Goal: Task Accomplishment & Management: Complete application form

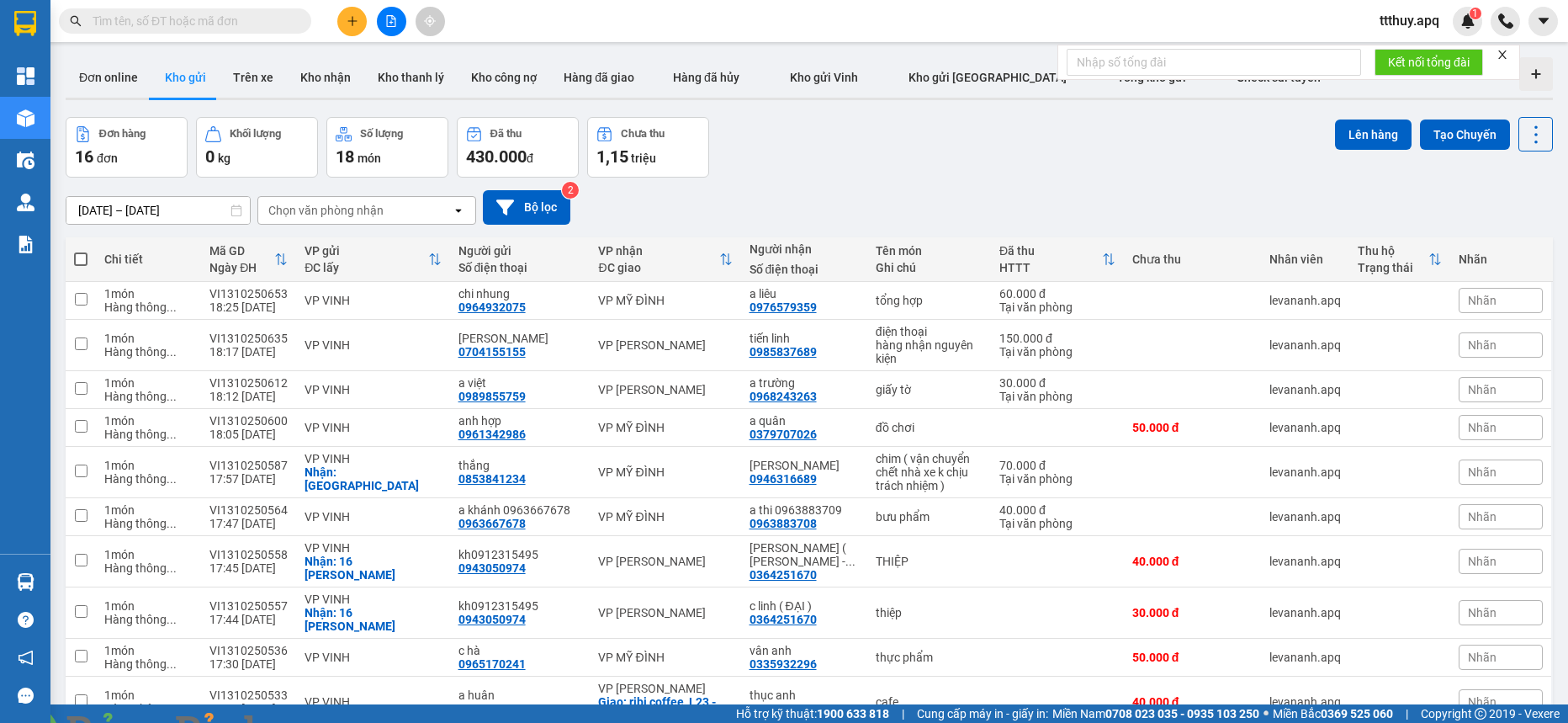
click at [276, 22] on input "text" at bounding box center [192, 20] width 199 height 18
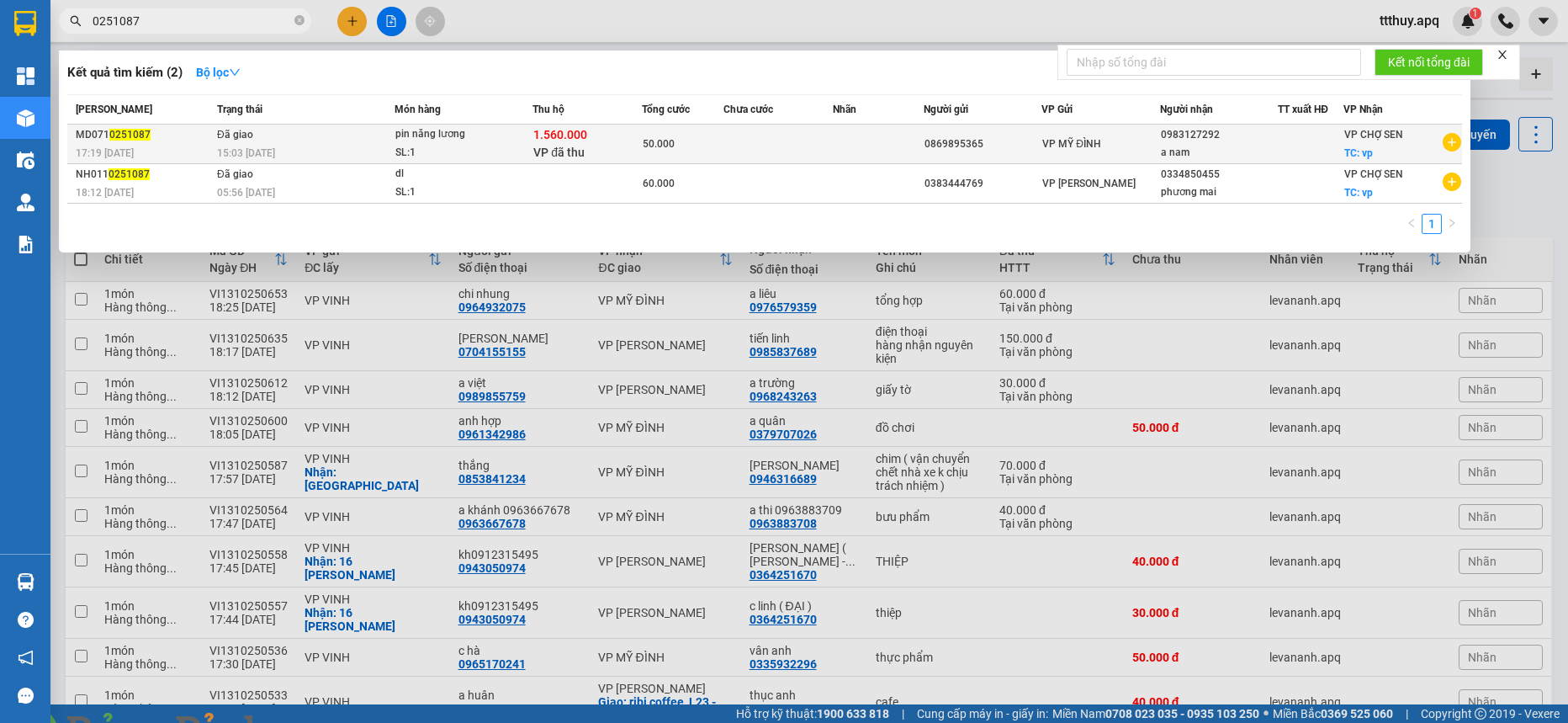
type input "0251087"
click at [247, 137] on span "Đã giao" at bounding box center [235, 134] width 36 height 11
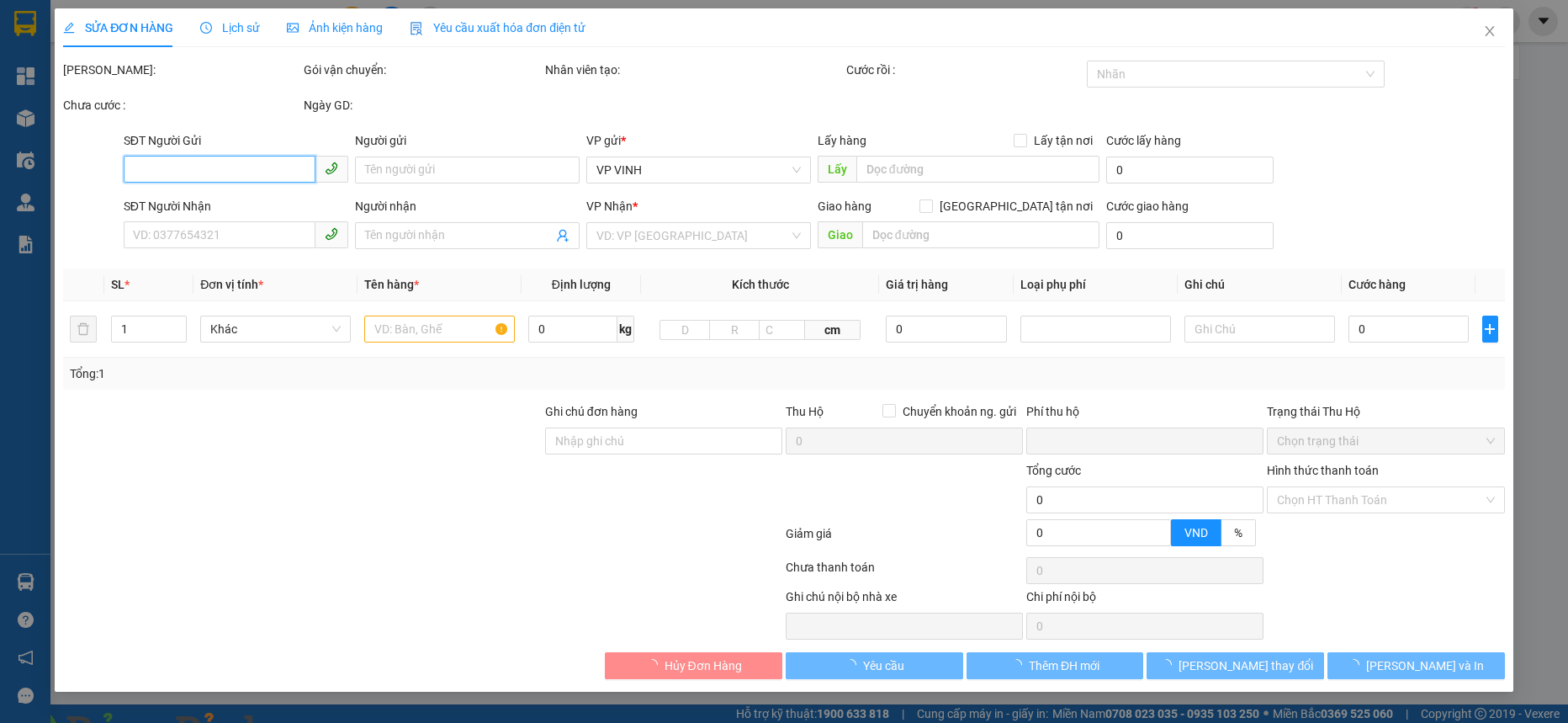
type input "0869895365"
type input "0983127292"
type input "a nam"
checkbox input "true"
type input "vp"
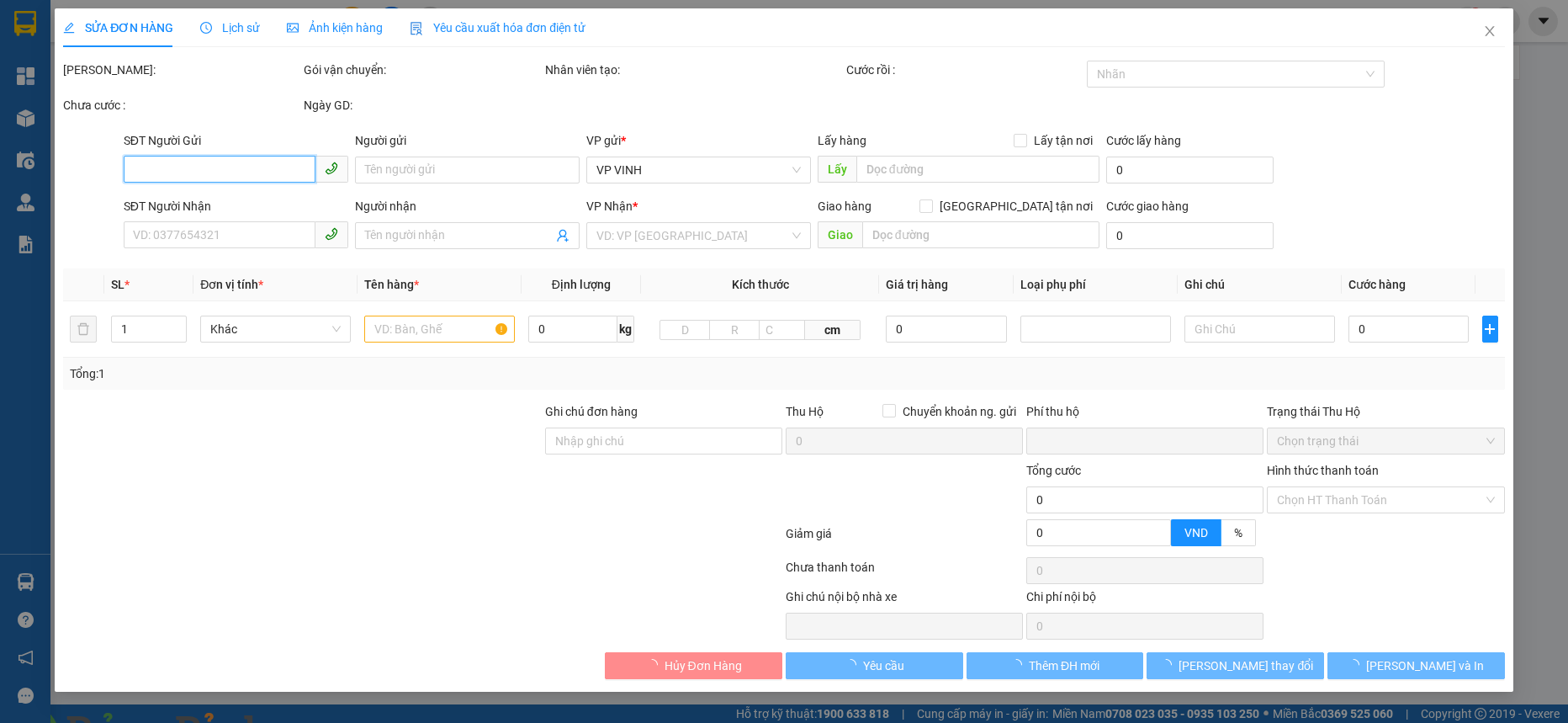
checkbox input "true"
type input "1.560.000"
type input "15.000"
type input "50.000"
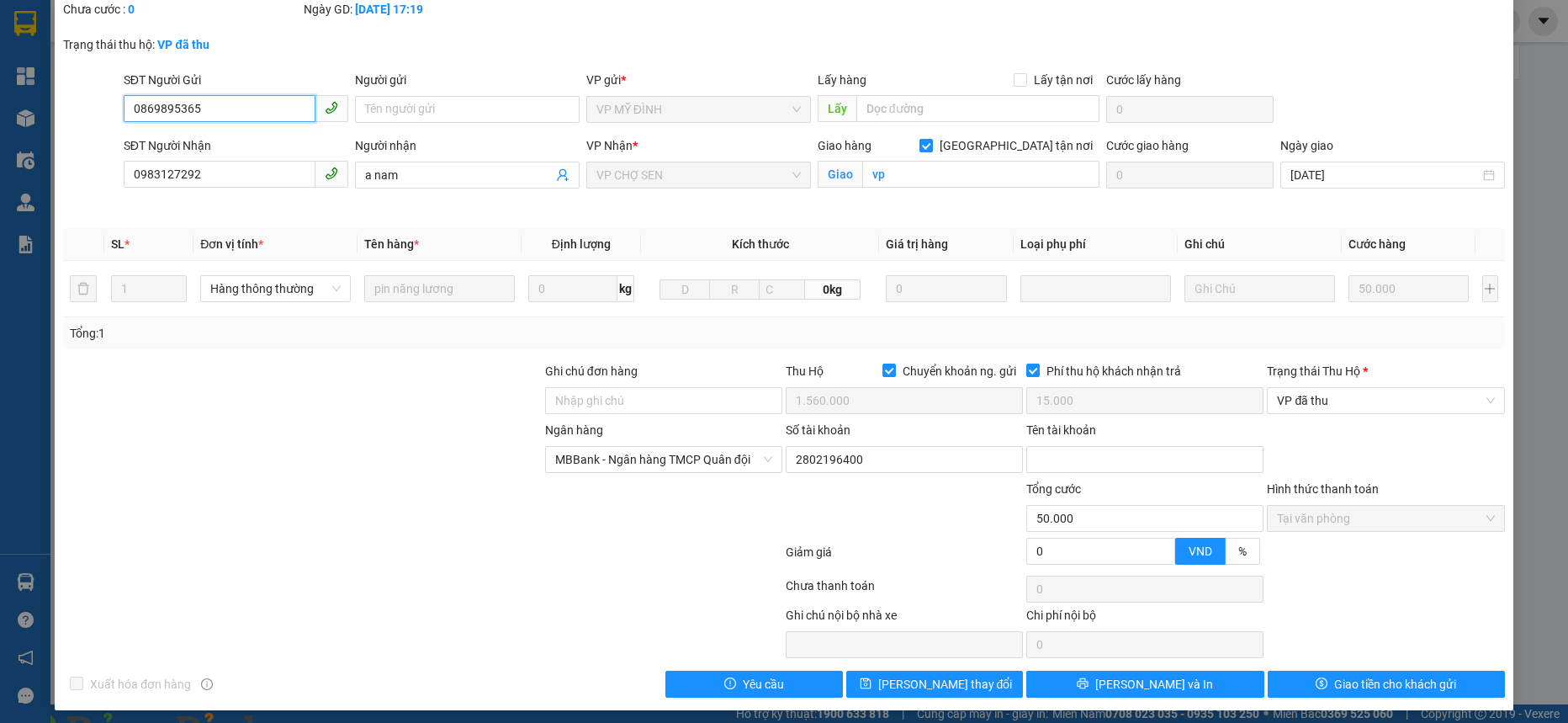
scroll to position [104, 0]
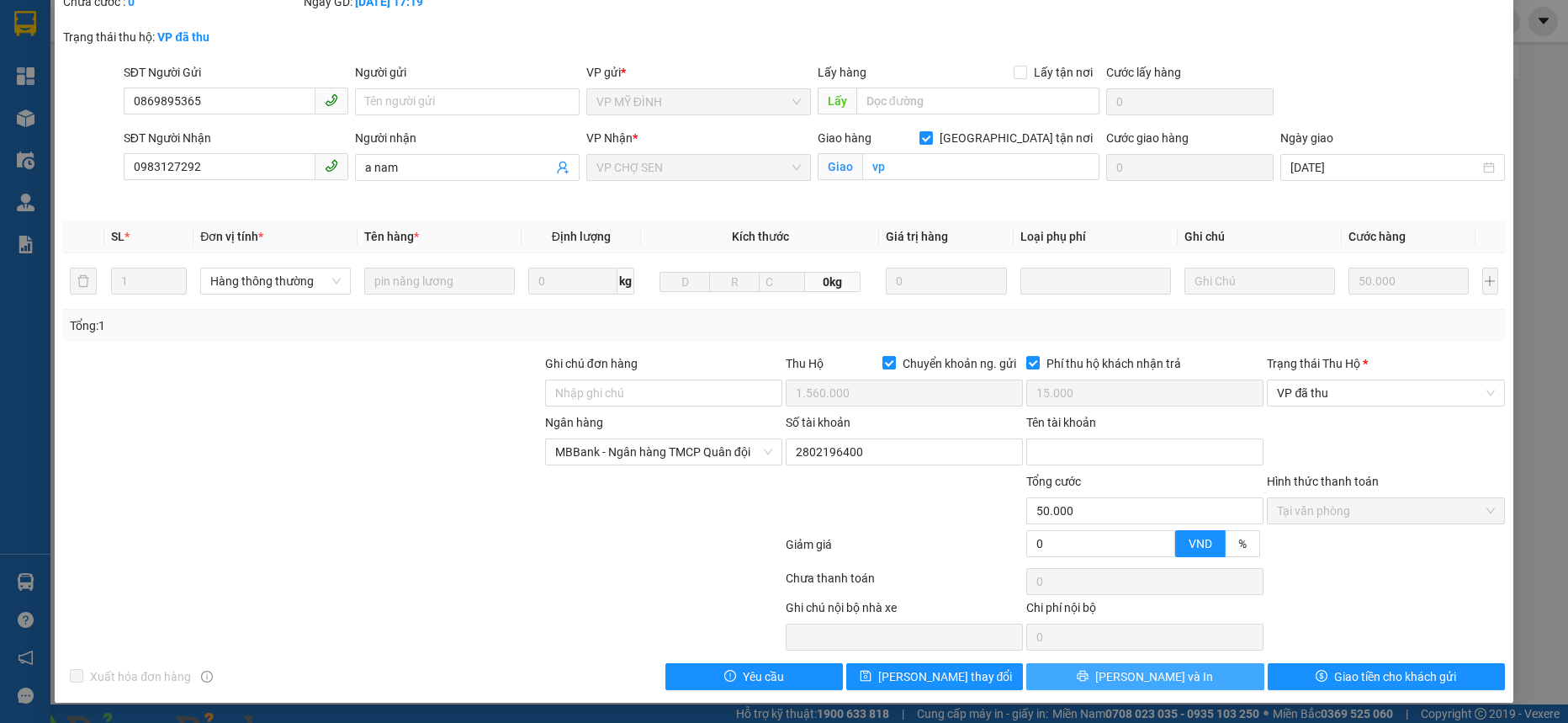
click at [1167, 677] on button "[PERSON_NAME] và In" at bounding box center [1145, 676] width 237 height 27
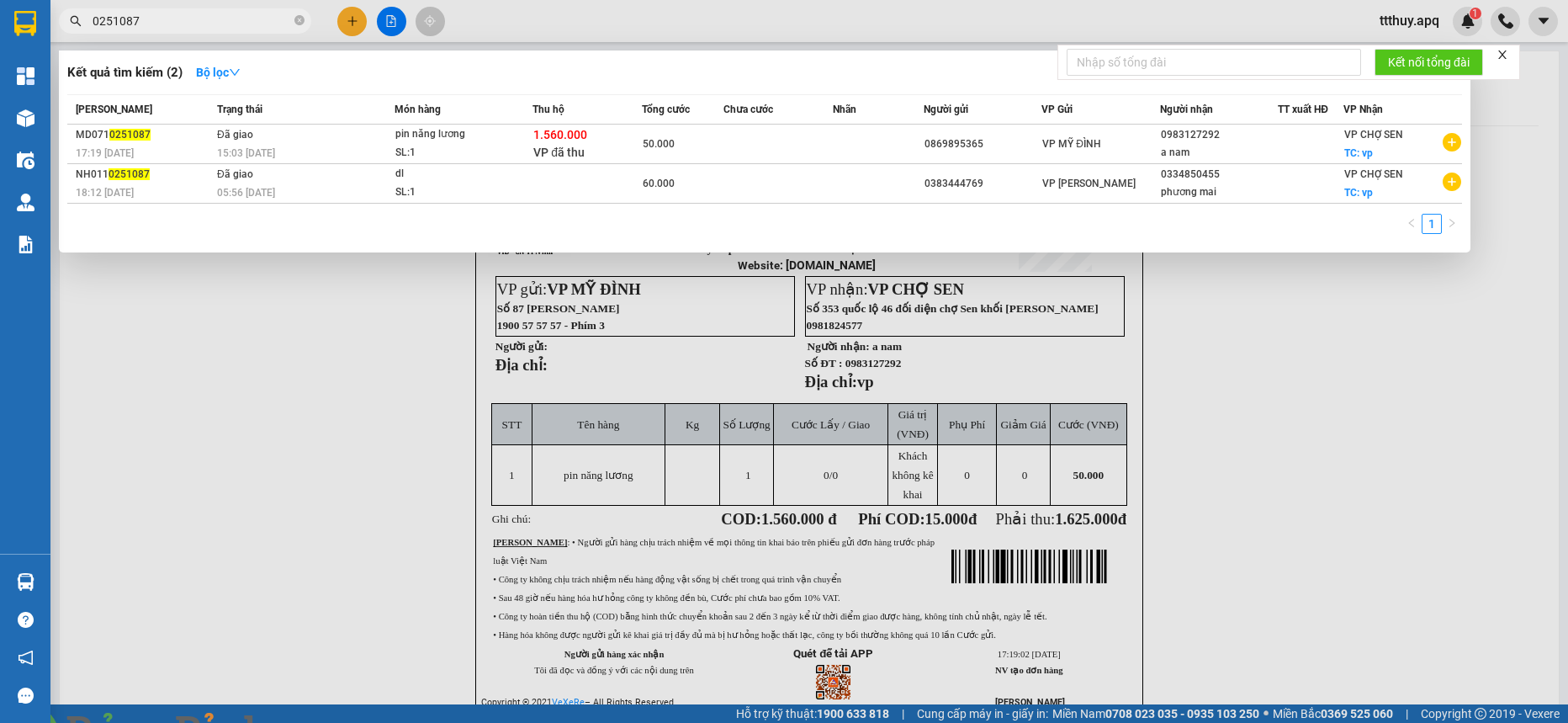
click at [157, 25] on input "0251087" at bounding box center [192, 20] width 199 height 18
click at [696, 435] on div at bounding box center [784, 362] width 1568 height 723
click at [152, 29] on input "0251087" at bounding box center [192, 20] width 199 height 18
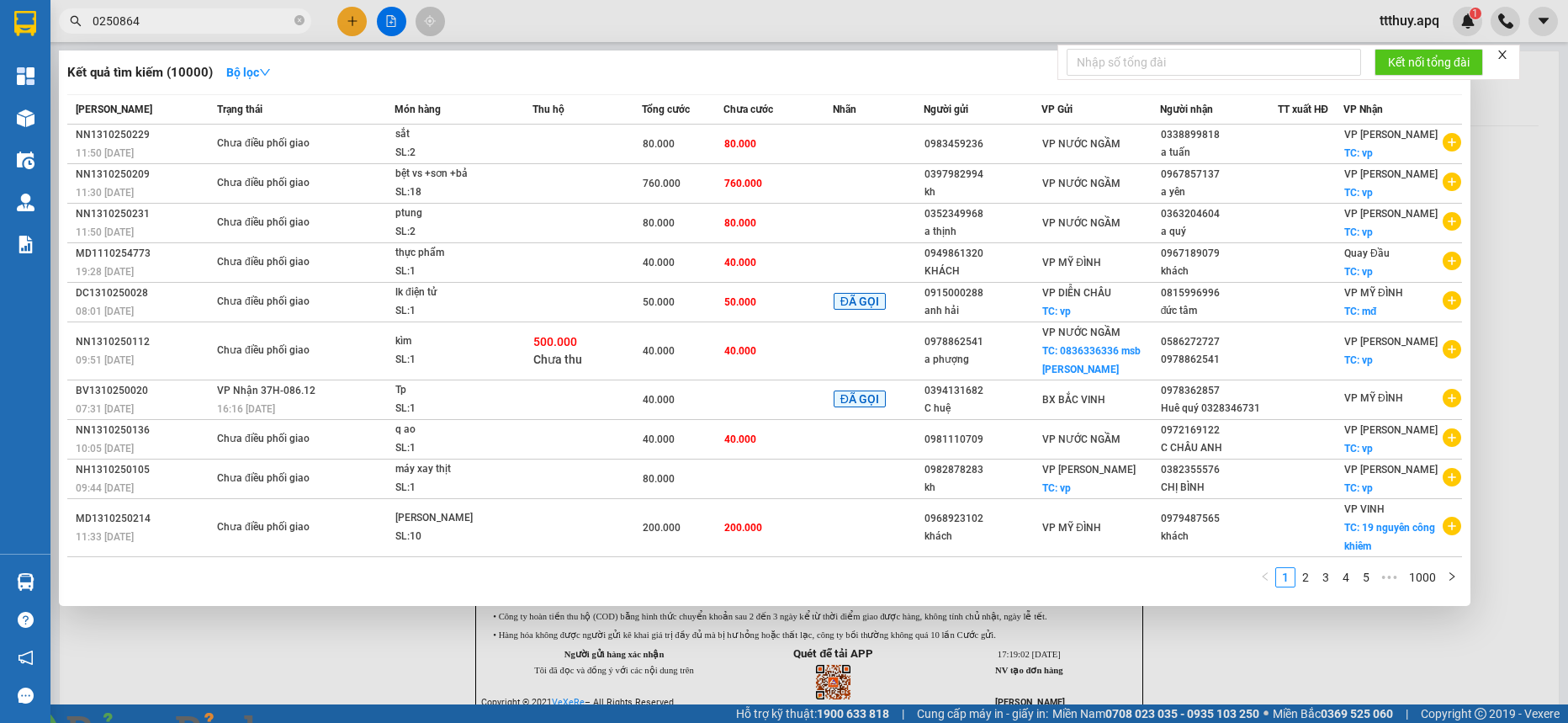
type input "0250864"
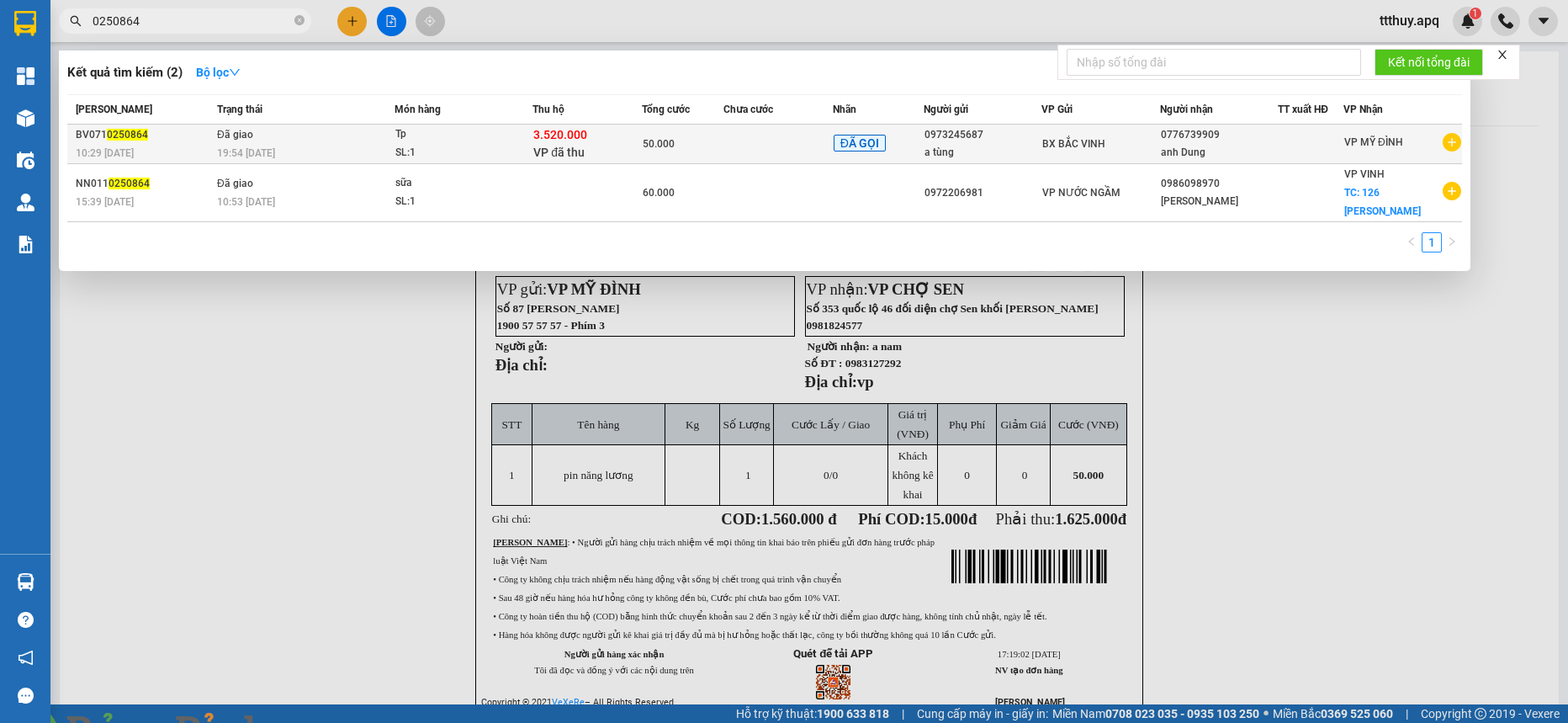
click at [647, 145] on span "50.000" at bounding box center [659, 143] width 32 height 11
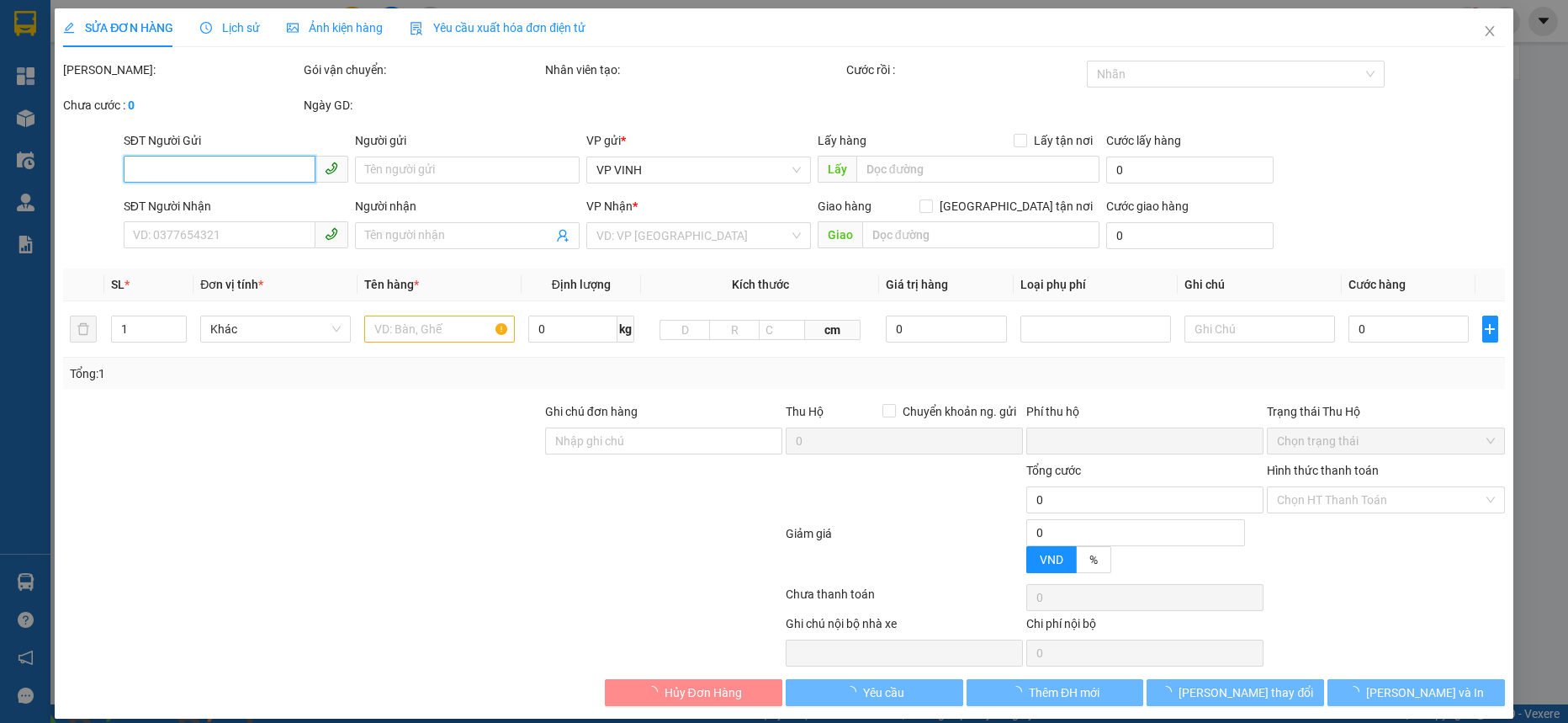
type input "0973245687"
type input "a tùng"
type input "0776739909"
type input "anh Dung"
checkbox input "true"
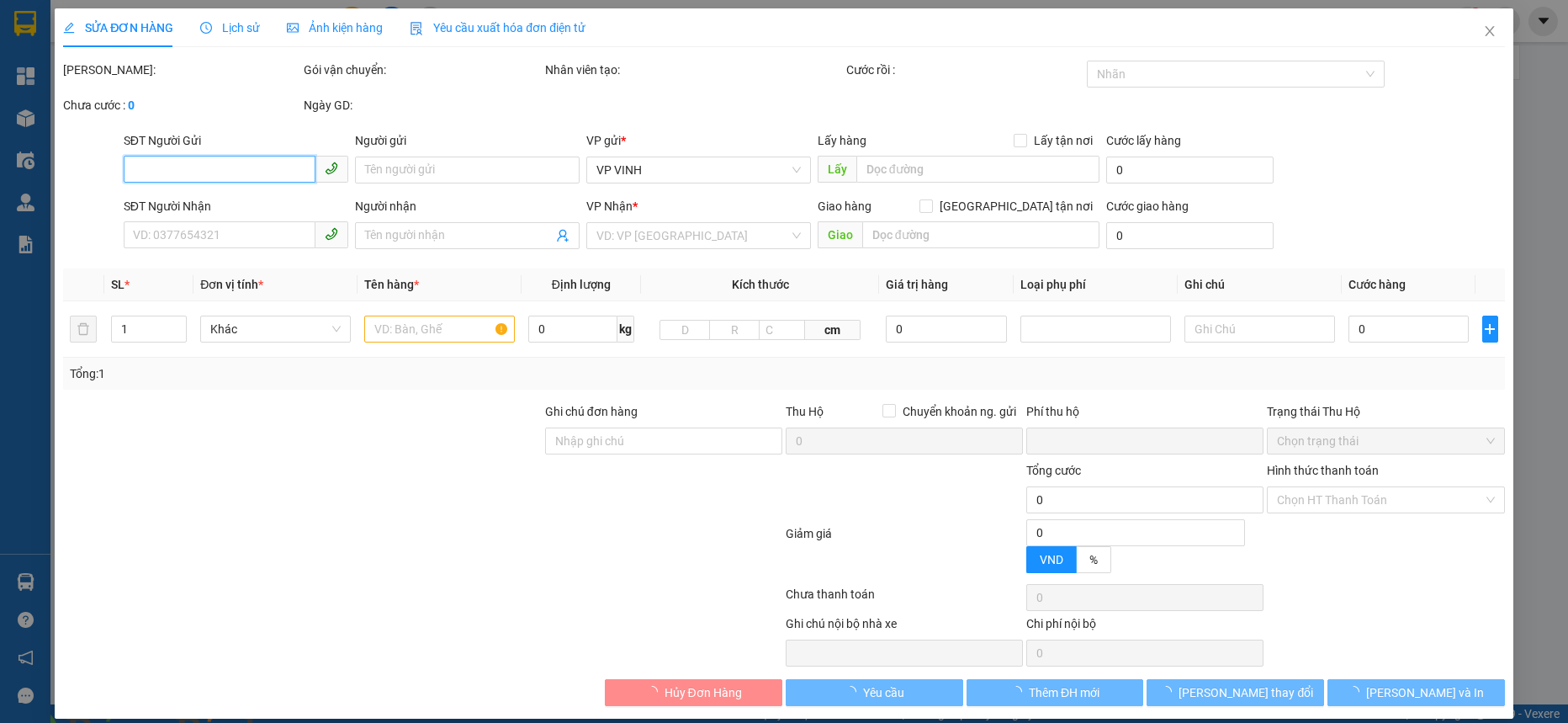
type input "3.520.000"
type input "30.000"
type input "50.000"
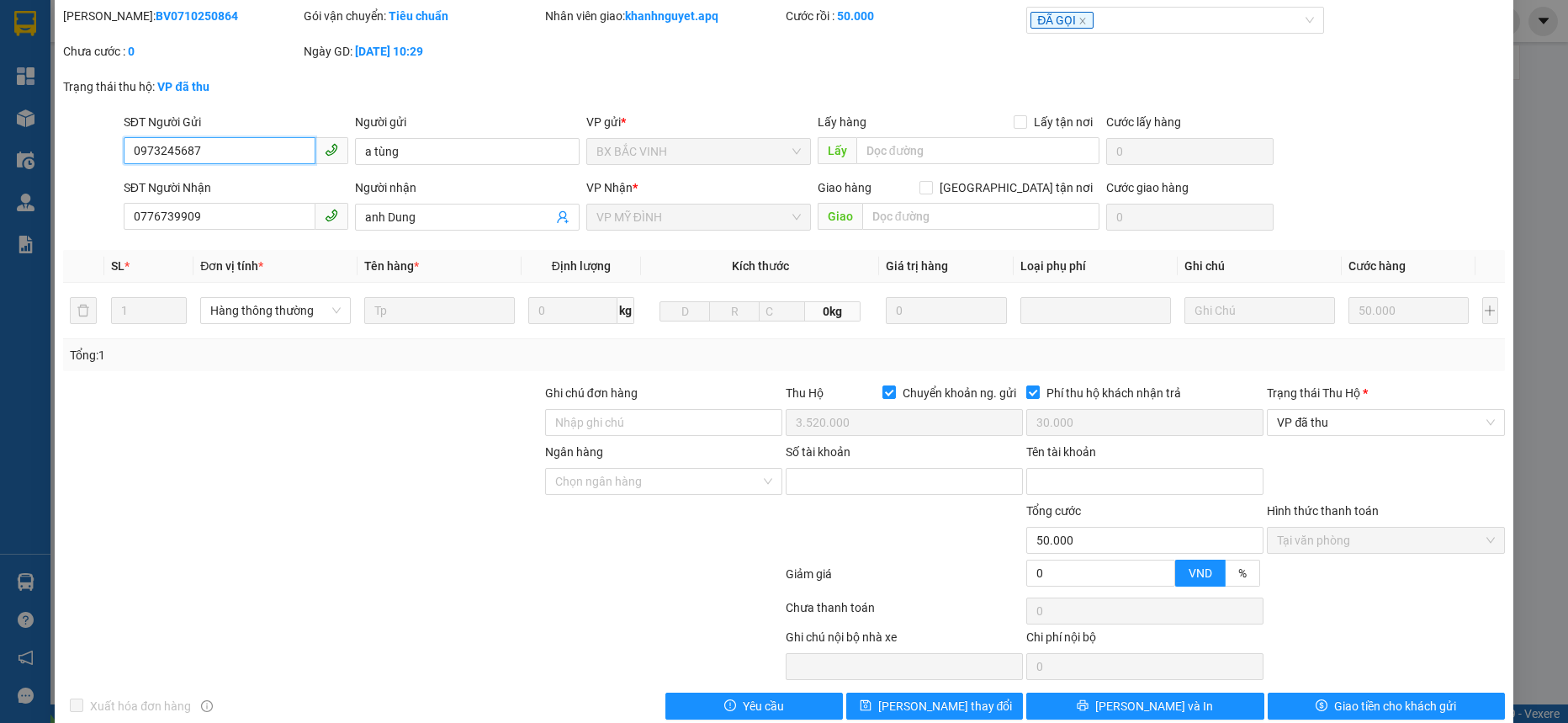
scroll to position [84, 0]
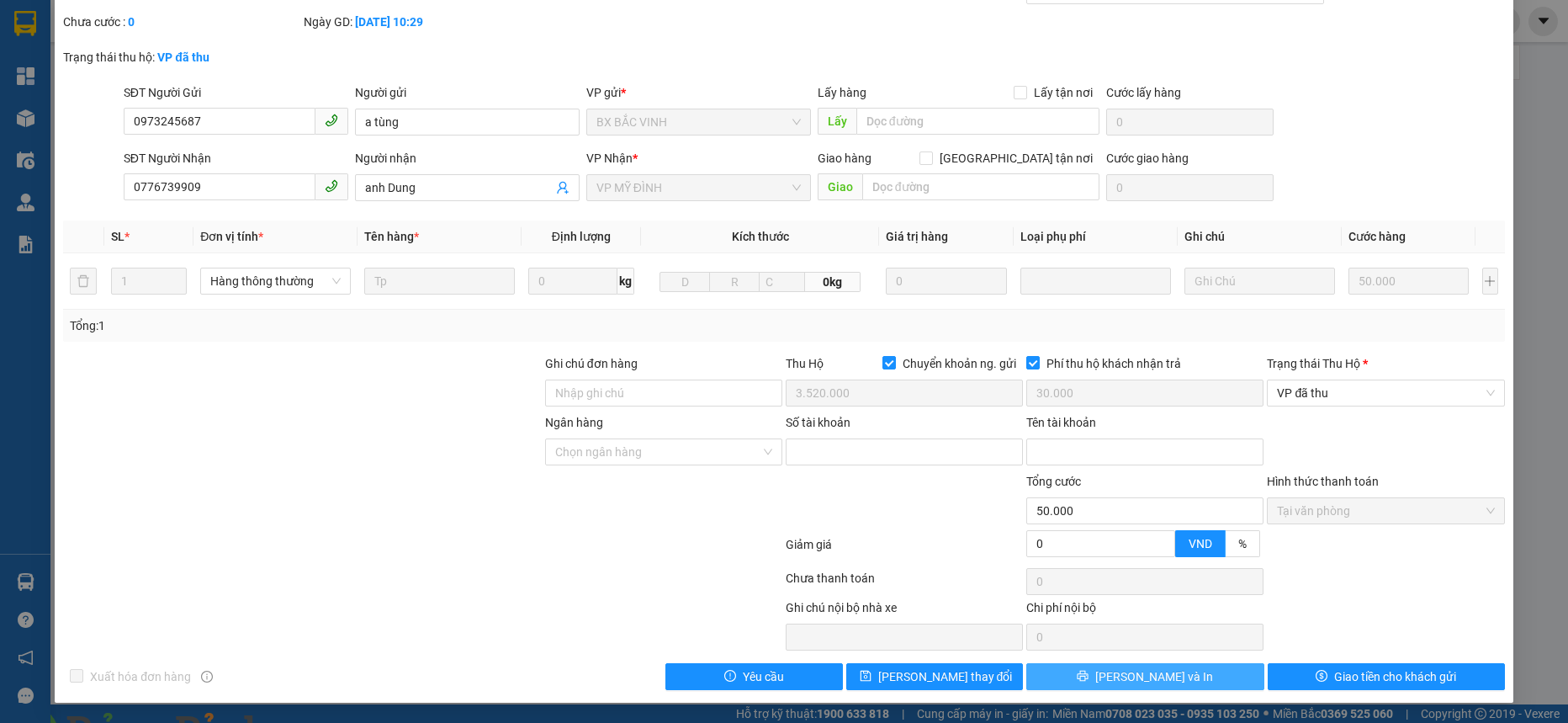
click at [1197, 676] on button "[PERSON_NAME] và In" at bounding box center [1145, 676] width 237 height 27
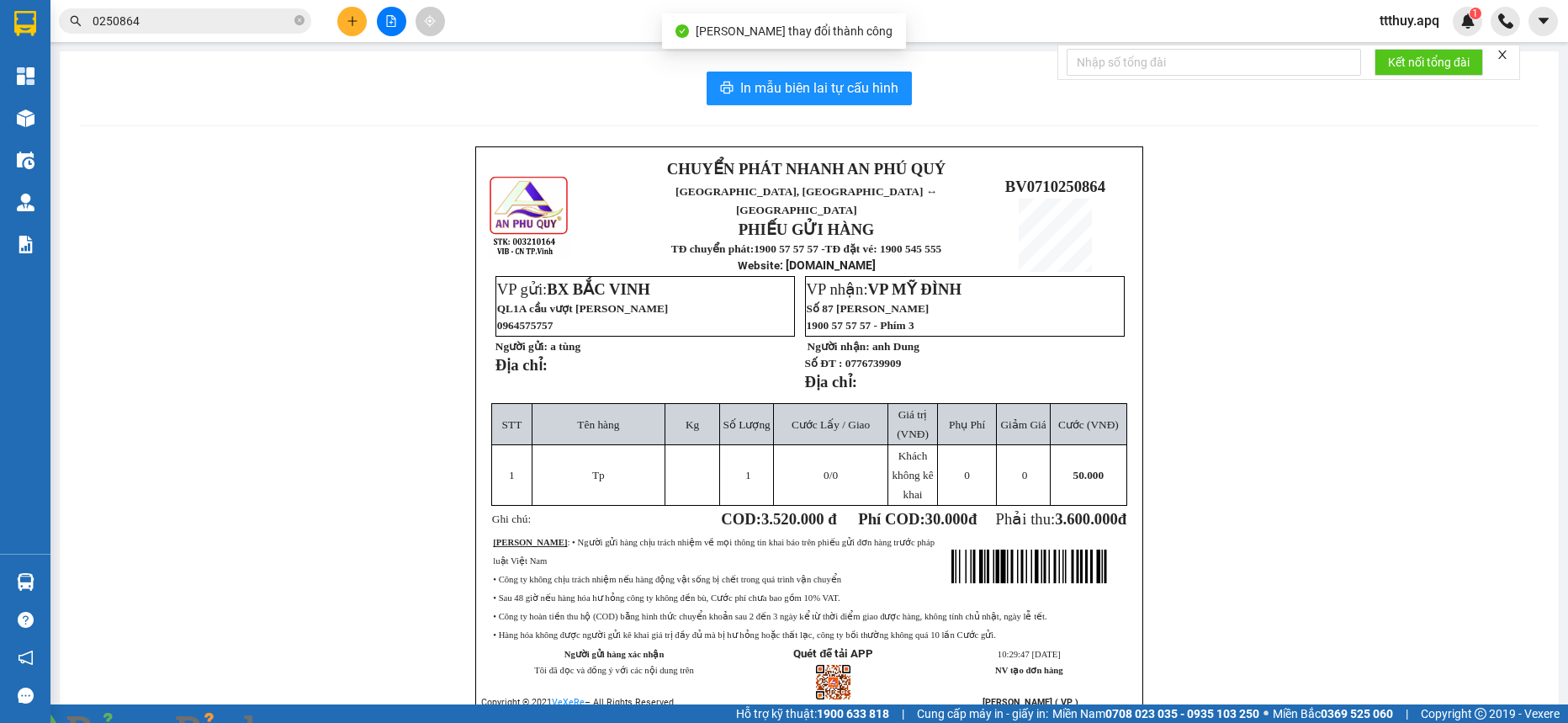
click at [201, 17] on input "0250864" at bounding box center [192, 20] width 199 height 18
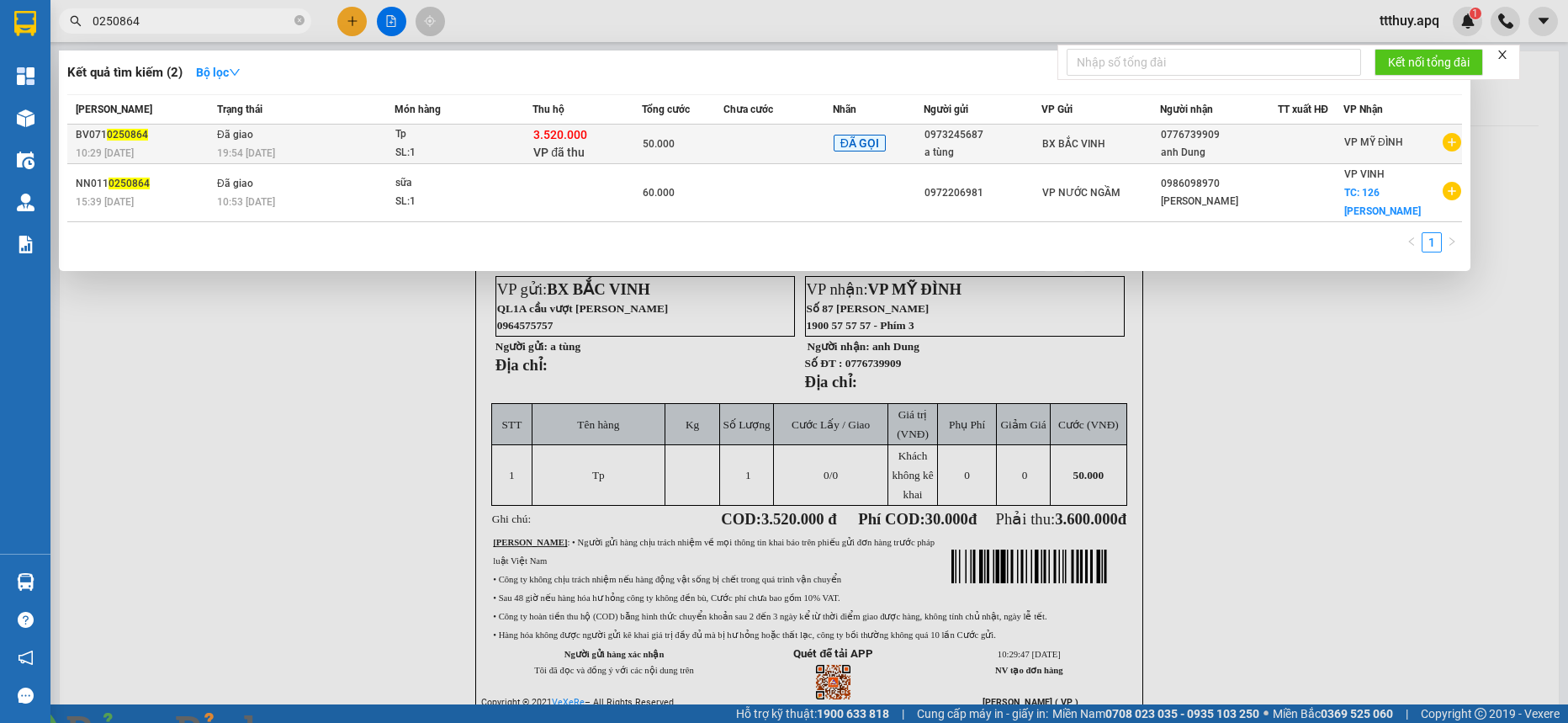
click at [330, 142] on td "Đã giao 19:54 - 07/10" at bounding box center [303, 144] width 182 height 40
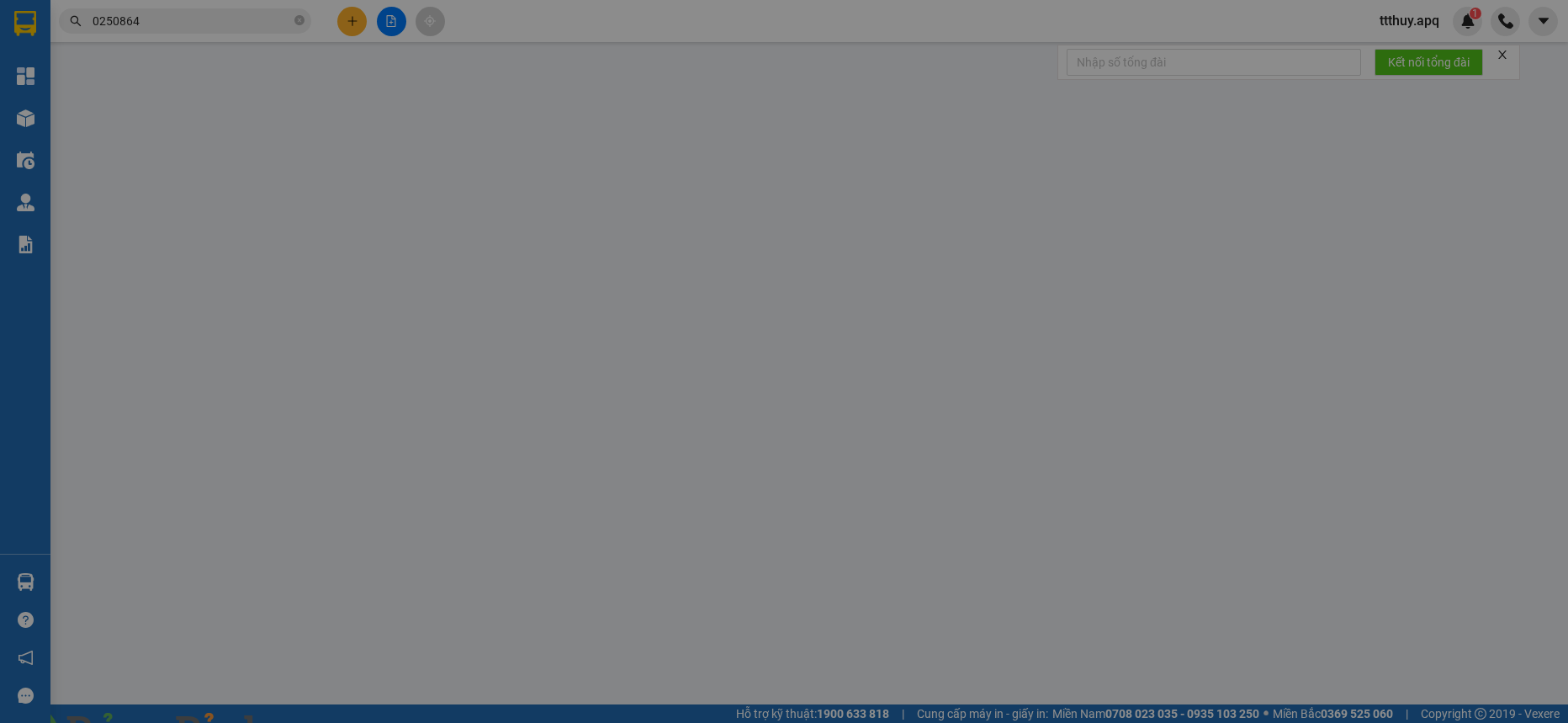
type input "0973245687"
type input "a tùng"
type input "0776739909"
type input "anh Dung"
checkbox input "true"
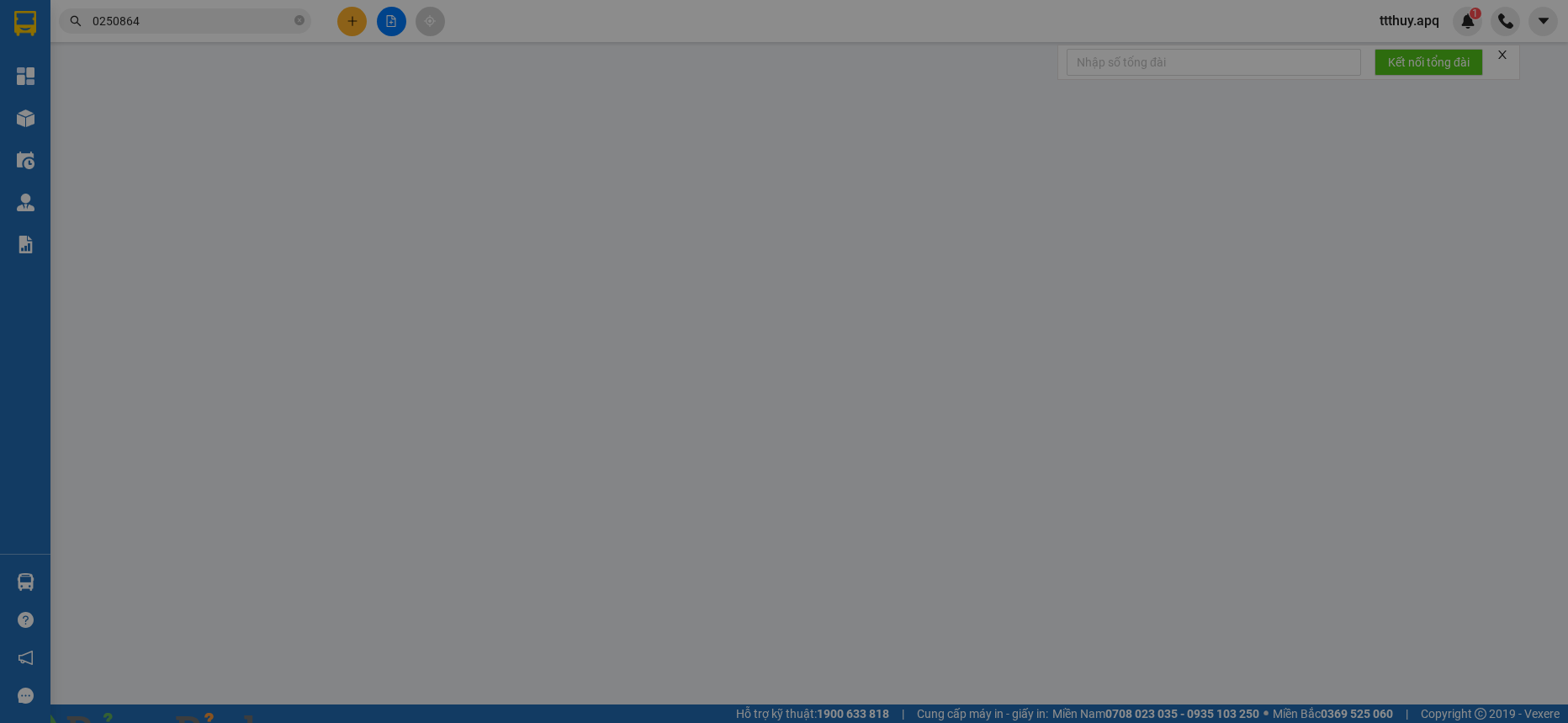
type input "3.520.000"
type input "30.000"
type input "50.000"
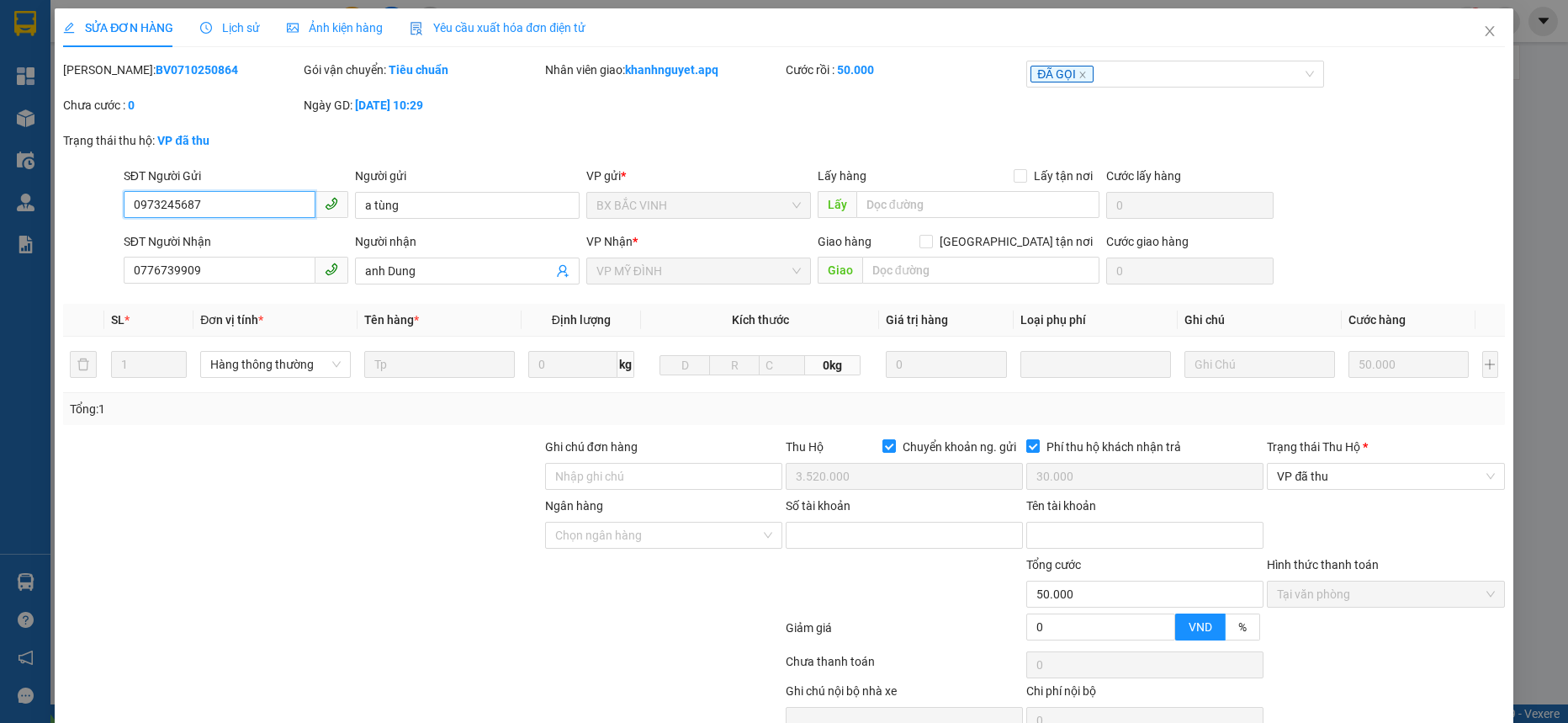
click at [189, 209] on input "0973245687" at bounding box center [220, 204] width 192 height 27
click at [310, 722] on img at bounding box center [304, 733] width 10 height 10
click at [1475, 40] on span "Close" at bounding box center [1491, 33] width 47 height 47
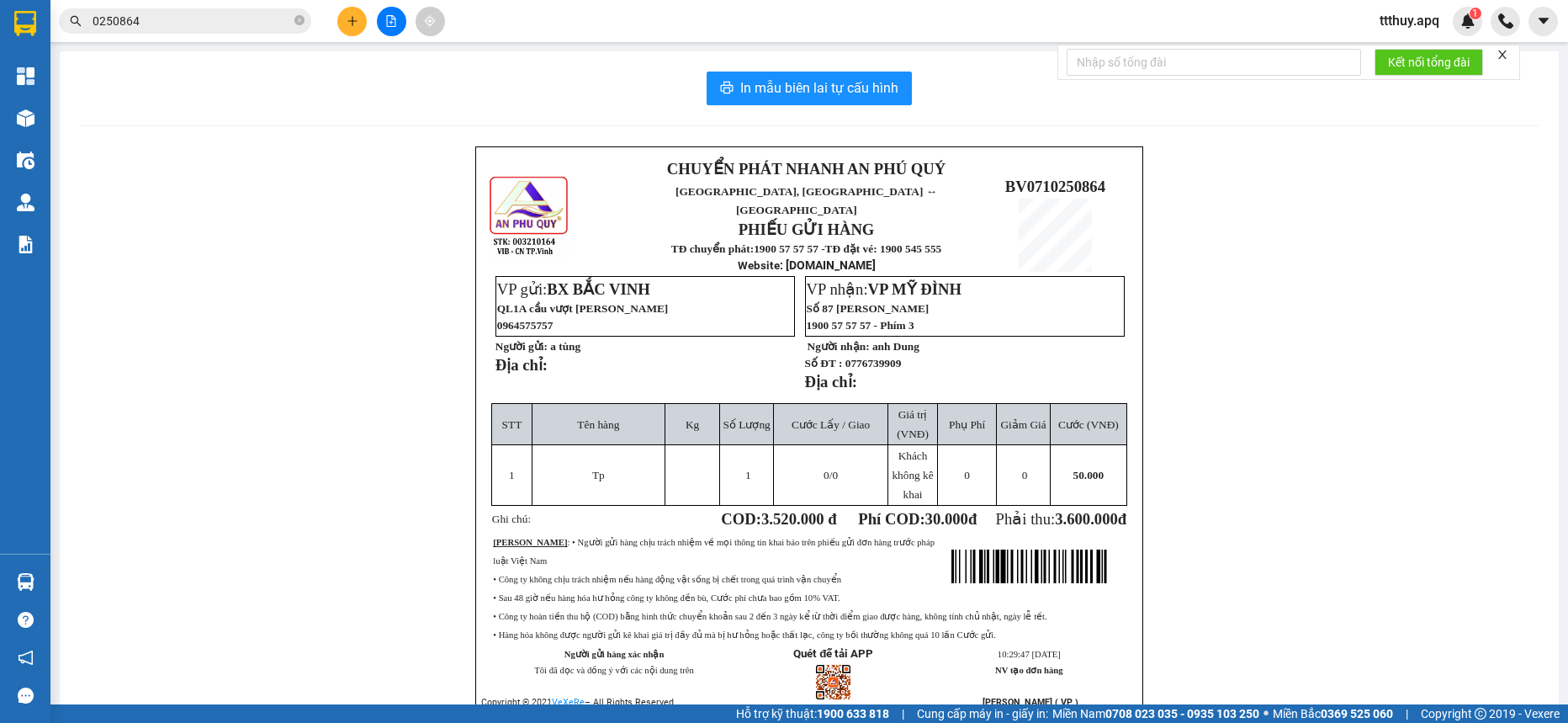
click at [150, 24] on input "0250864" at bounding box center [192, 20] width 199 height 18
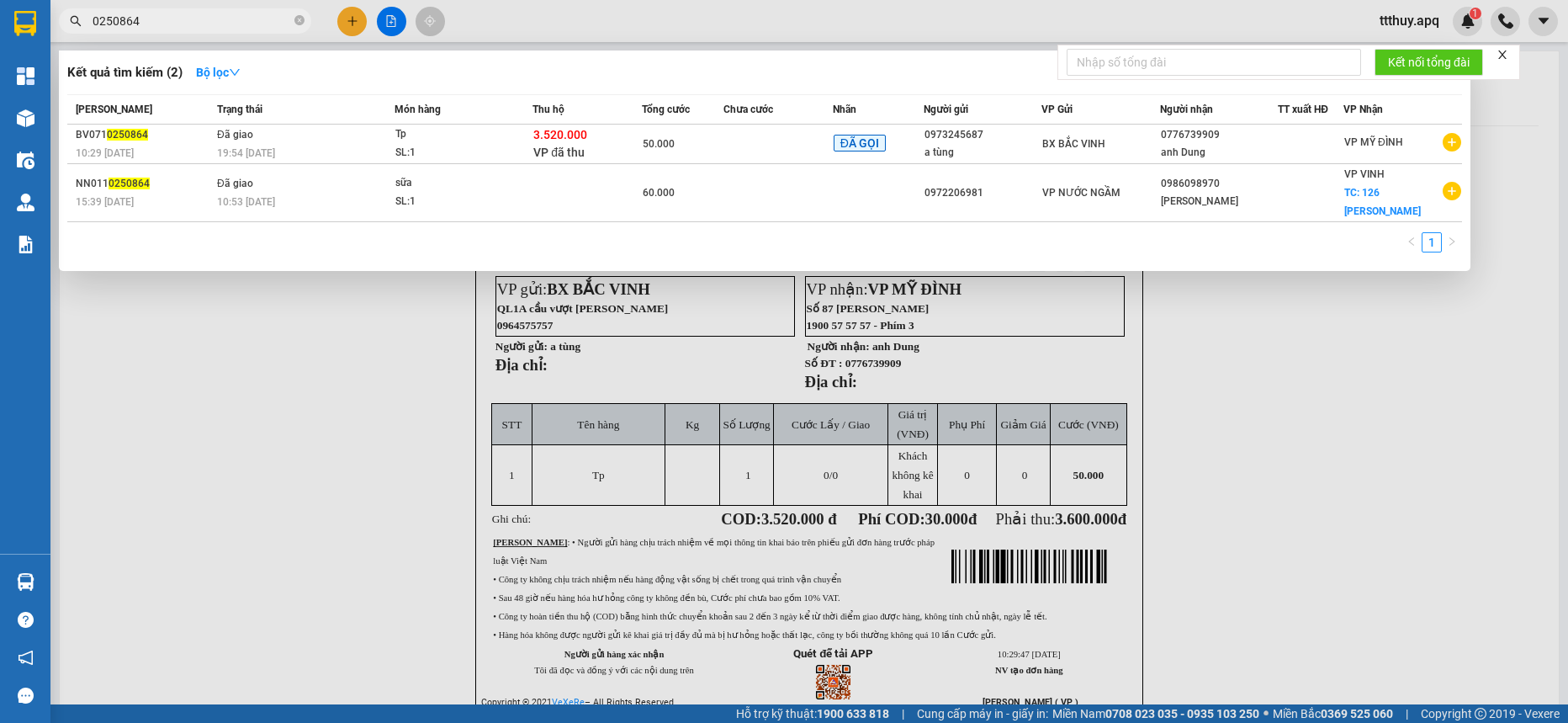
click at [150, 24] on input "0250864" at bounding box center [192, 20] width 199 height 18
paste input "973245687"
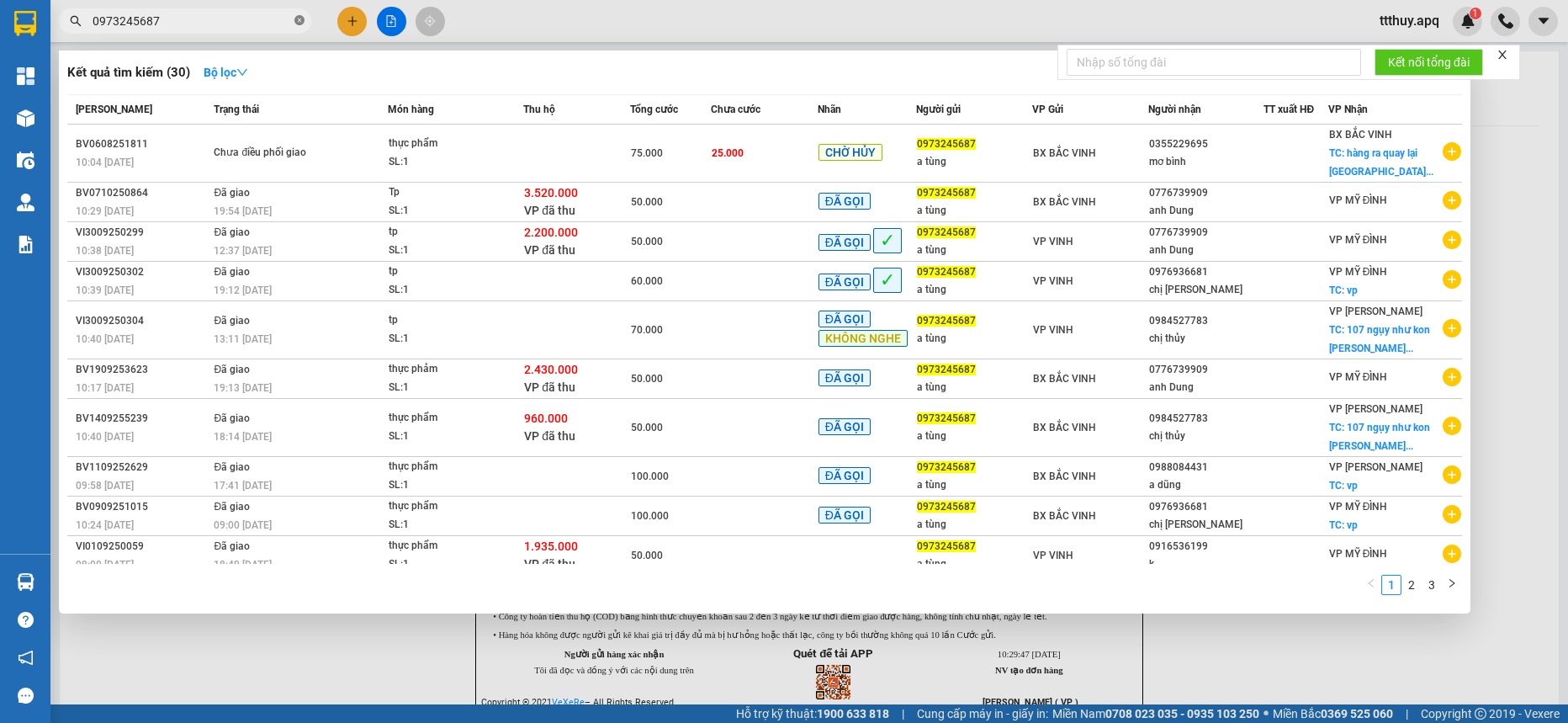
type input "0973245687"
click at [299, 15] on span "0973245687" at bounding box center [185, 21] width 252 height 26
click at [299, 17] on icon "close-circle" at bounding box center [299, 19] width 10 height 10
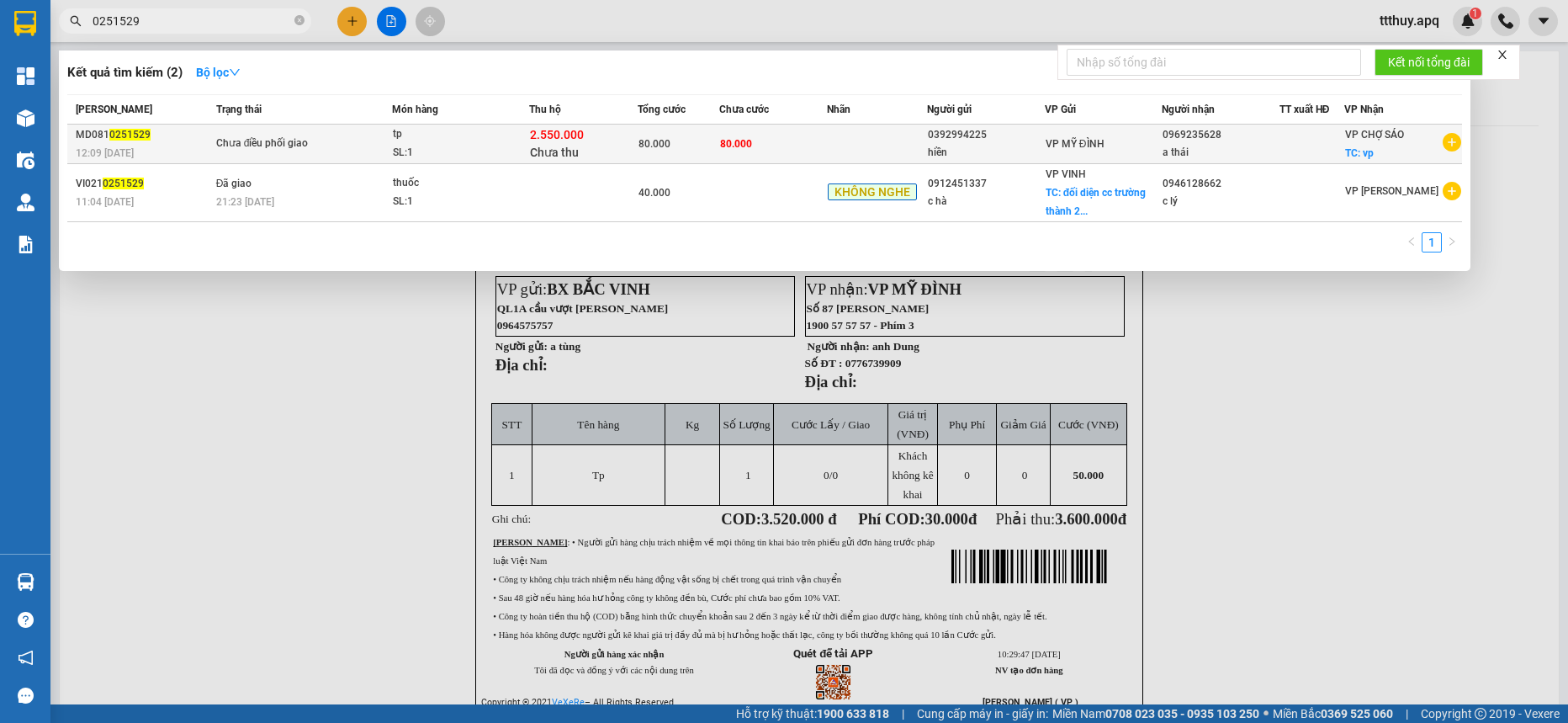
type input "0251529"
click at [504, 146] on div "SL: 1" at bounding box center [456, 153] width 127 height 18
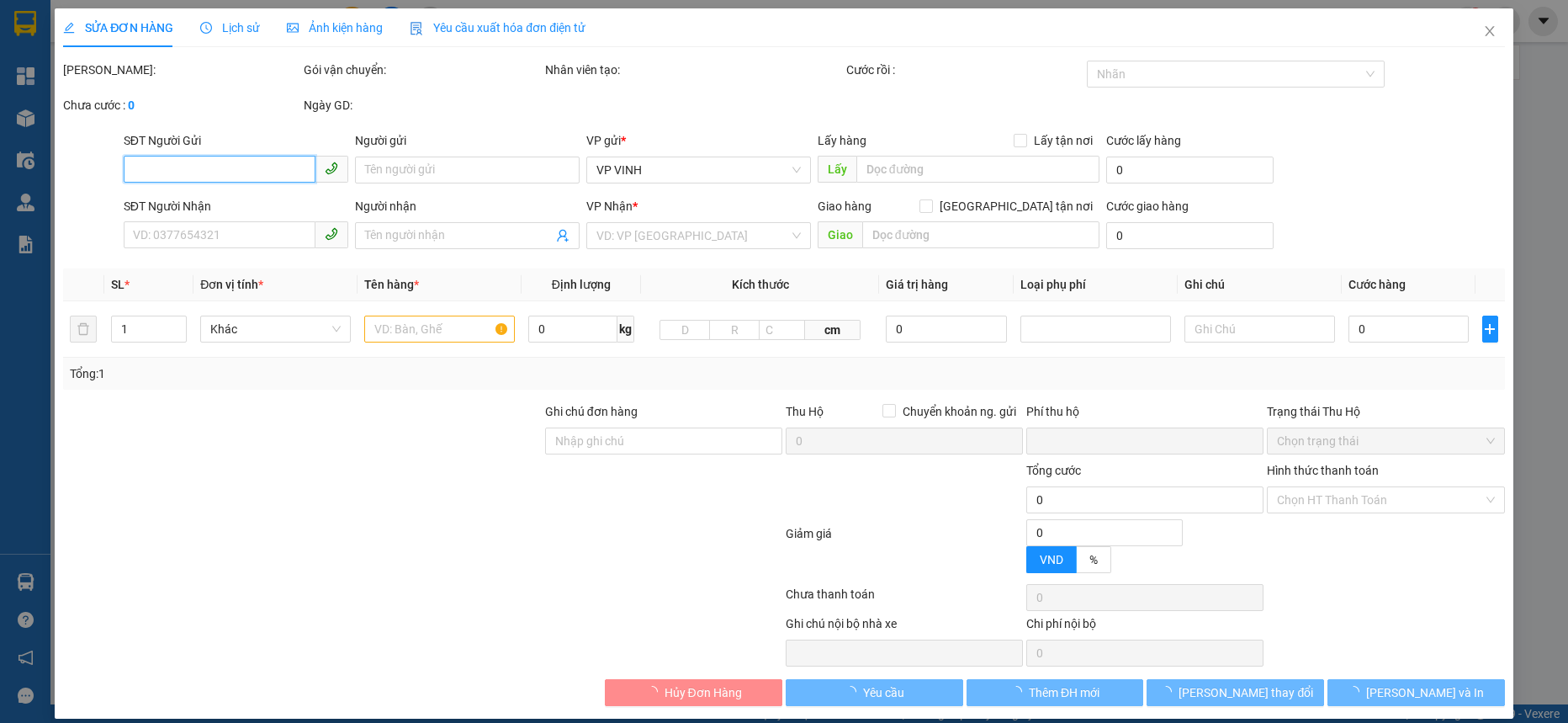
type input "0392994225"
type input "hiền"
type input "0969235628"
type input "a thái"
checkbox input "true"
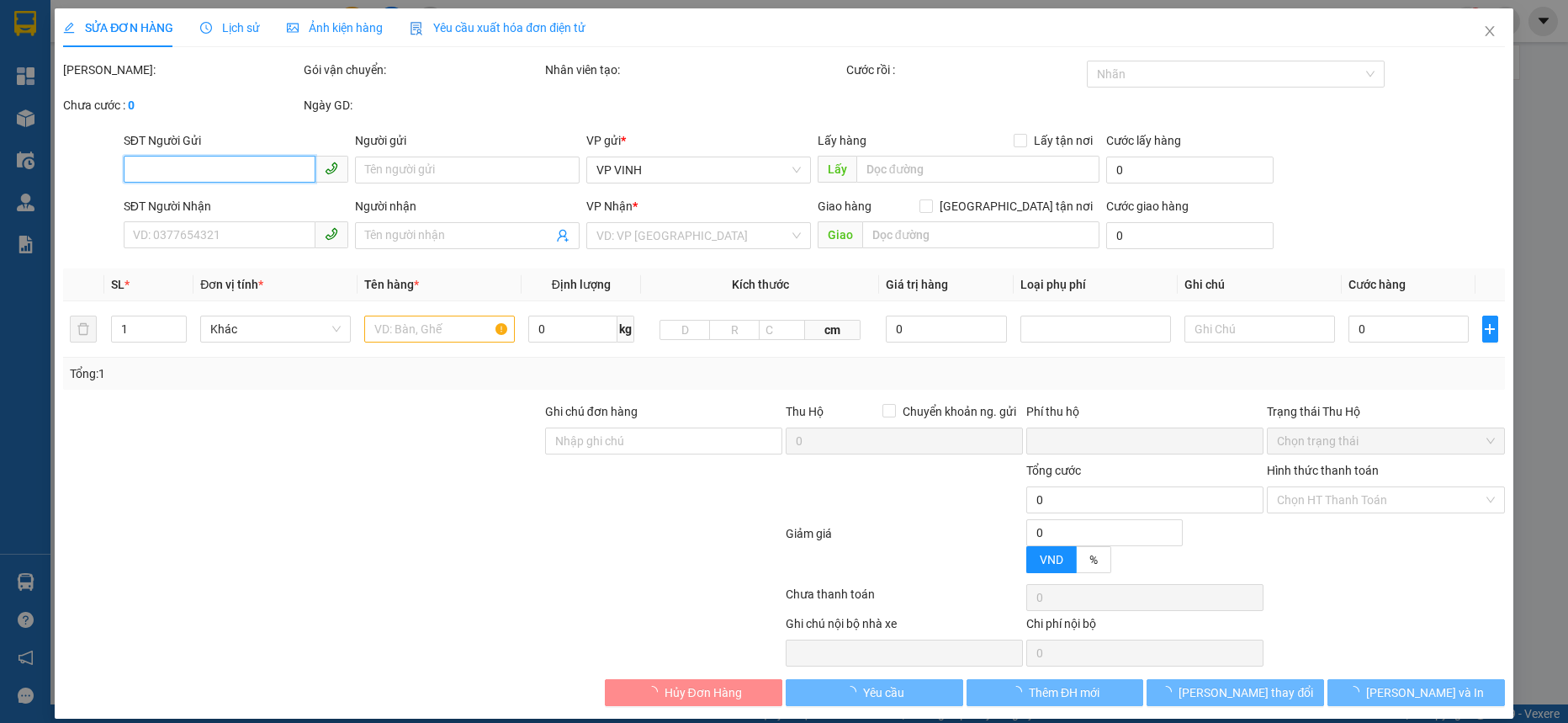
type input "vp"
type input "80.000"
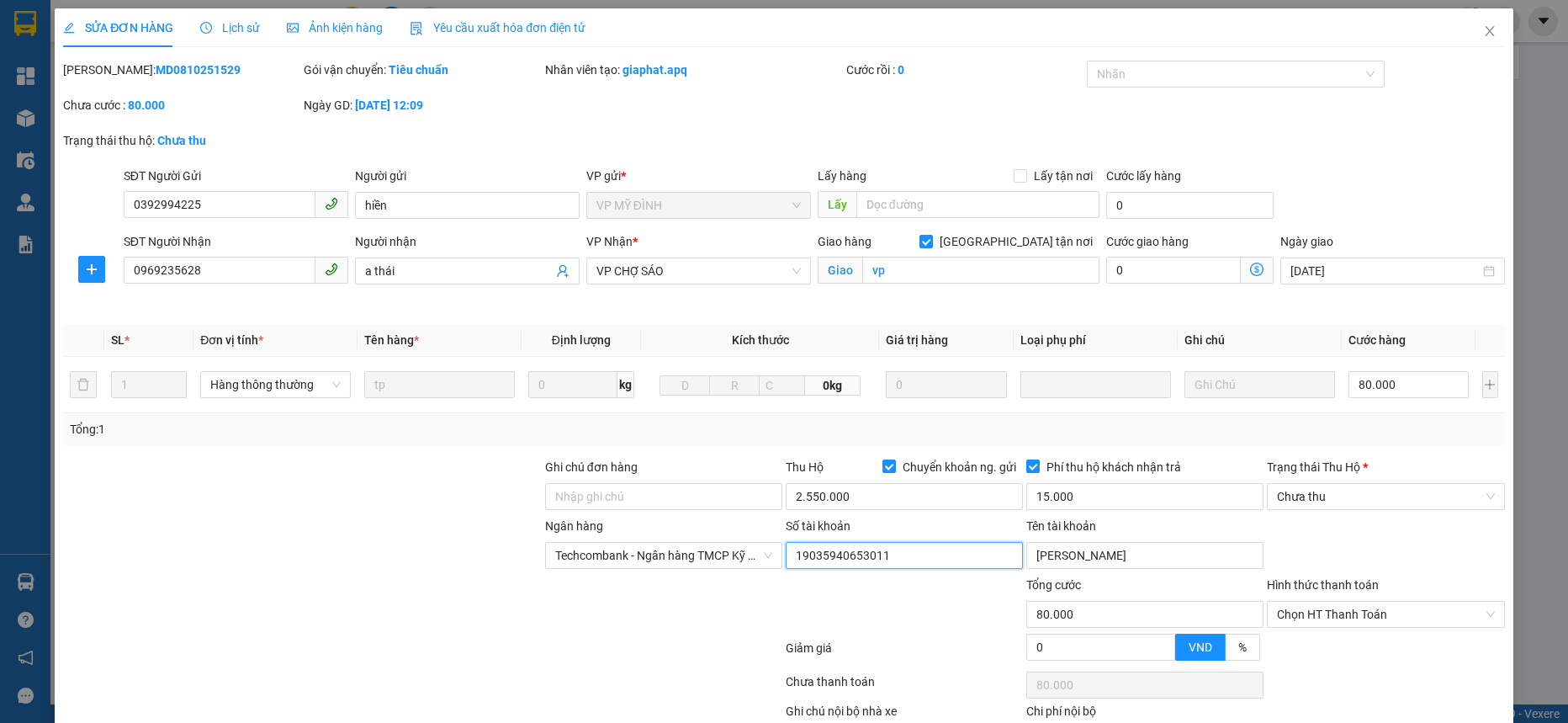
click at [852, 552] on input "19035940653011" at bounding box center [905, 555] width 237 height 27
click at [1485, 35] on span "Close" at bounding box center [1491, 33] width 47 height 47
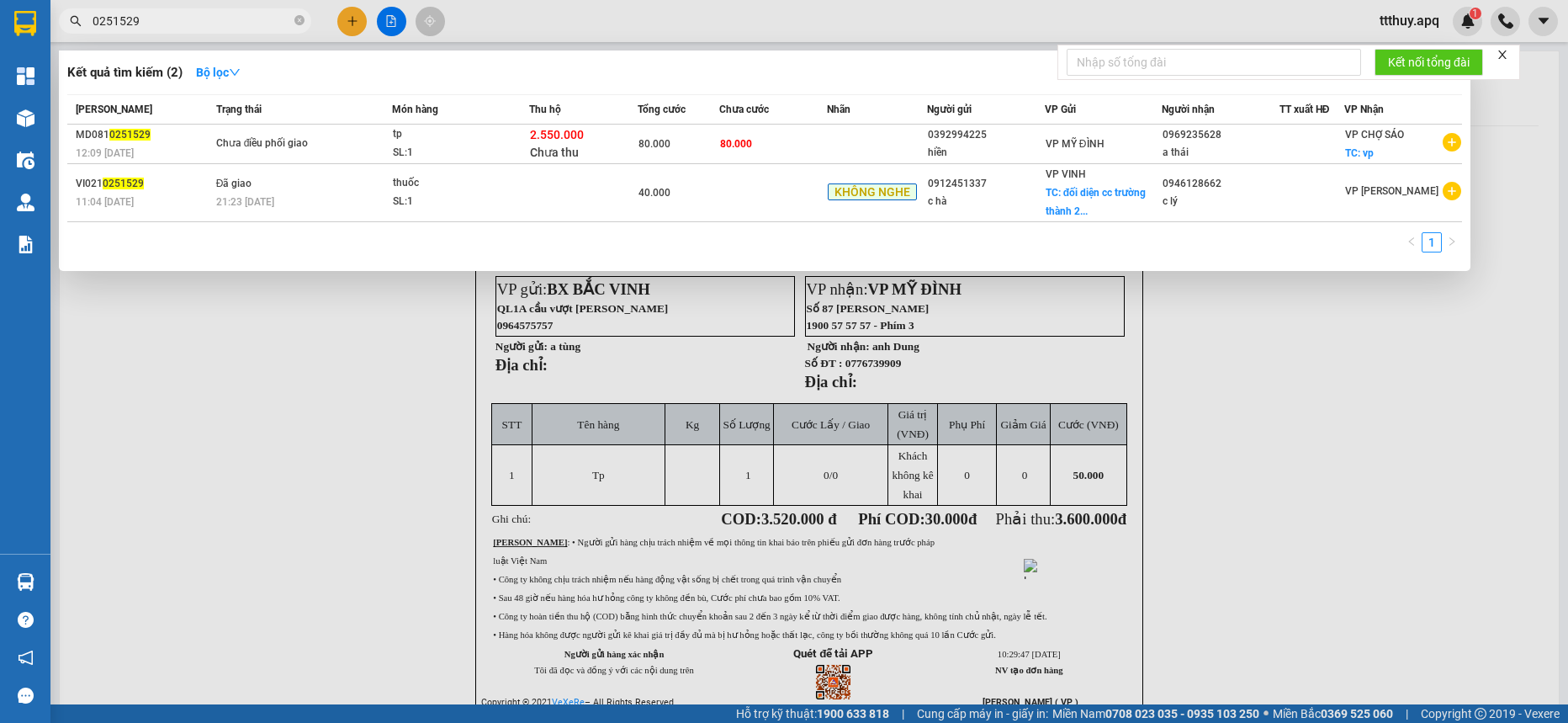
click at [209, 26] on input "0251529" at bounding box center [192, 20] width 199 height 18
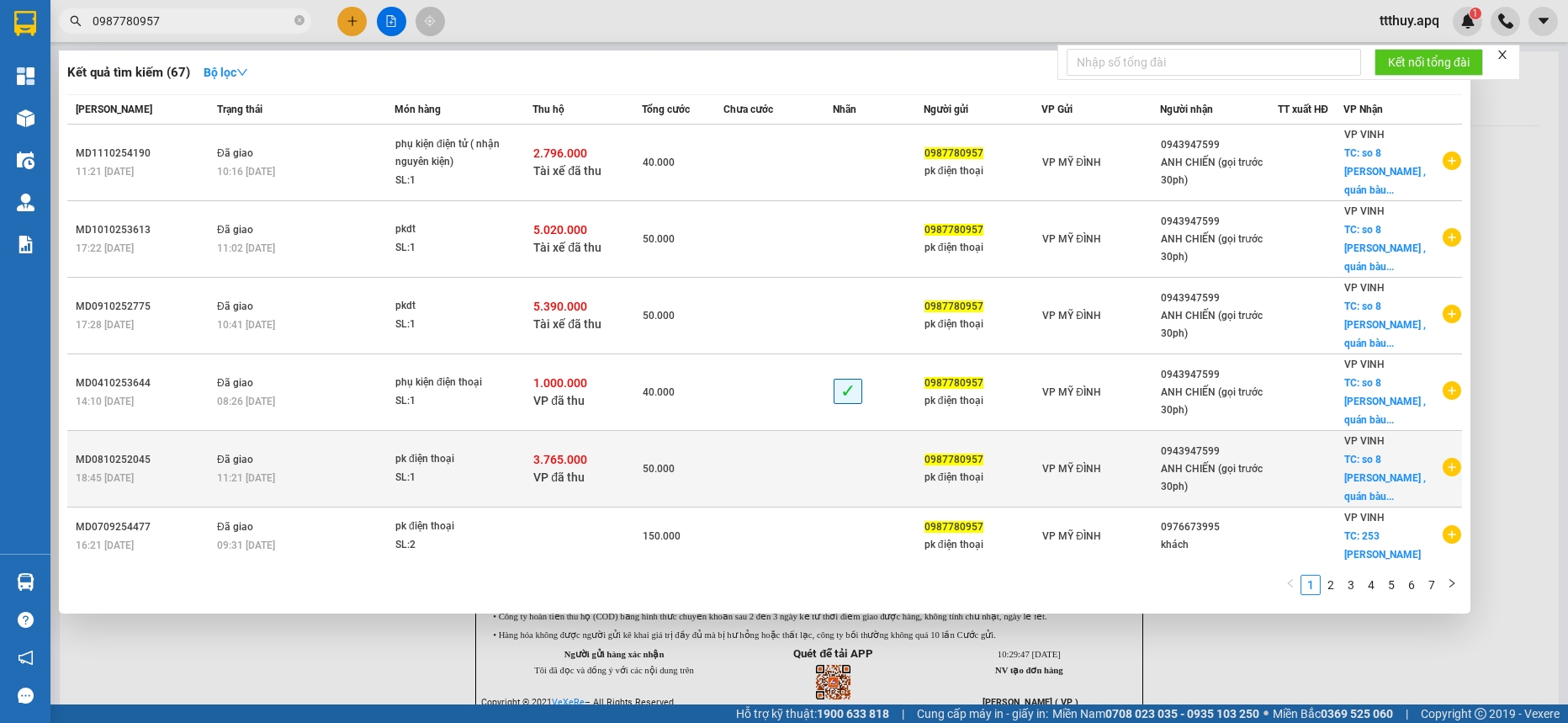
type input "0987780957"
click at [477, 469] on div "SL: 1" at bounding box center [459, 478] width 127 height 18
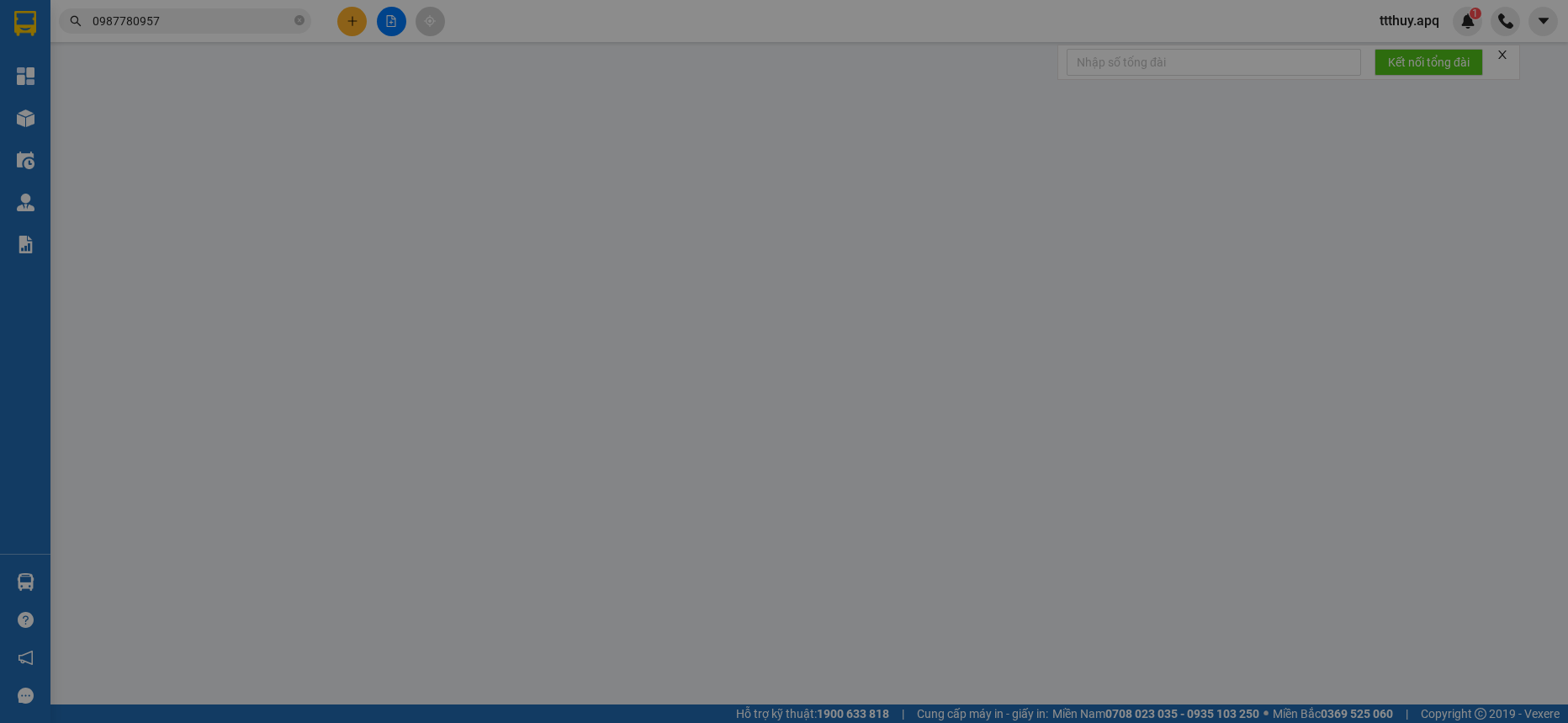
type input "0987780957"
type input "pk điện thoại"
type input "0943947599"
type input "ANH CHIẾN (gọi trước 30ph)"
checkbox input "true"
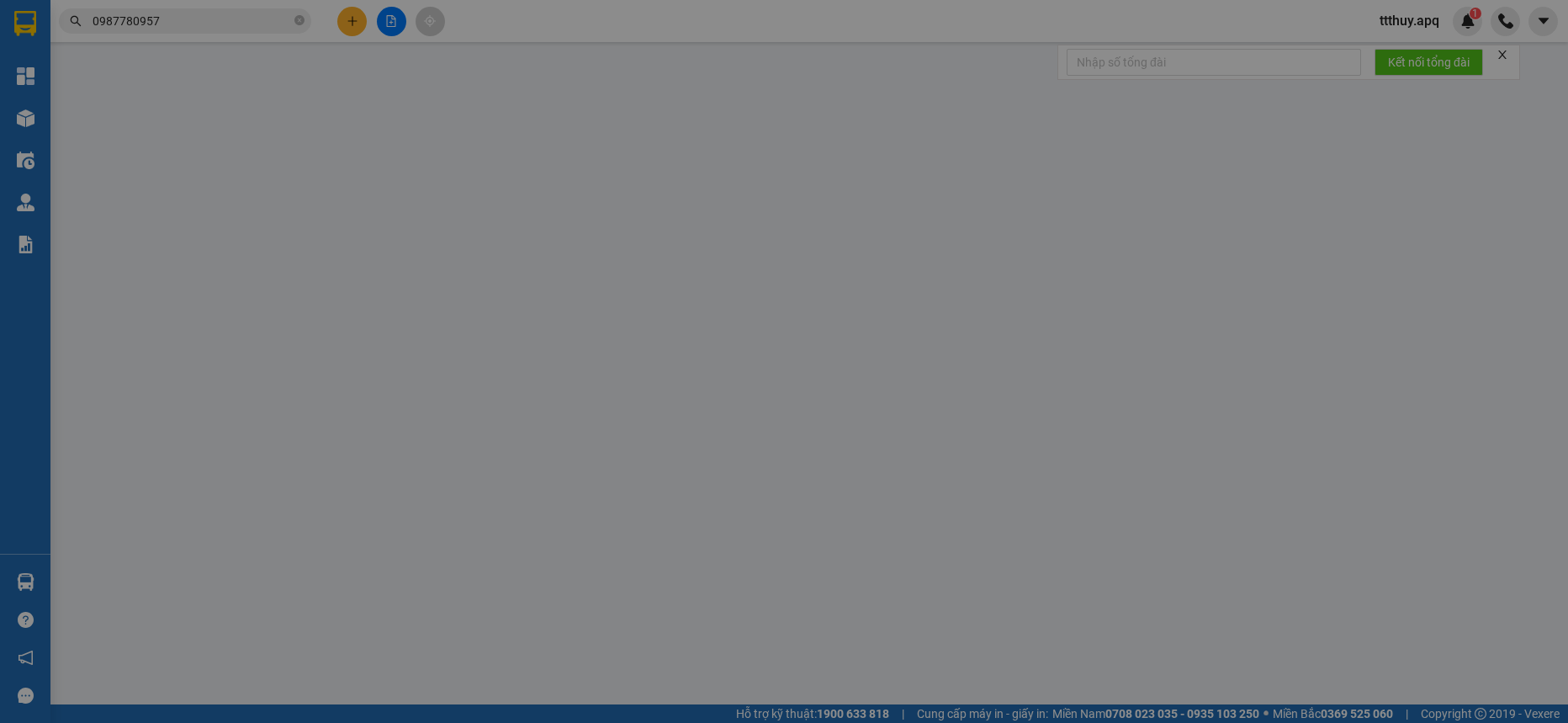
type input "so 8 hồ bá kiện , quán bàu (cố định, k tự ý thay đổi)"
checkbox input "true"
type input "3.765.000"
type input "30.000"
type input "50.000"
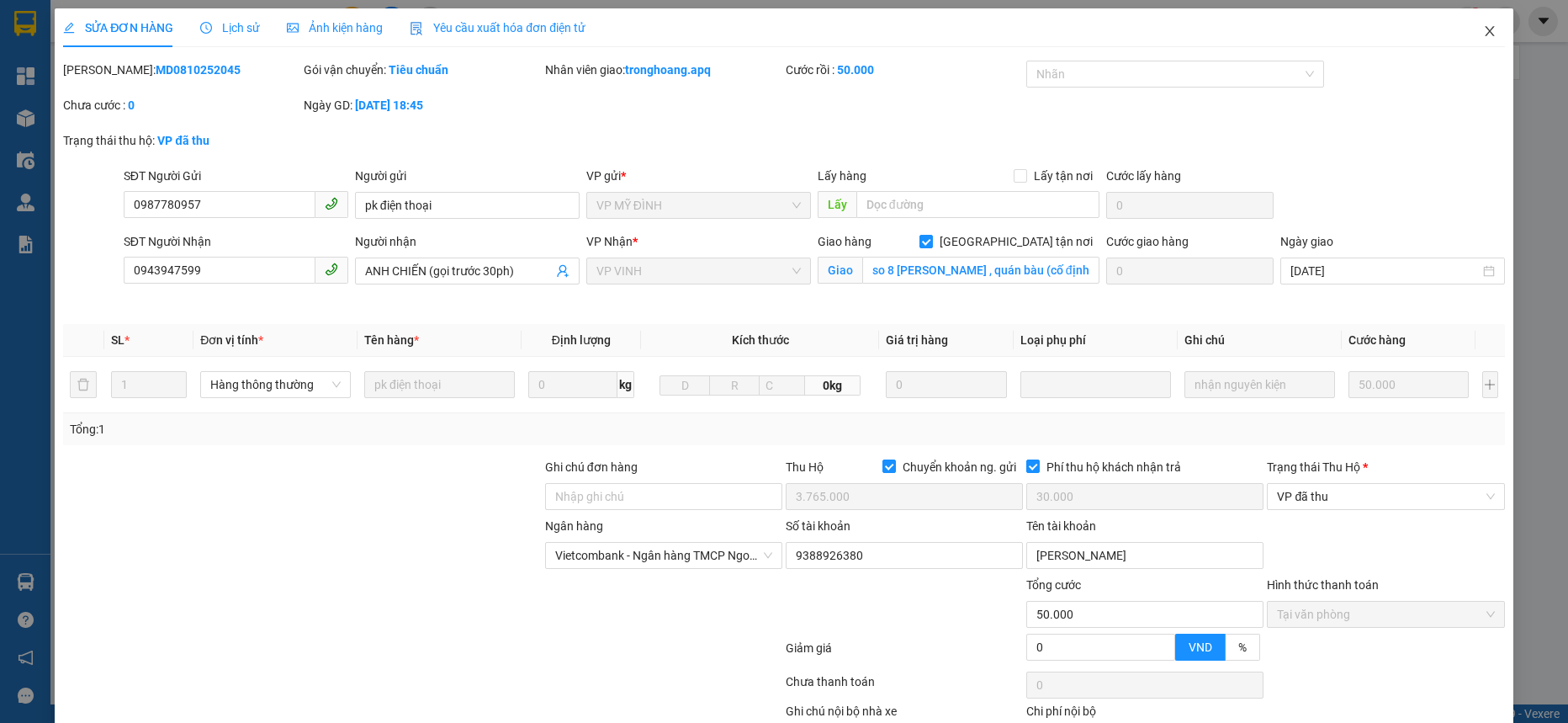
click at [1484, 30] on icon "close" at bounding box center [1490, 31] width 13 height 13
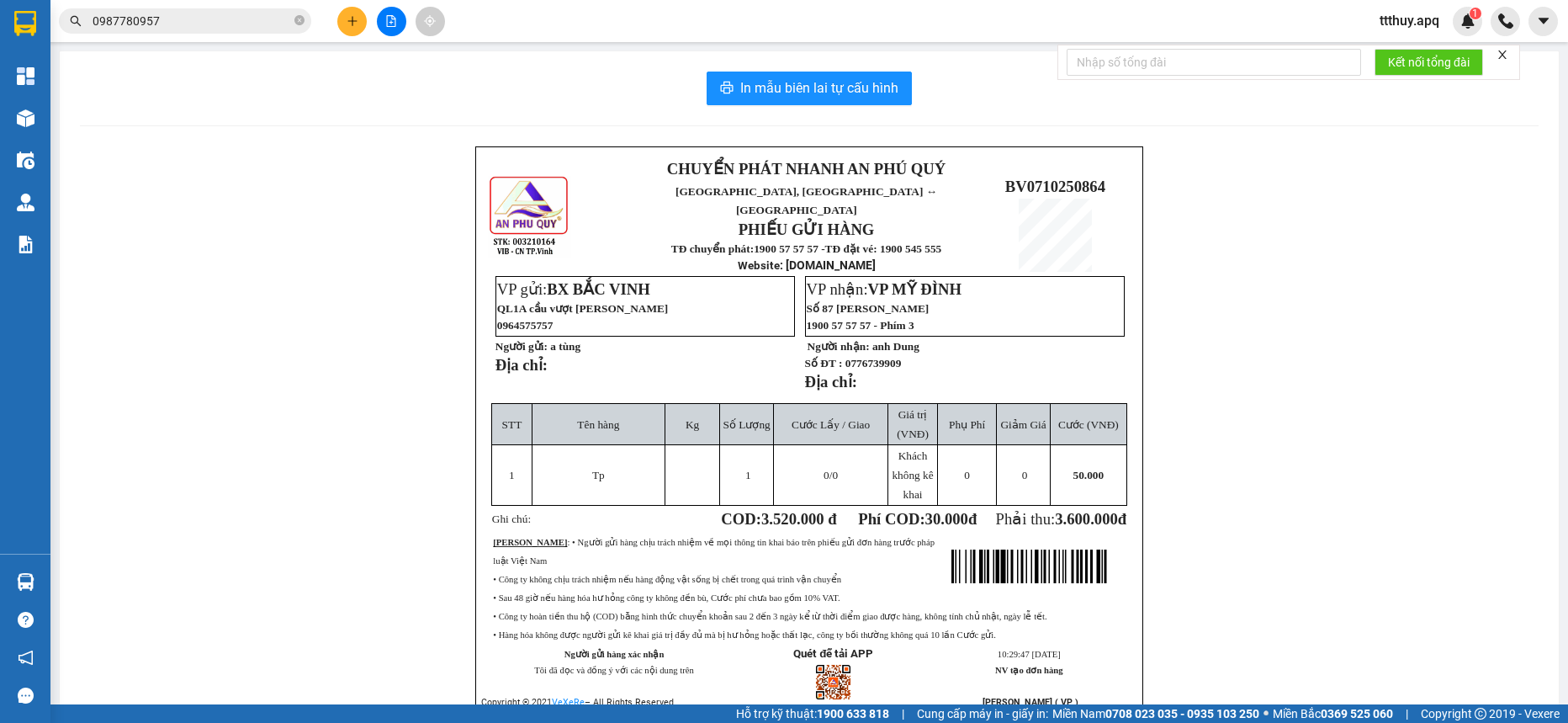
click at [179, 26] on input "0987780957" at bounding box center [192, 20] width 199 height 18
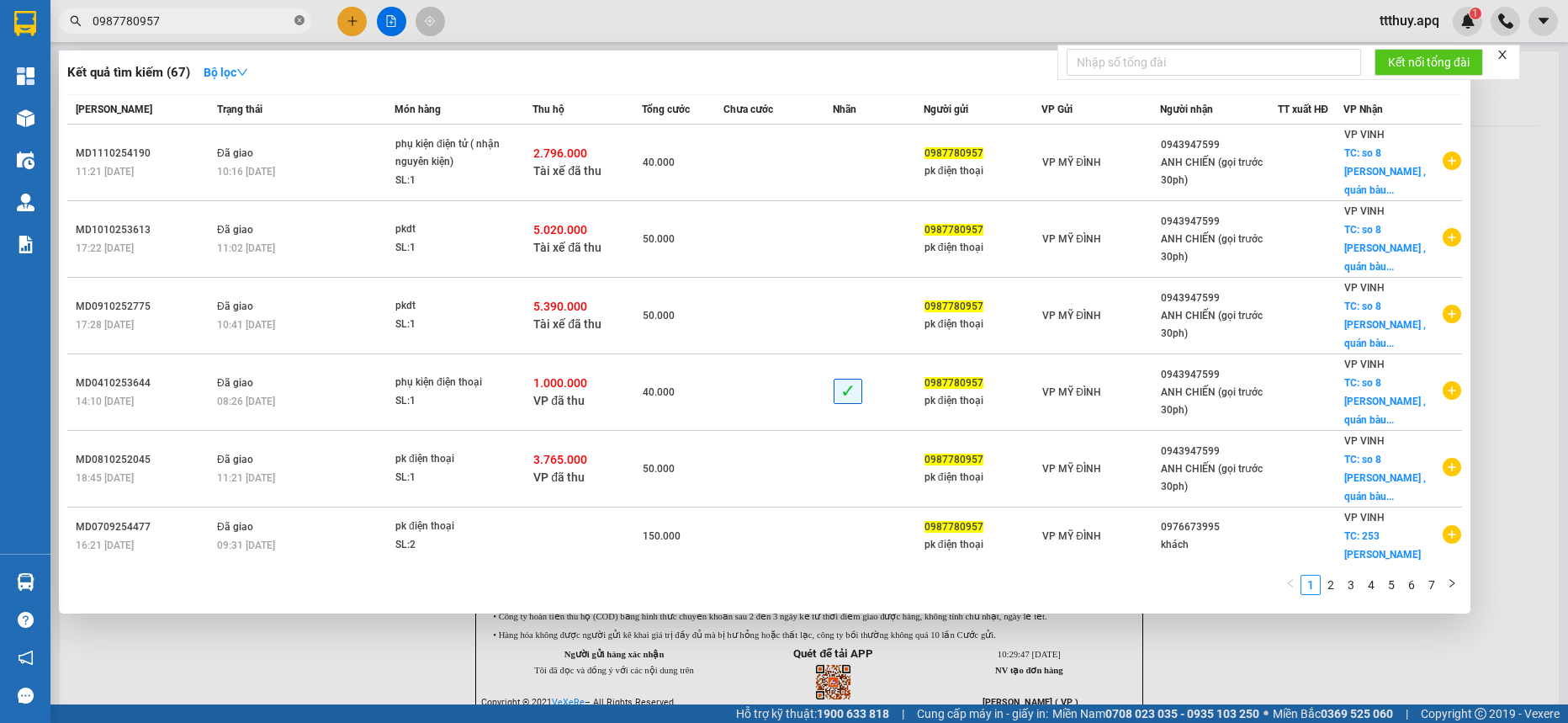
click at [303, 20] on icon "close-circle" at bounding box center [299, 19] width 10 height 10
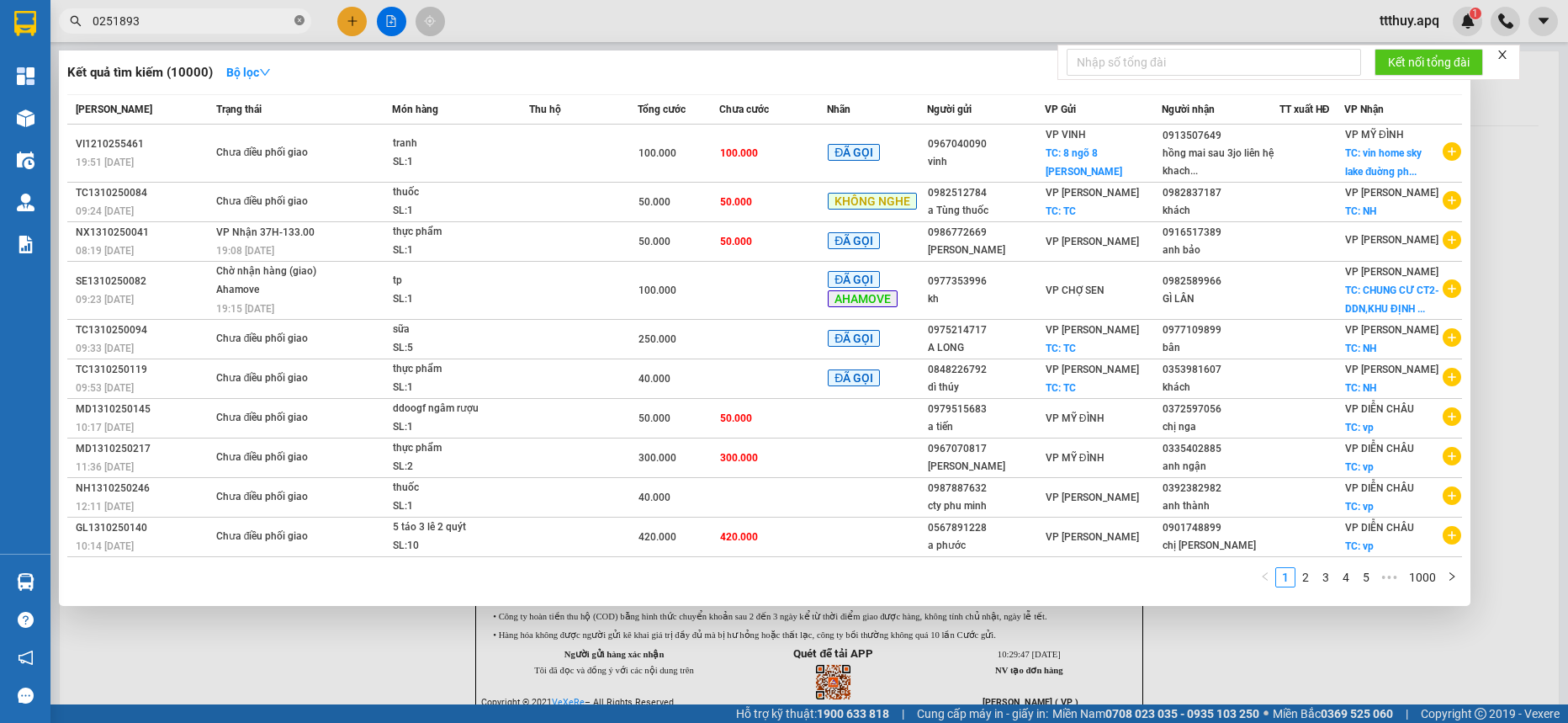
type input "0251893"
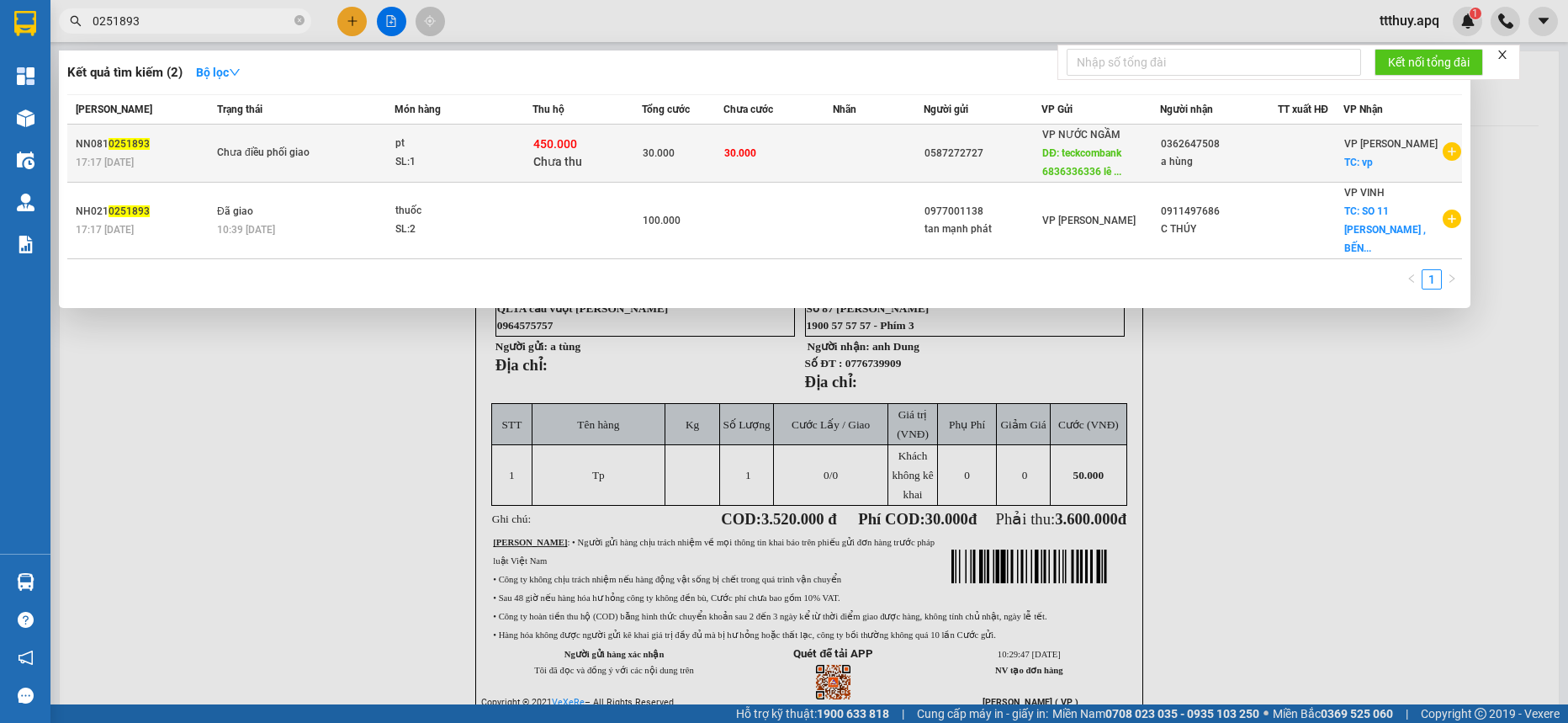
click at [449, 144] on div "pt" at bounding box center [459, 143] width 127 height 18
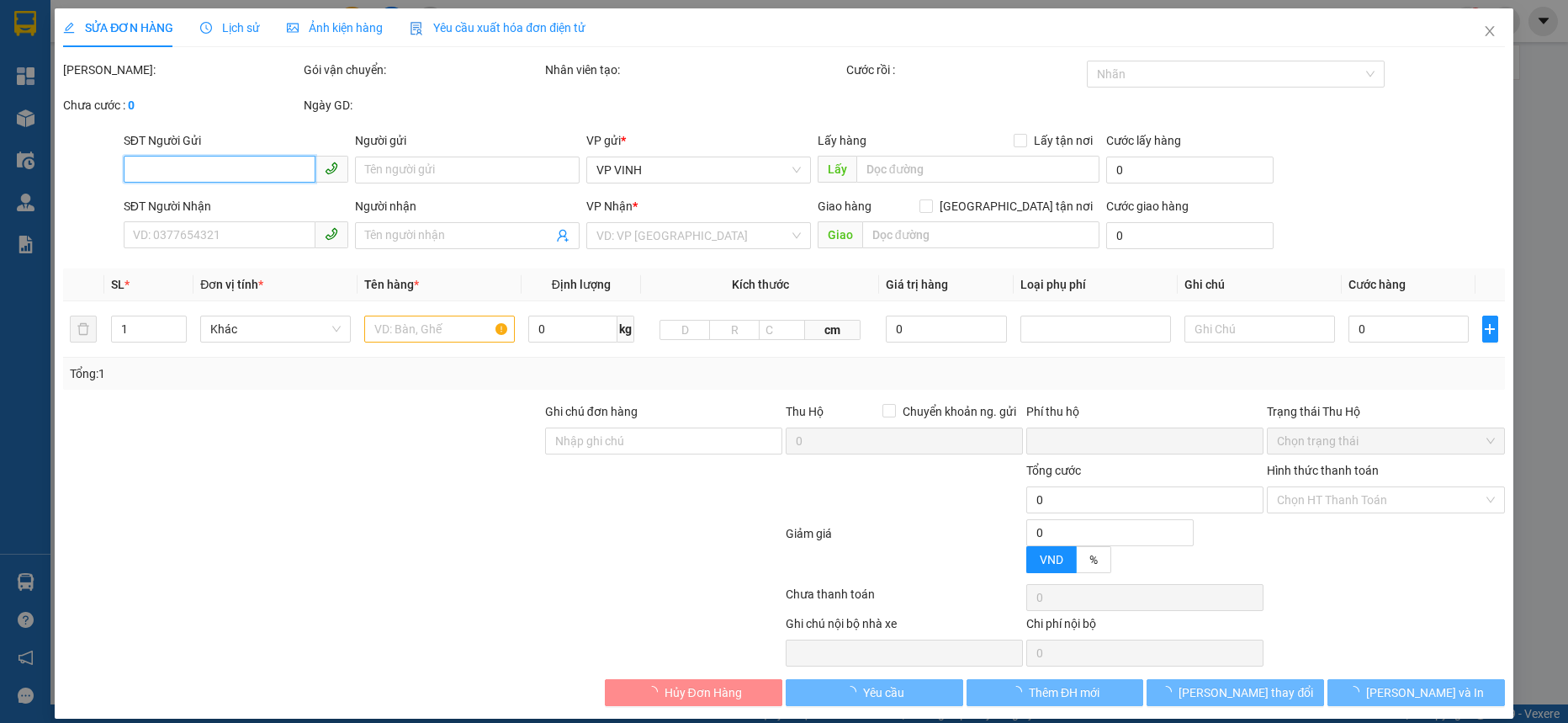
type input "0587272727"
type input "teckcombank 6836336336 lê thị mỳ"
type input "0362647508"
type input "a hùng"
checkbox input "true"
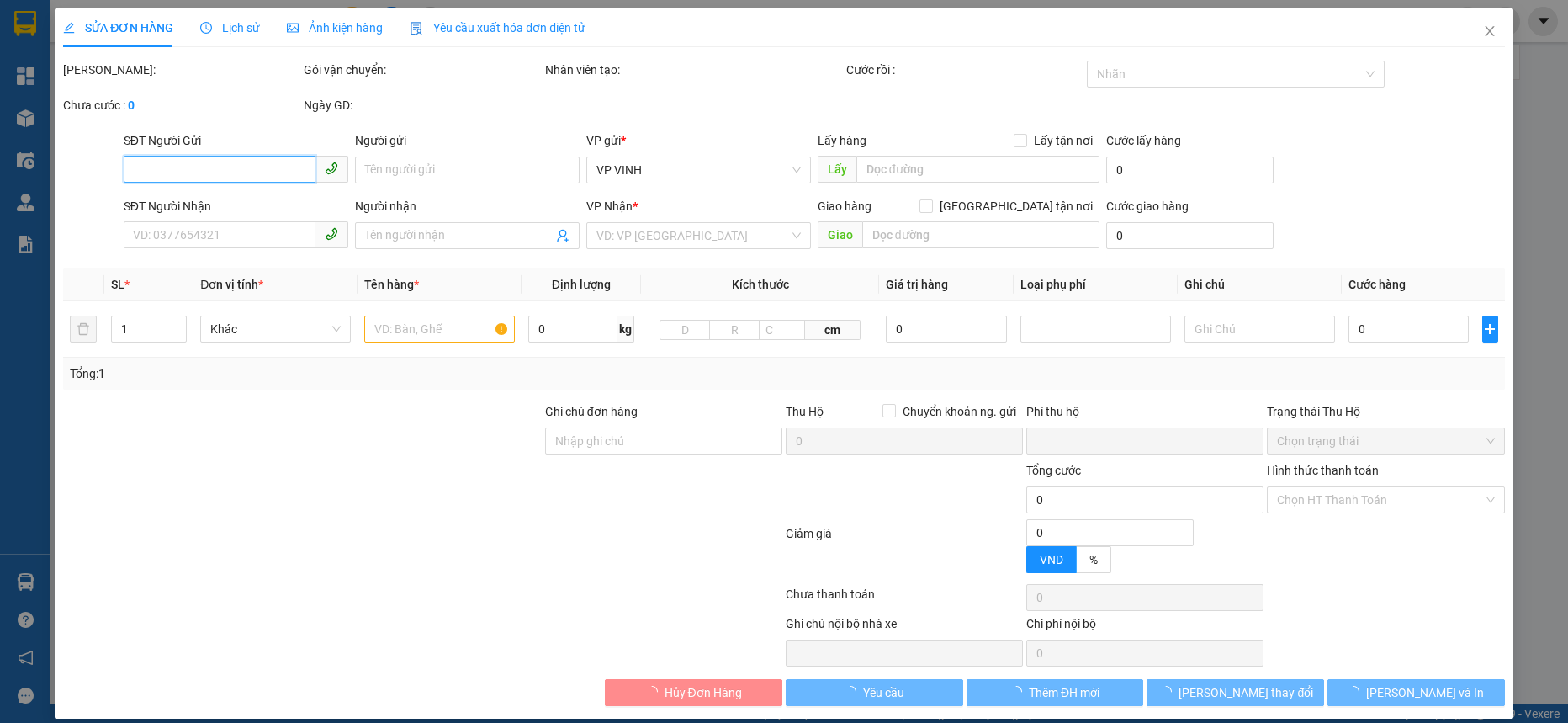
type input "vp"
type input "30.000"
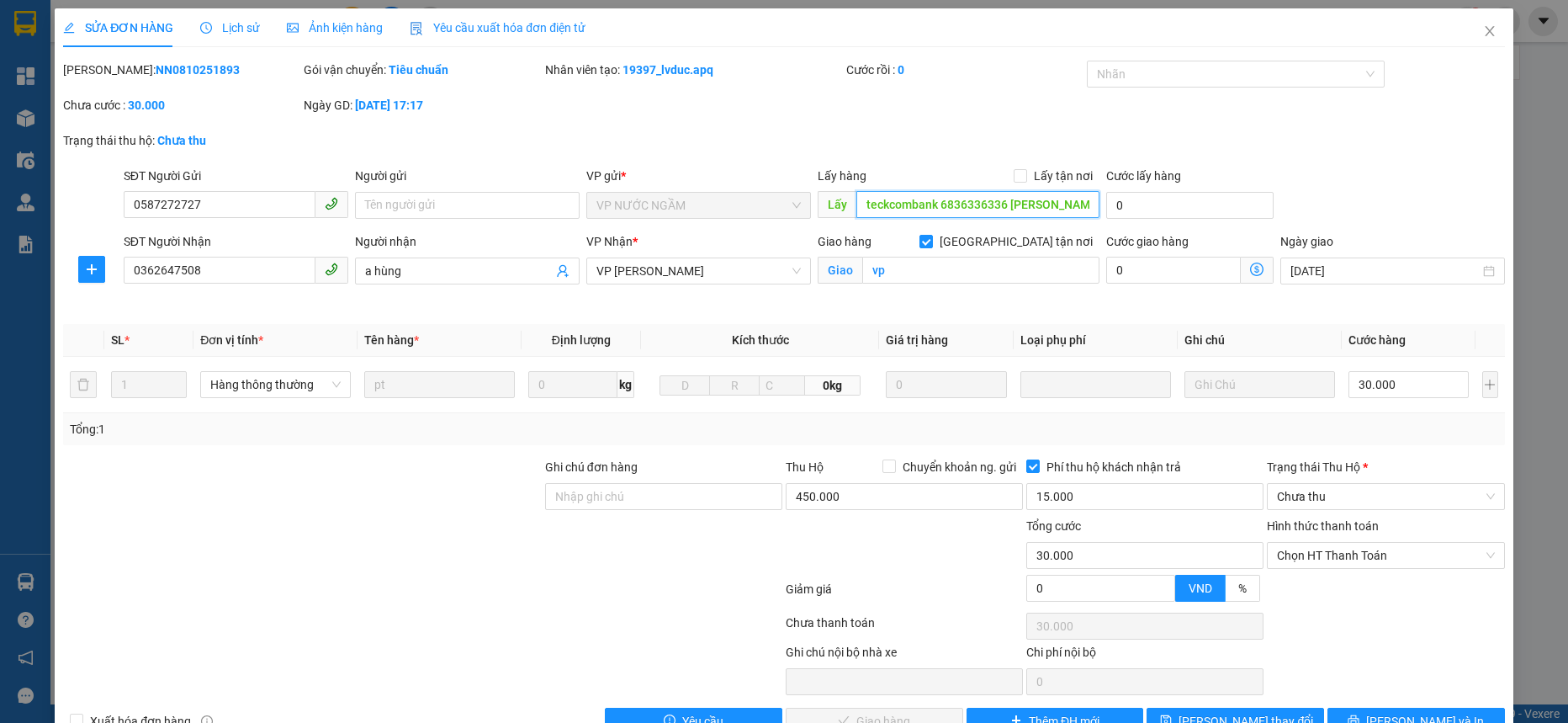
click at [950, 211] on input "teckcombank 6836336336 lê thị mỳ" at bounding box center [978, 204] width 244 height 27
drag, startPoint x: 928, startPoint y: 201, endPoint x: 1002, endPoint y: 206, distance: 74.2
click at [1002, 206] on input "teckcombank 6836336336 lê thị mỳ" at bounding box center [978, 204] width 244 height 27
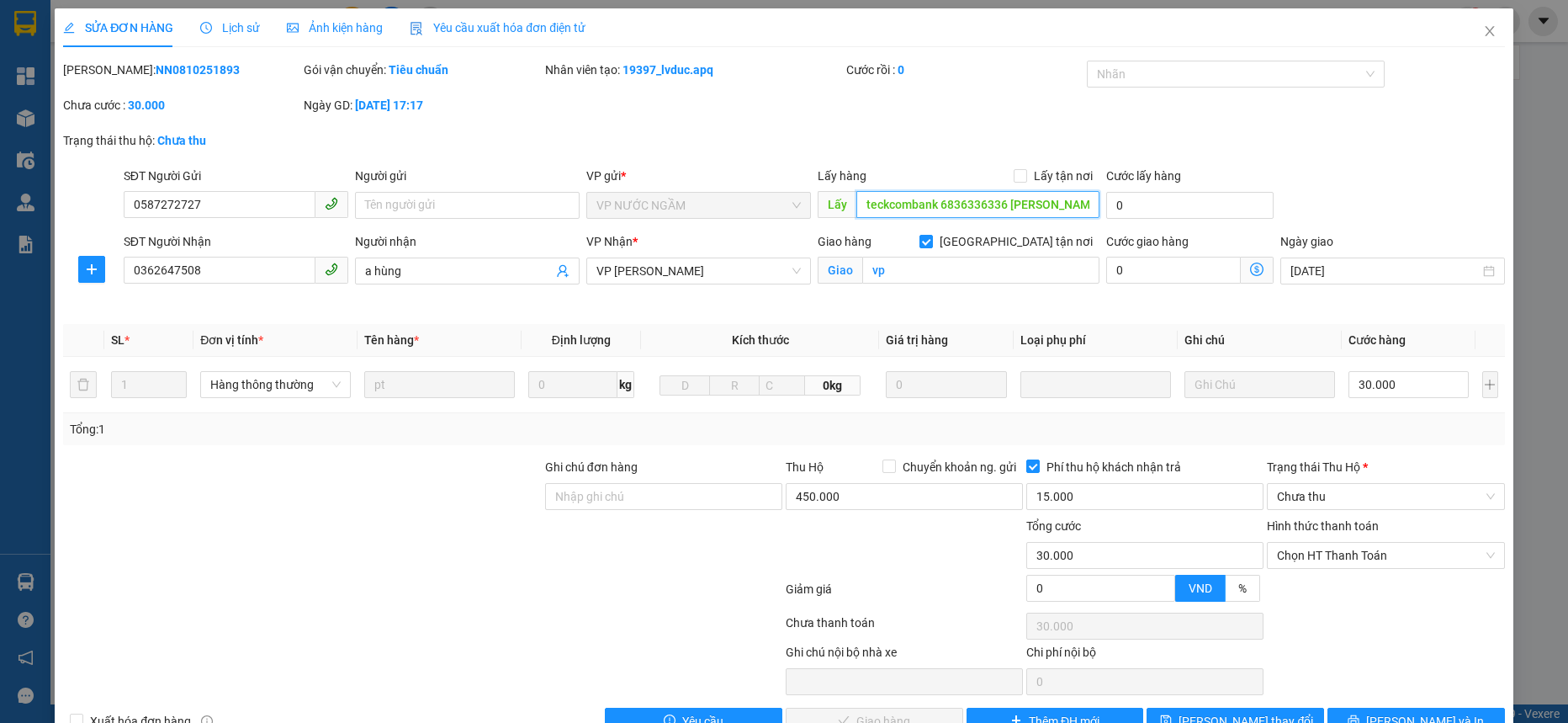
click at [970, 202] on input "teckcombank 6836336336 lê thị mỳ" at bounding box center [978, 204] width 244 height 27
drag, startPoint x: 933, startPoint y: 205, endPoint x: 995, endPoint y: 206, distance: 62.0
click at [995, 206] on input "teckcombank 6836336336 lê thị mỳ" at bounding box center [978, 204] width 244 height 27
click at [1484, 27] on icon "close" at bounding box center [1490, 31] width 13 height 13
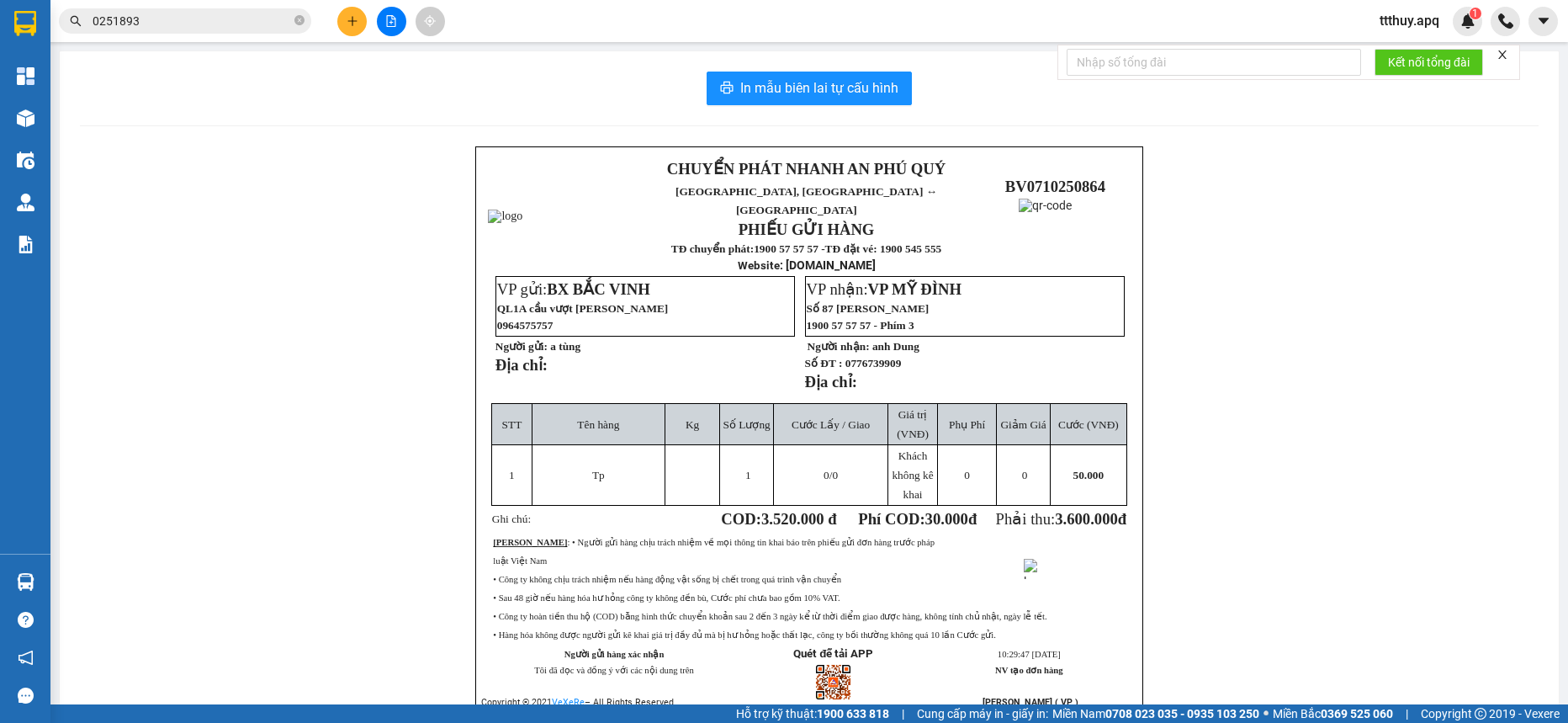
click at [136, 23] on input "0251893" at bounding box center [192, 20] width 199 height 18
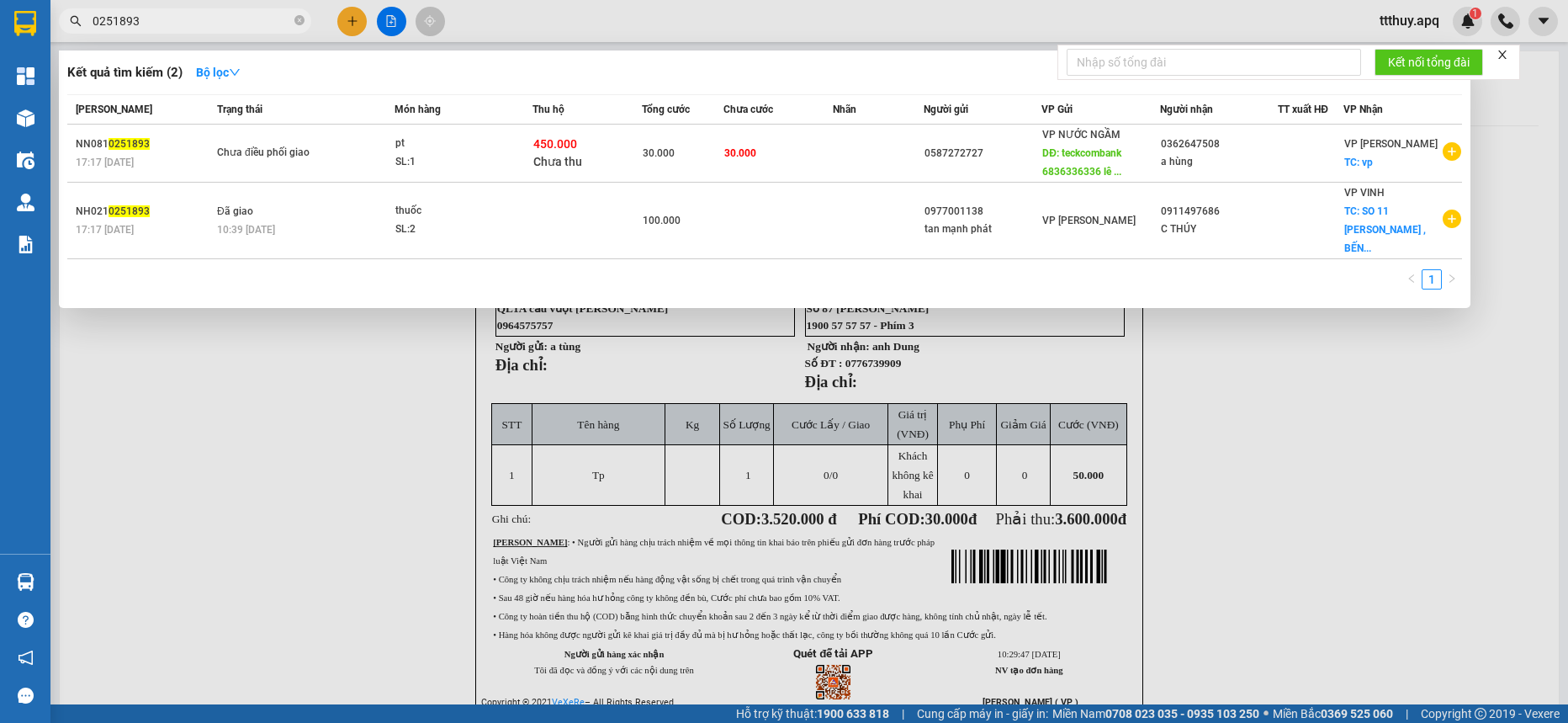
click at [136, 23] on input "0251893" at bounding box center [192, 20] width 199 height 18
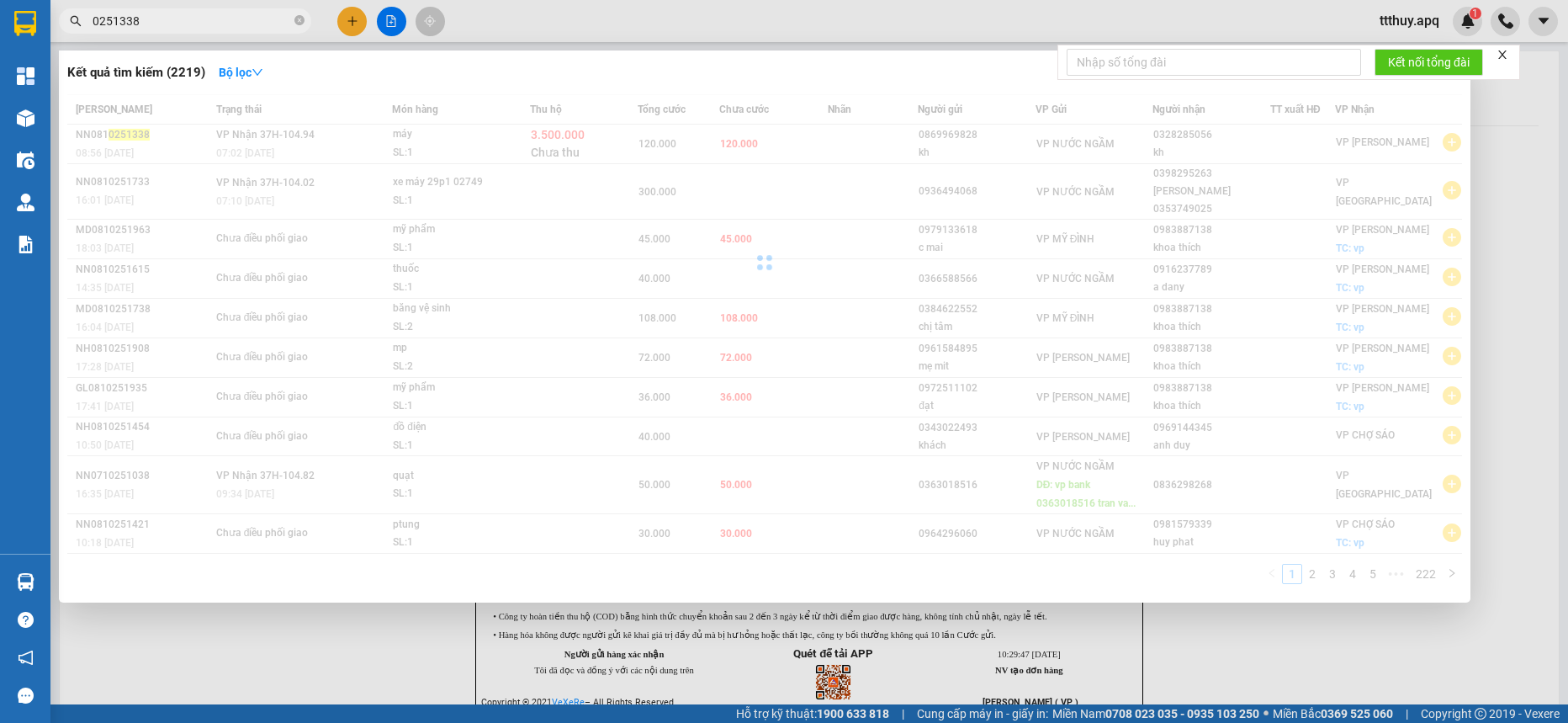
type input "0251338"
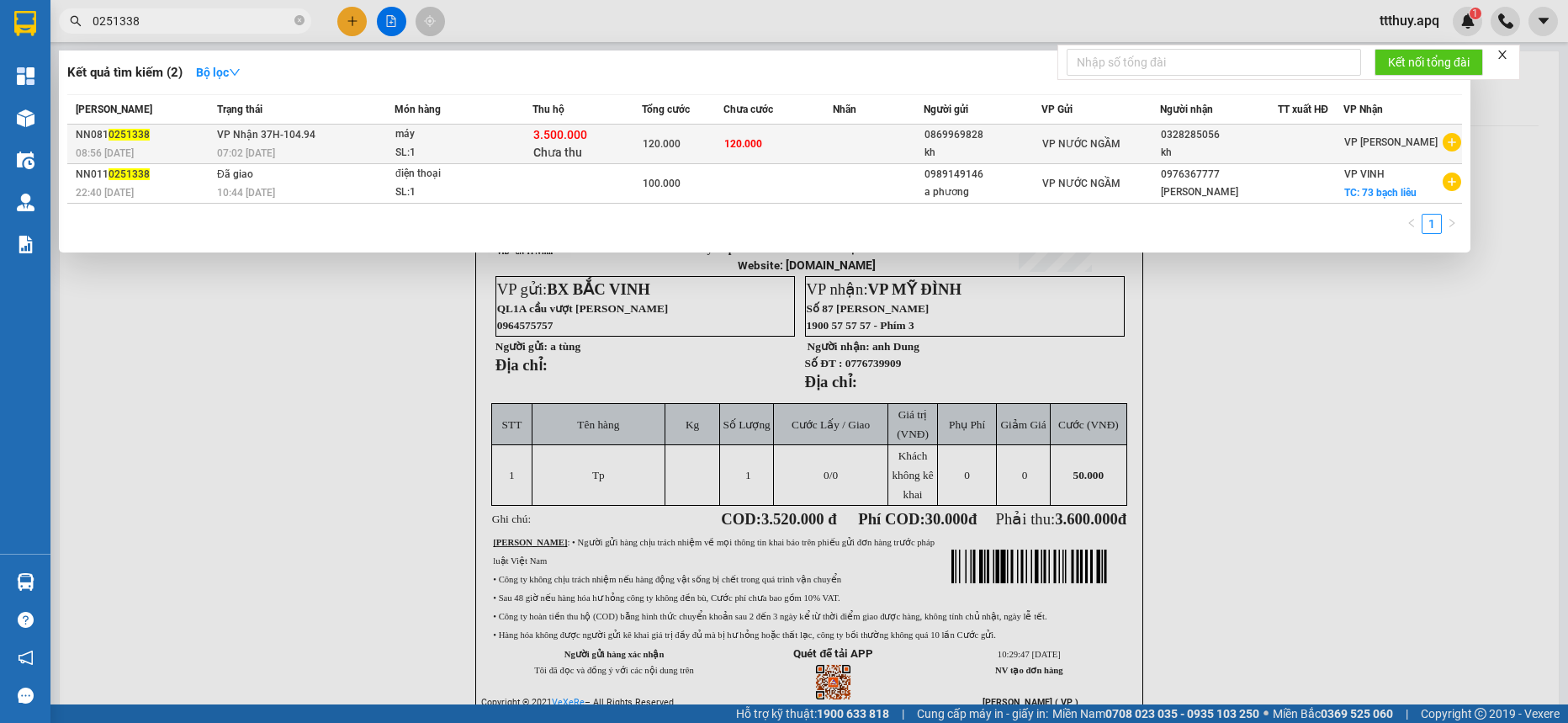
click at [579, 135] on span "3.500.000" at bounding box center [560, 134] width 54 height 13
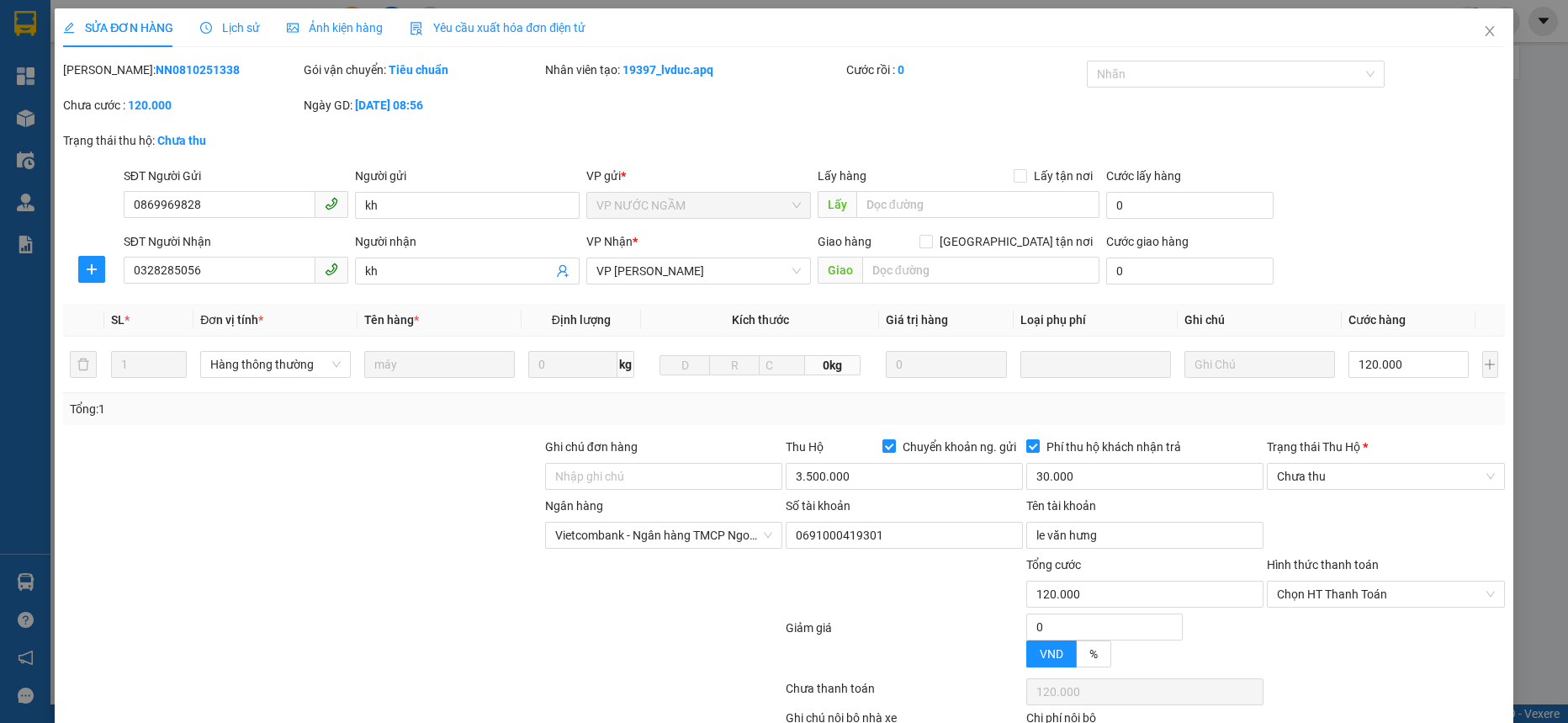
type input "0869969828"
type input "kh"
type input "0328285056"
type input "kh"
type input "120.000"
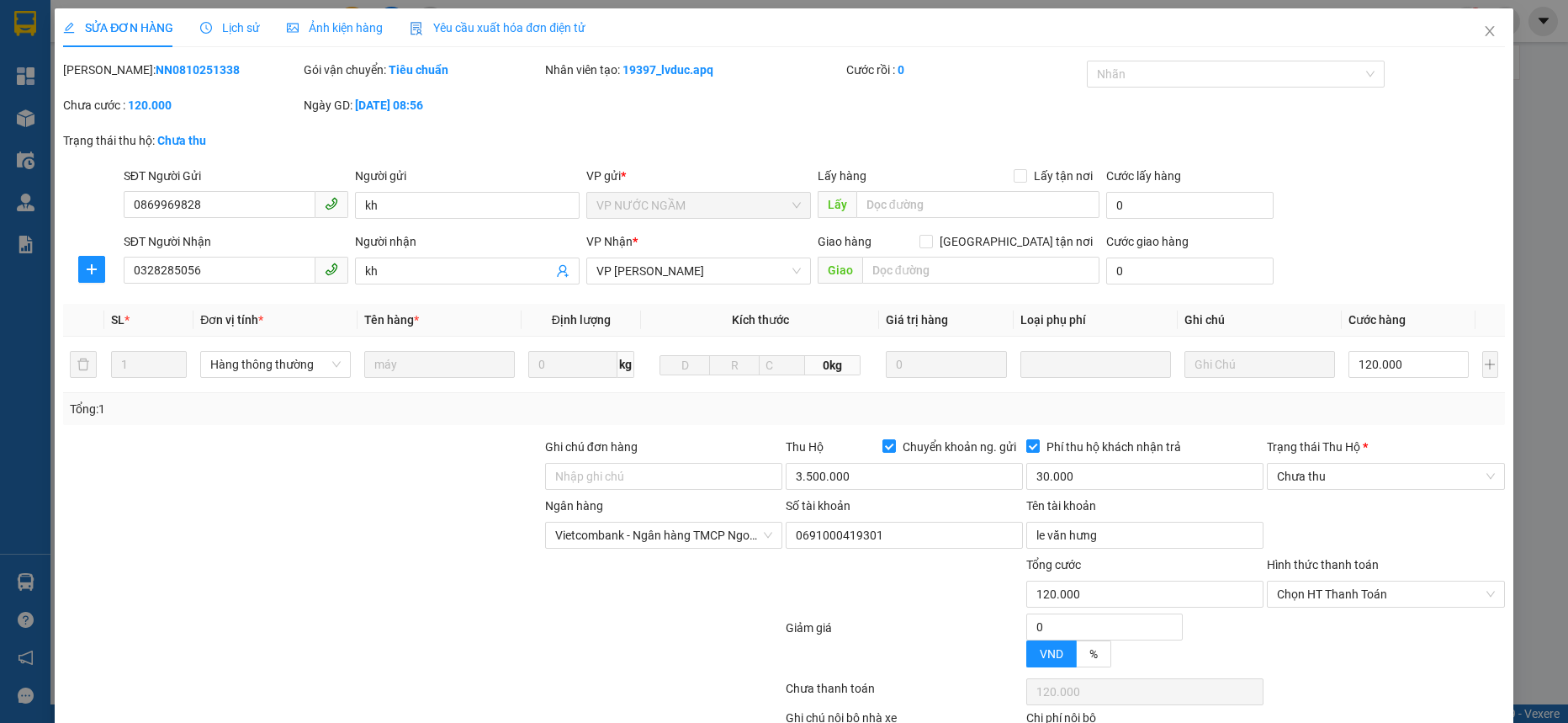
type input "120.000"
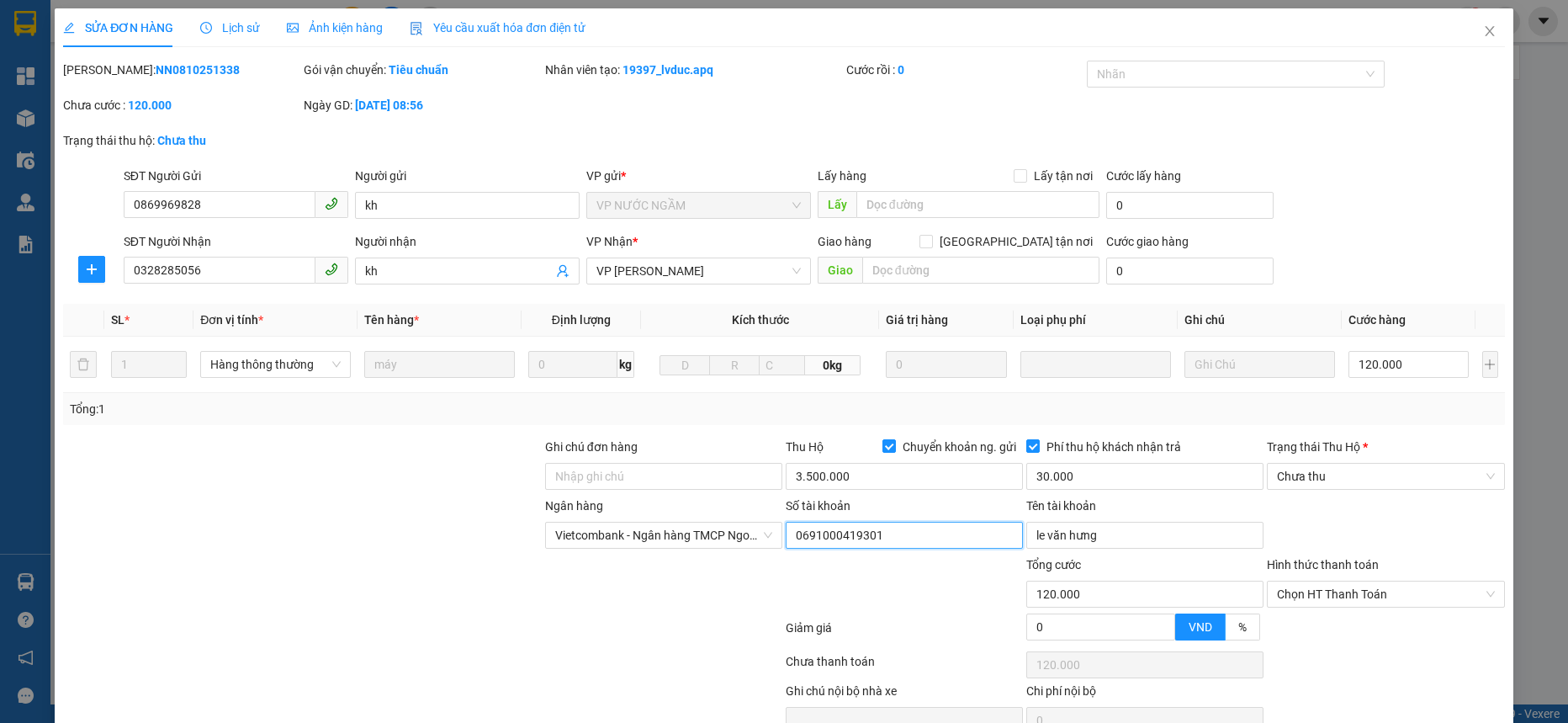
click at [833, 539] on input "0691000419301" at bounding box center [905, 535] width 237 height 27
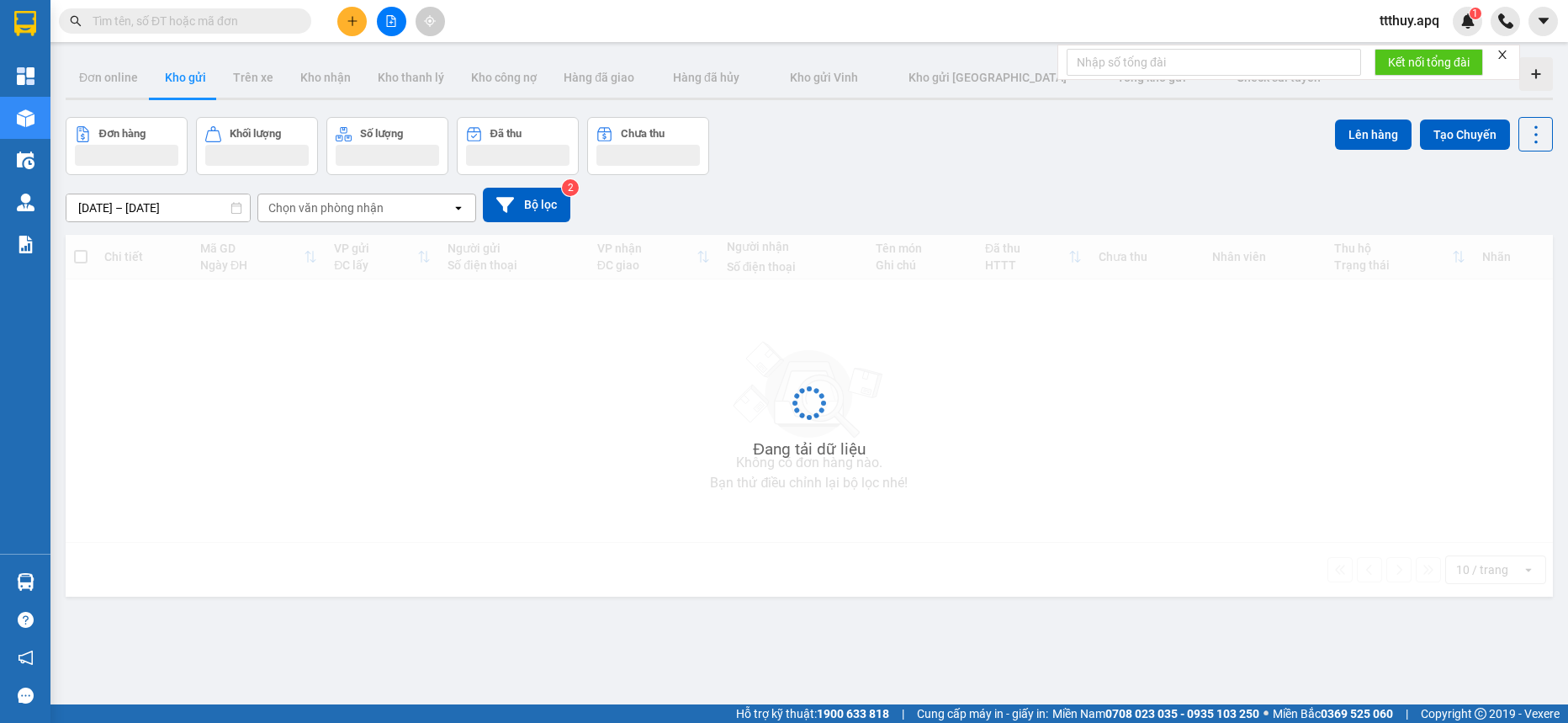
click at [269, 18] on input "text" at bounding box center [192, 20] width 199 height 18
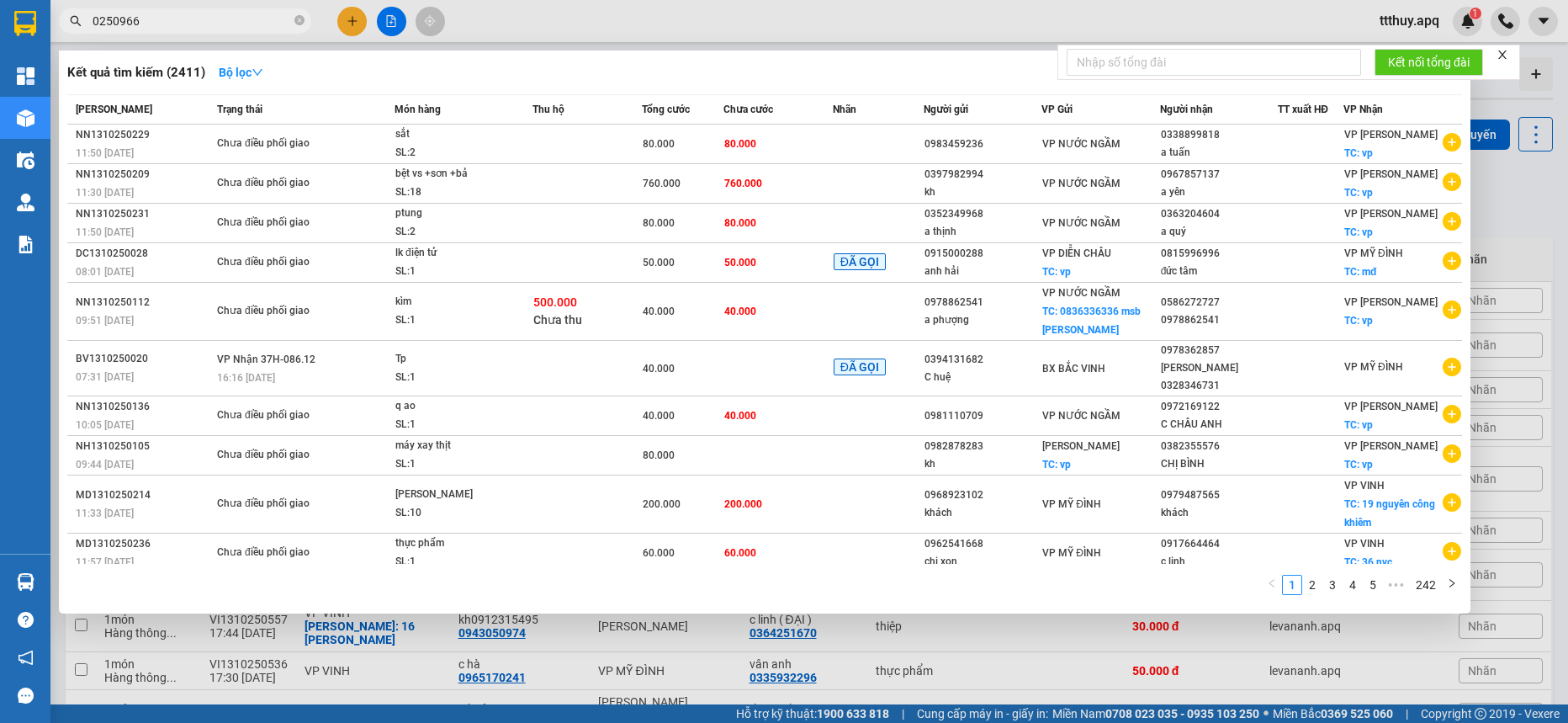
type input "0250966"
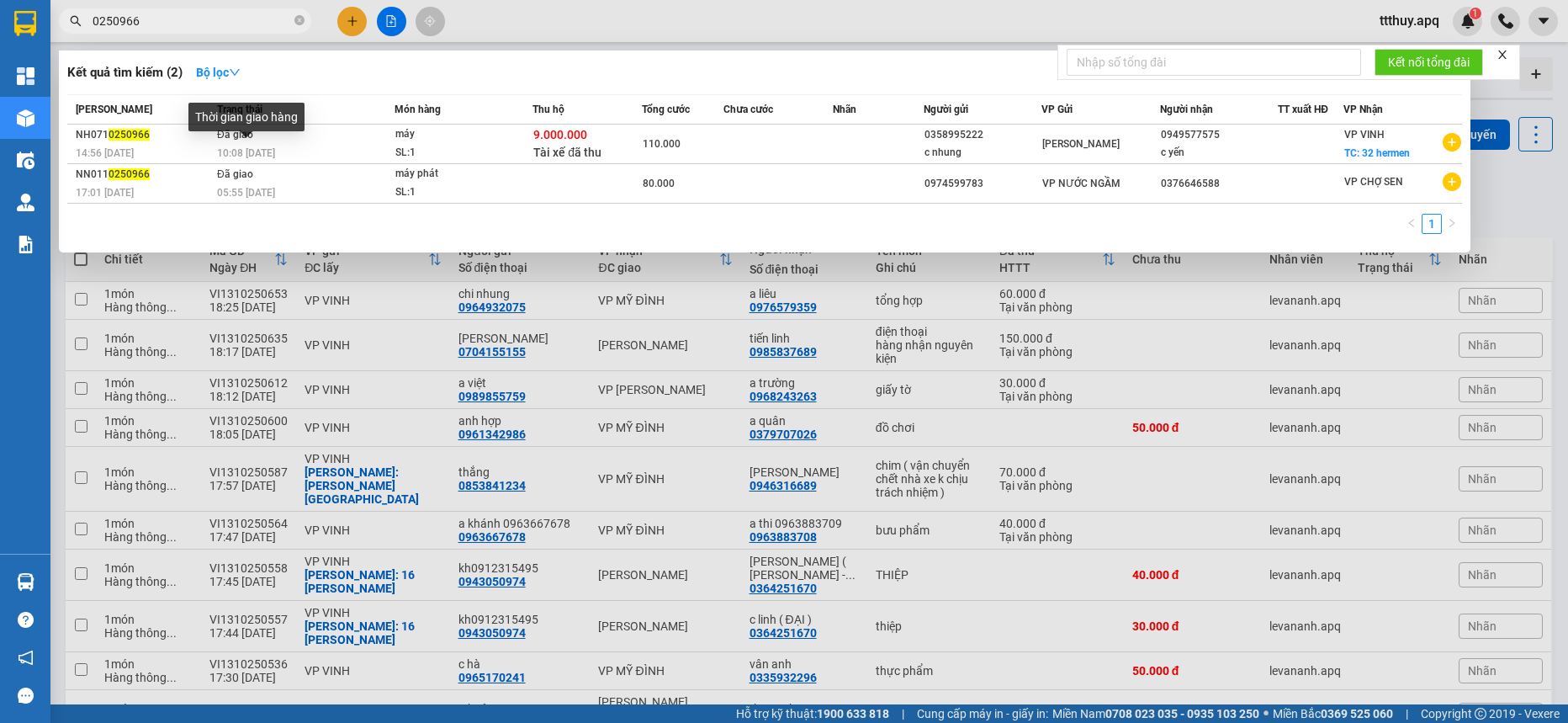
click at [273, 142] on div "Thời gian giao hàng" at bounding box center [246, 123] width 116 height 40
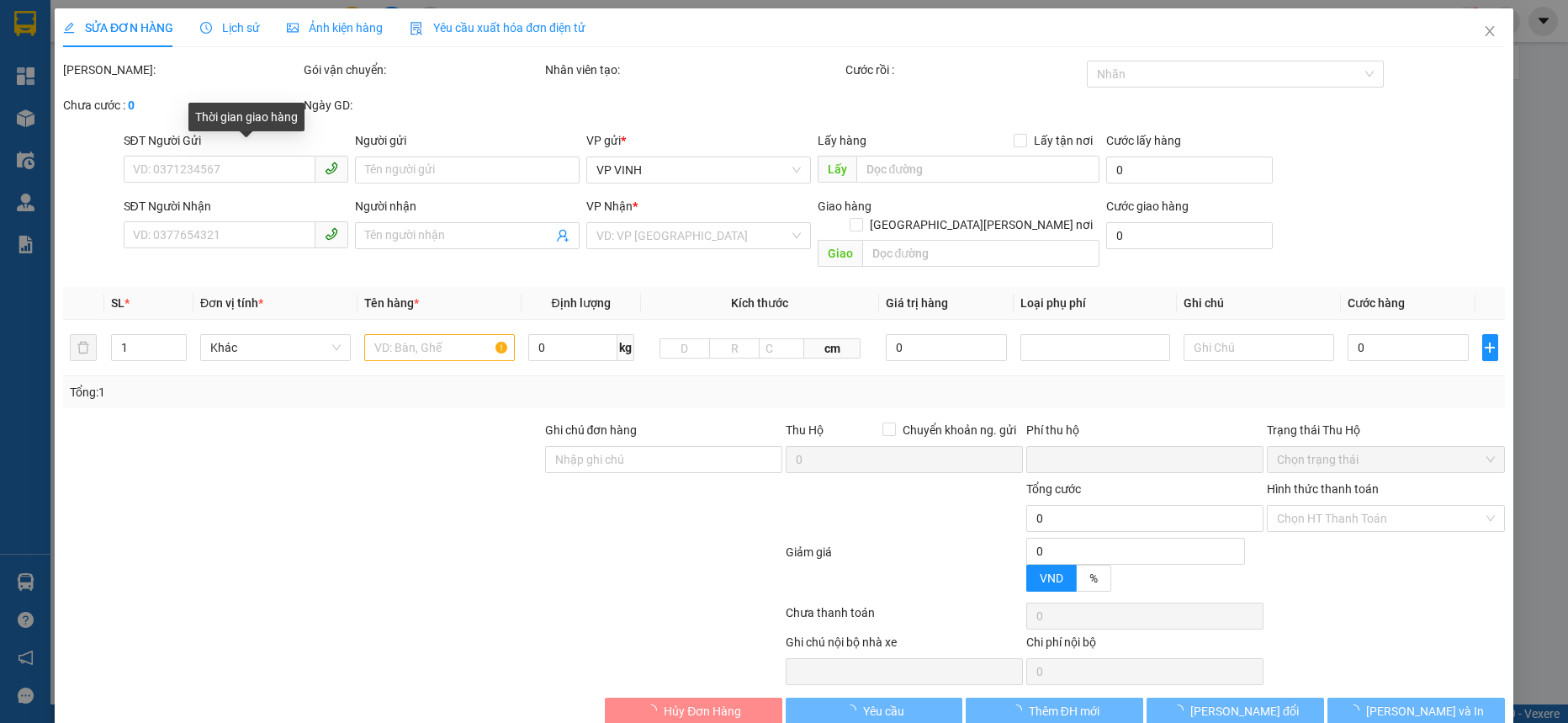
type input "0358995222"
type input "c nhung"
type input "0949577575"
type input "c yến"
checkbox input "true"
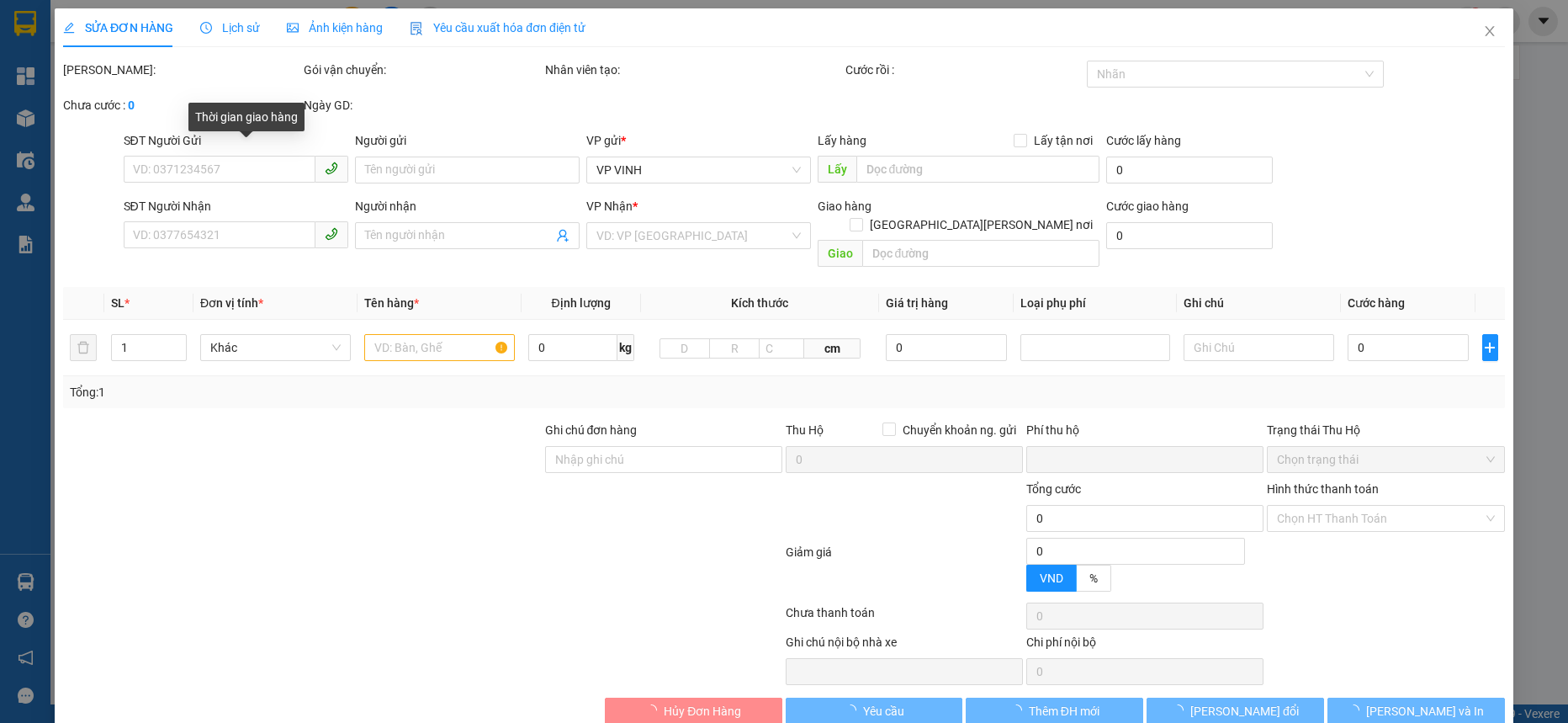
type input "32 hermen"
checkbox input "true"
type input "9.000.000"
type input "45.000"
type input "110.000"
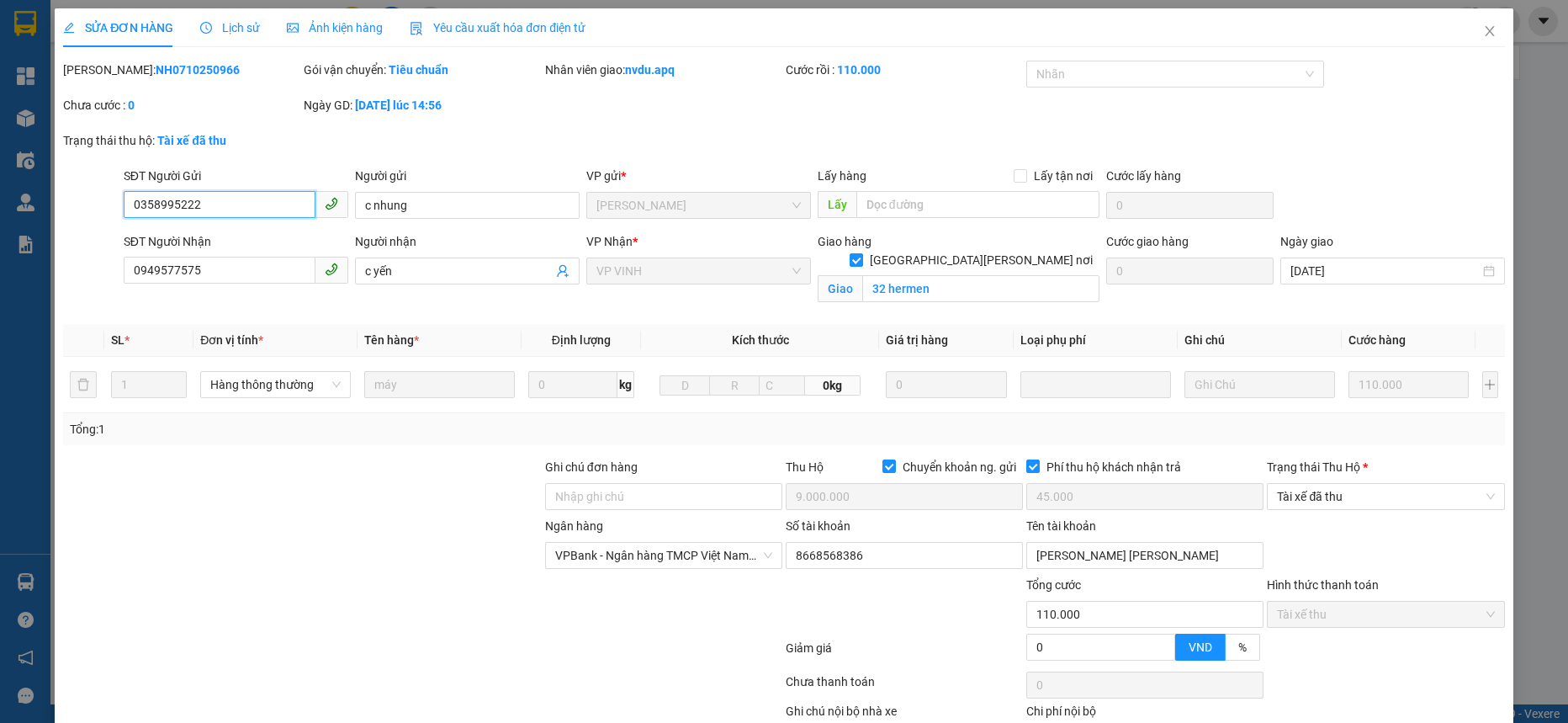
click at [192, 201] on input "0358995222" at bounding box center [220, 204] width 192 height 27
drag, startPoint x: 1475, startPoint y: 28, endPoint x: 944, endPoint y: 4, distance: 531.5
click at [1484, 28] on icon "close" at bounding box center [1490, 31] width 13 height 13
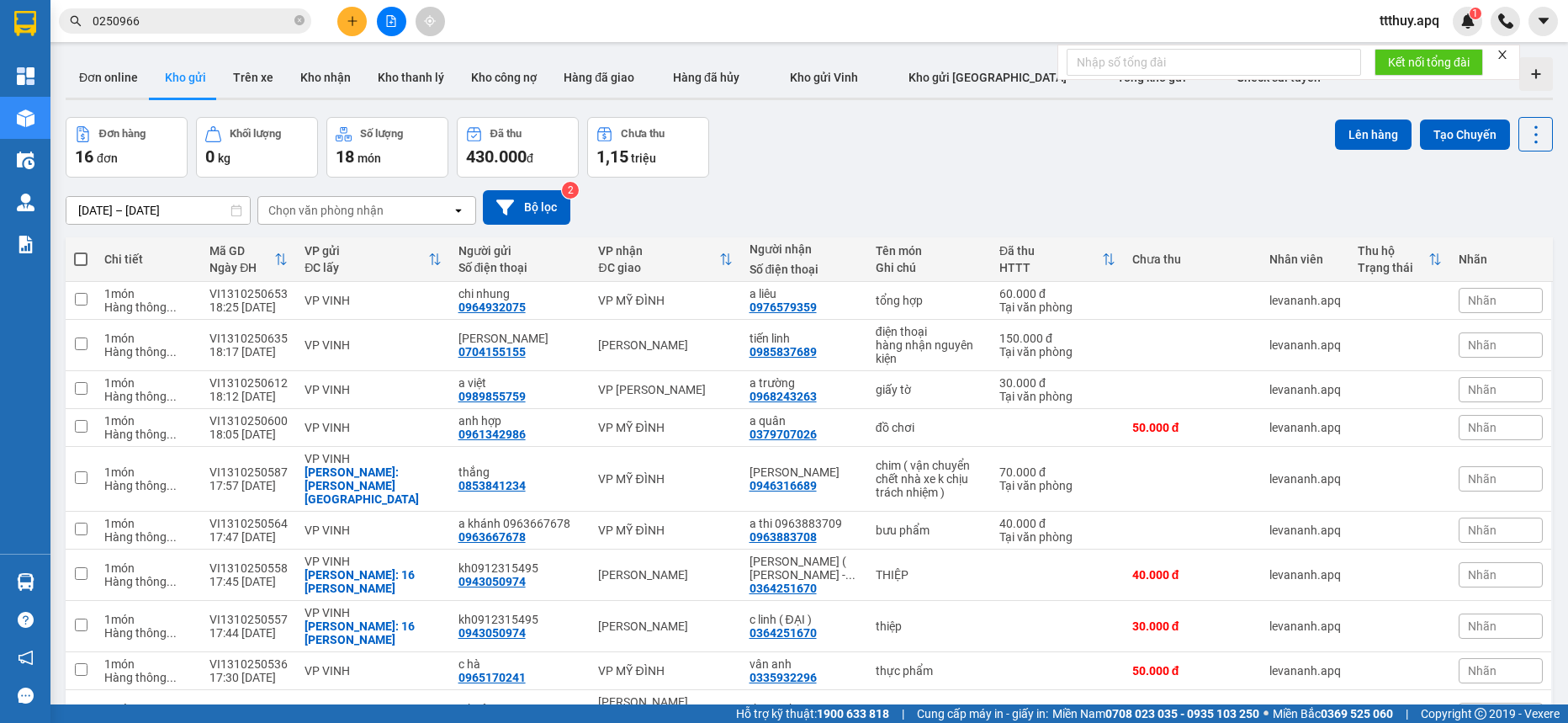
click at [162, 13] on input "0250966" at bounding box center [192, 20] width 199 height 18
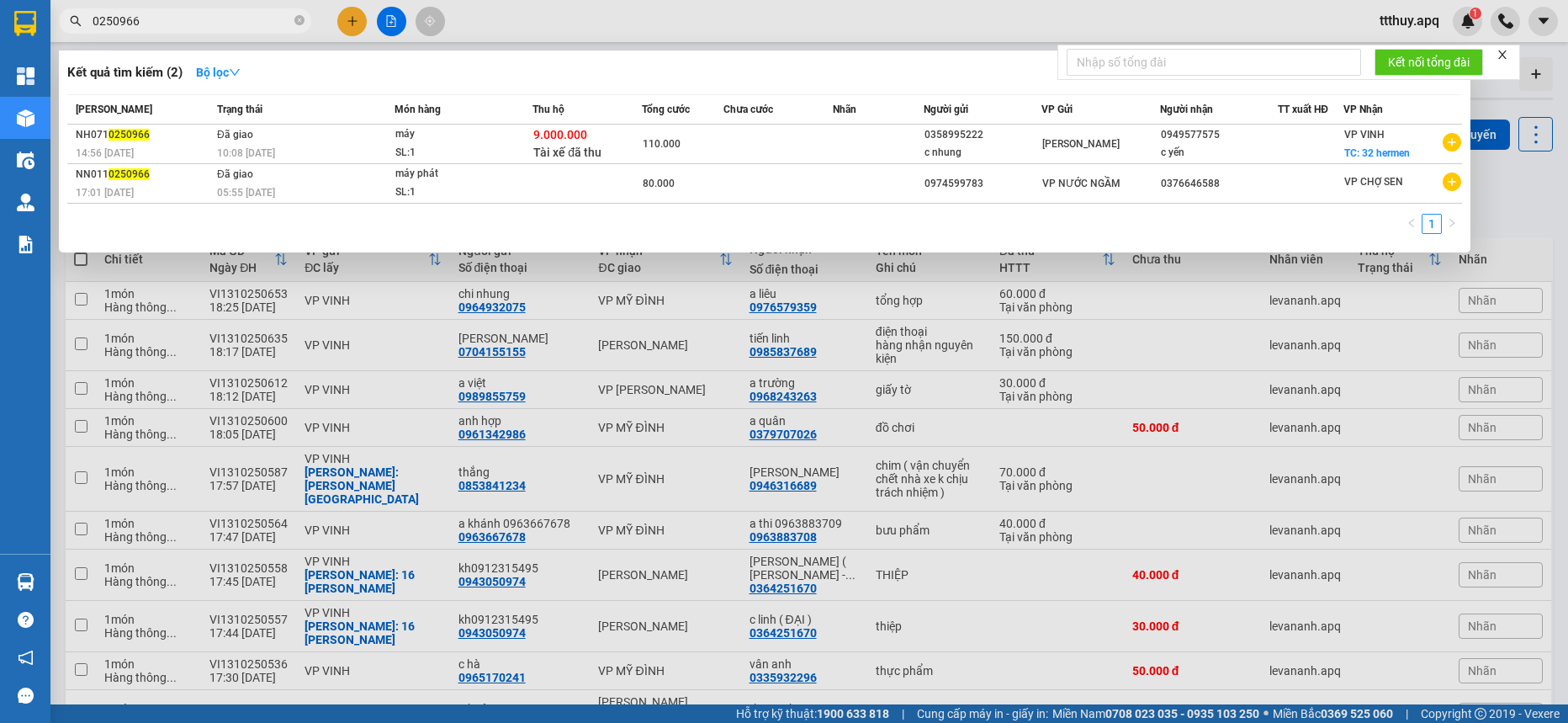
click at [162, 13] on input "0250966" at bounding box center [192, 20] width 199 height 18
paste input "358995222"
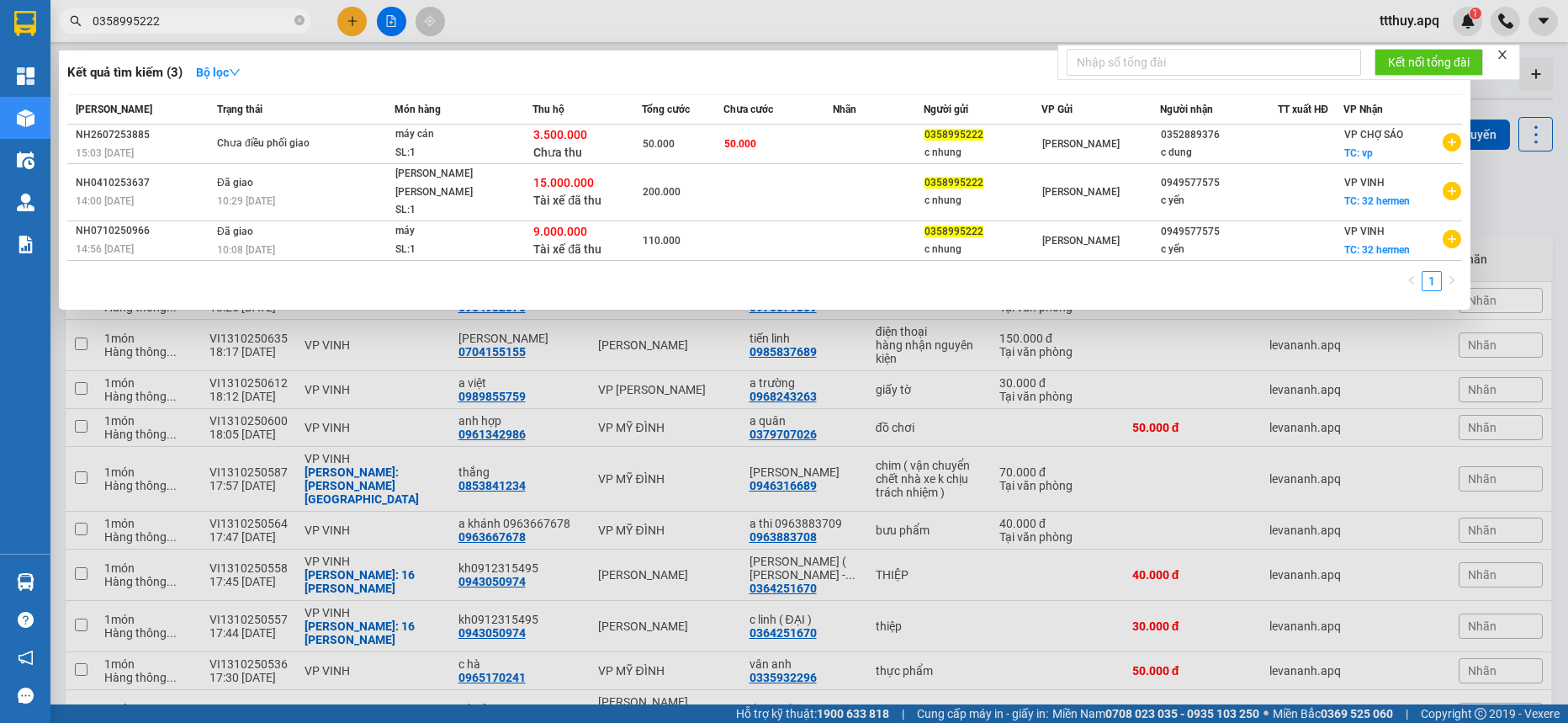
type input "0358995222"
click at [642, 498] on div at bounding box center [784, 362] width 1568 height 723
click at [236, 12] on input "0358995222" at bounding box center [192, 20] width 199 height 18
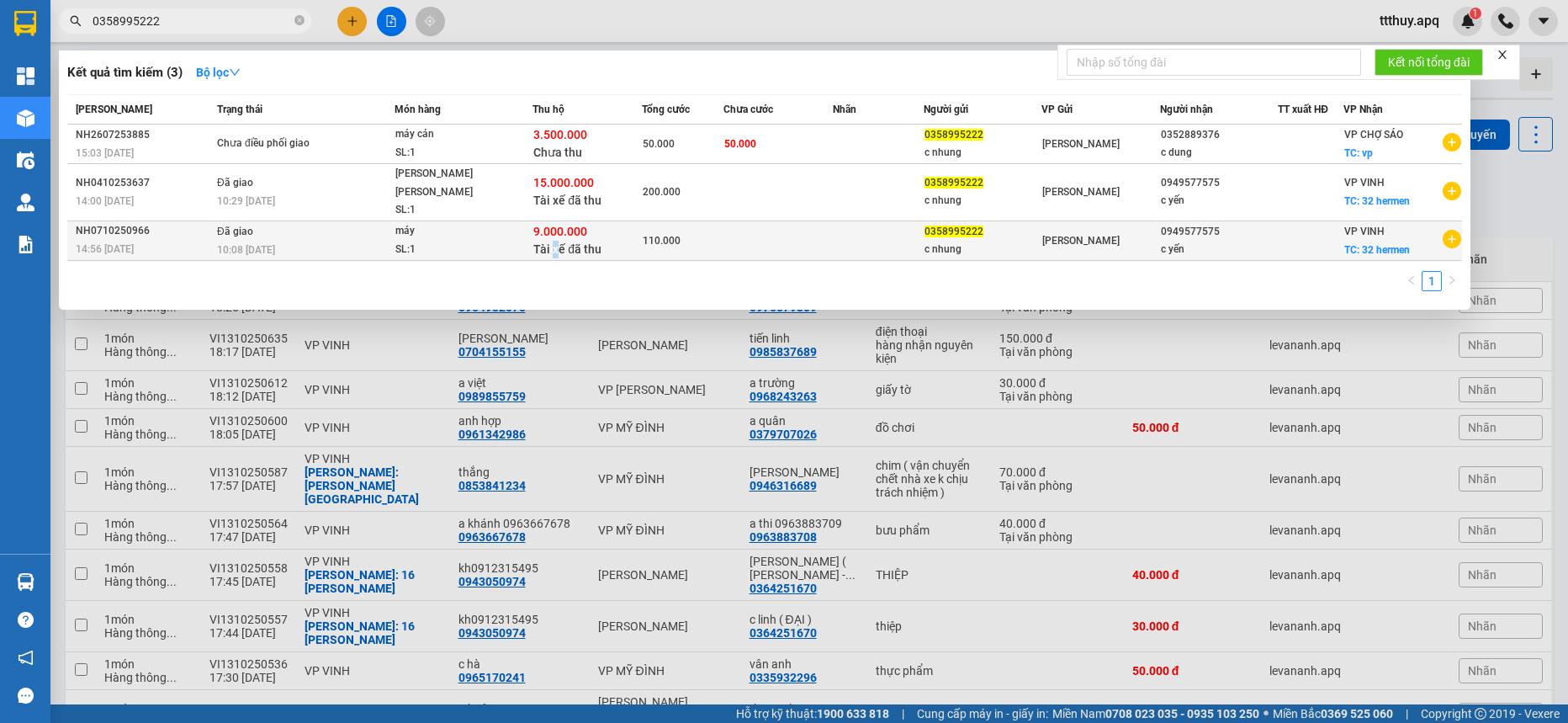
click at [554, 243] on span "Tài xế đã thu" at bounding box center [567, 249] width 68 height 13
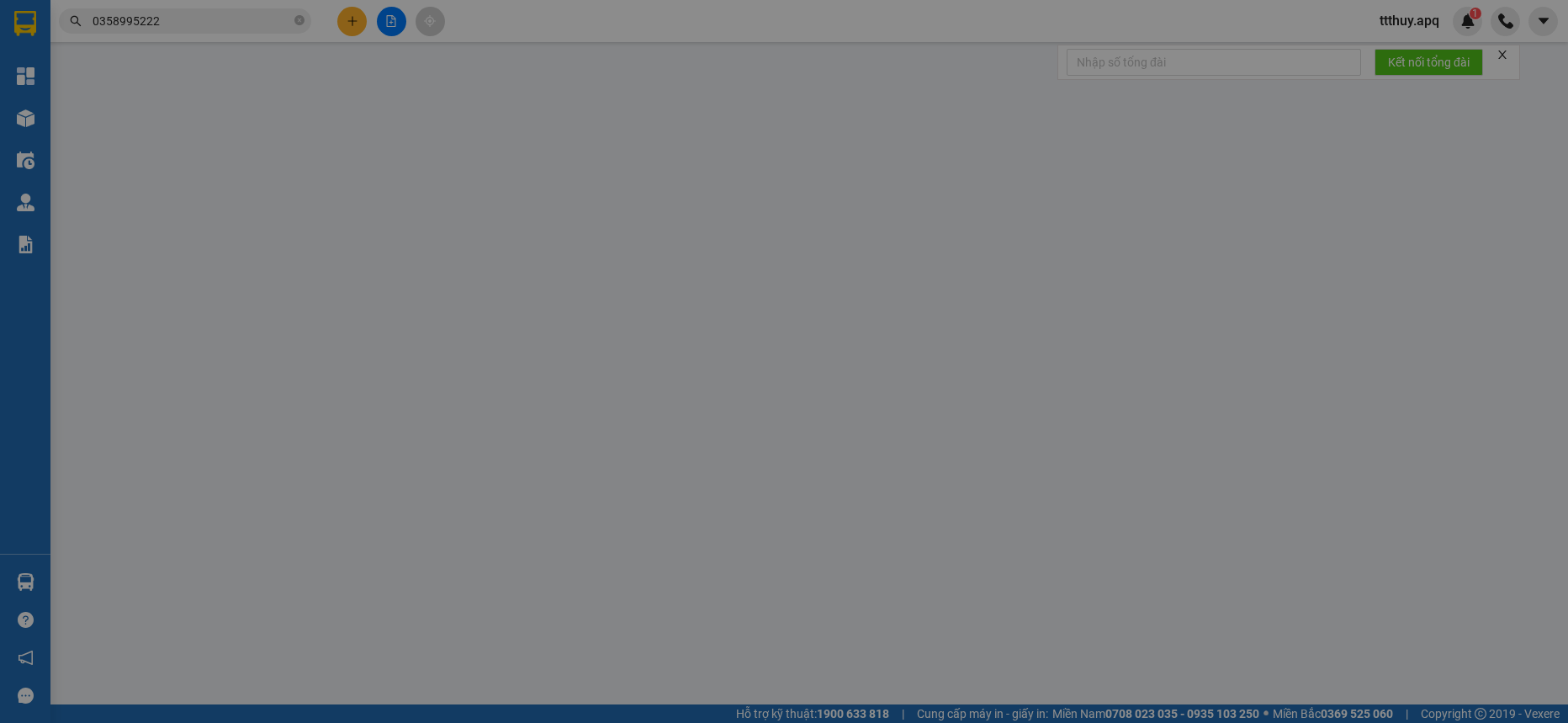
type input "0358995222"
type input "c nhung"
type input "0949577575"
type input "c yến"
checkbox input "true"
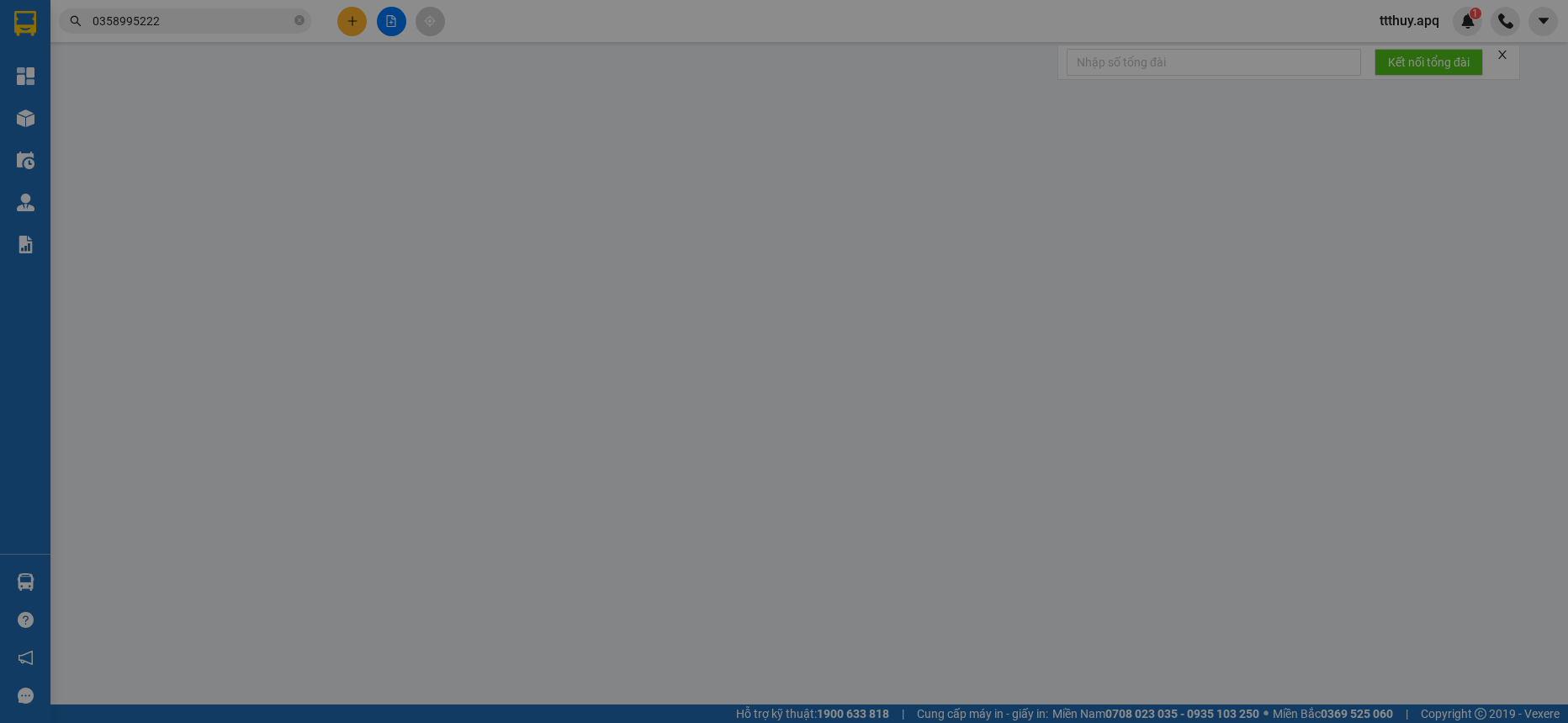
type input "32 hermen"
checkbox input "true"
type input "9.000.000"
type input "45.000"
type input "110.000"
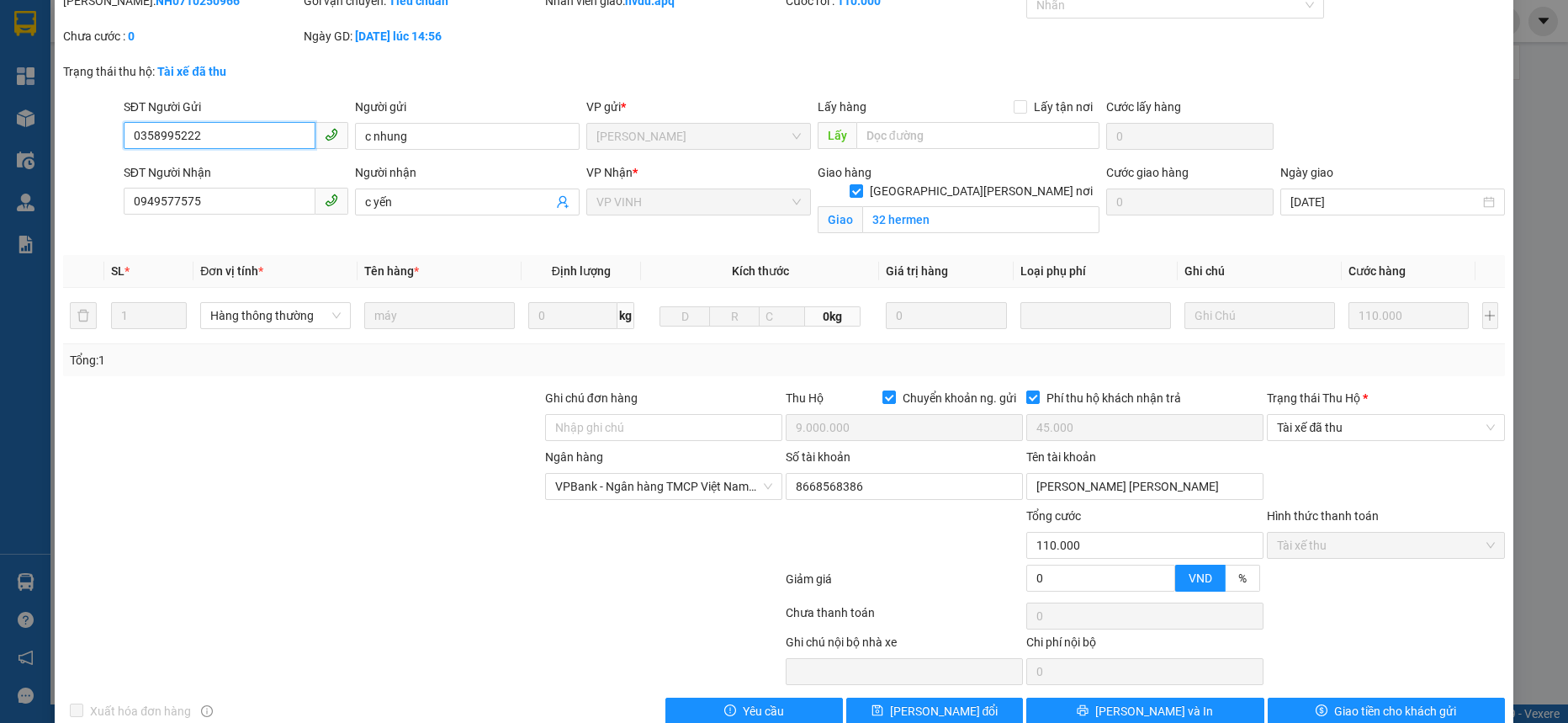
scroll to position [104, 0]
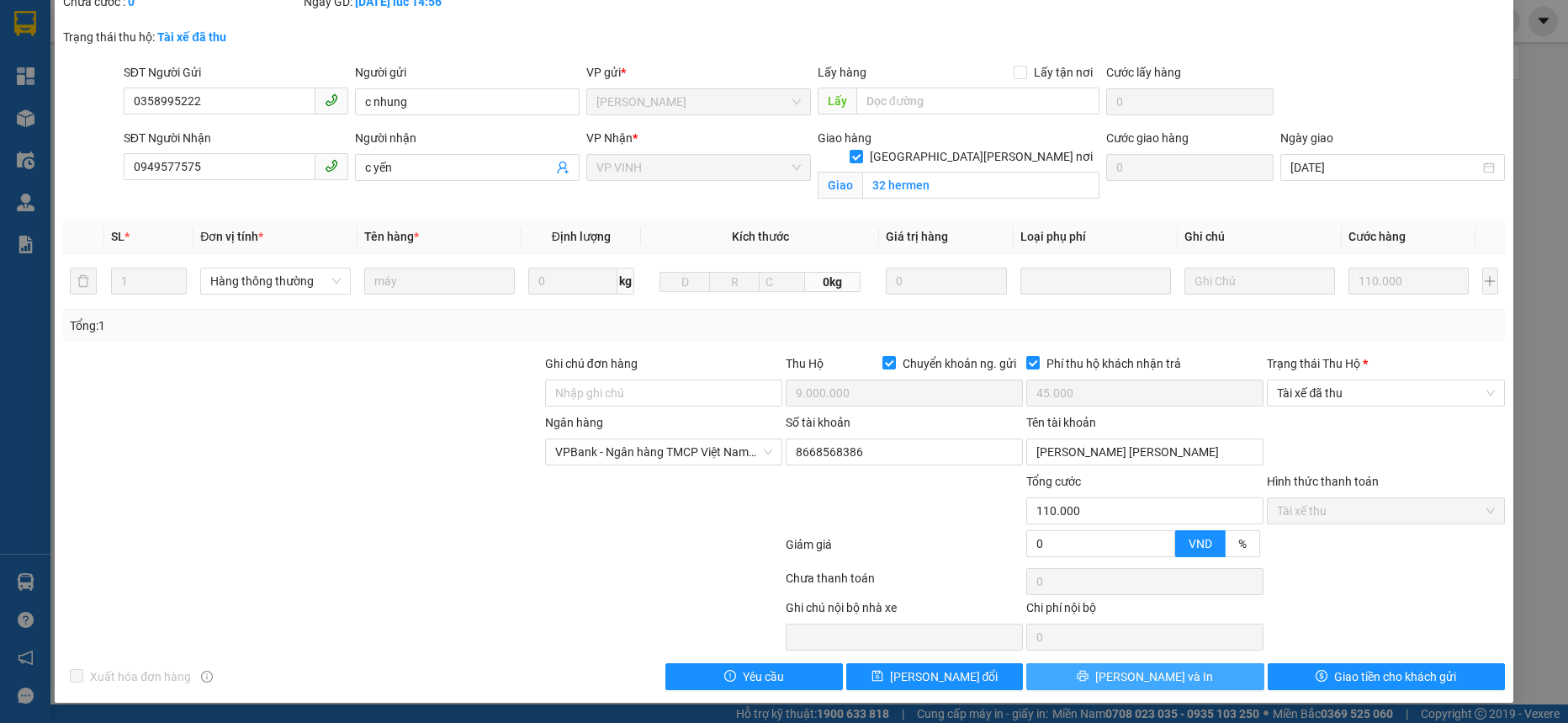
click at [1173, 676] on button "[PERSON_NAME] và In" at bounding box center [1145, 676] width 237 height 27
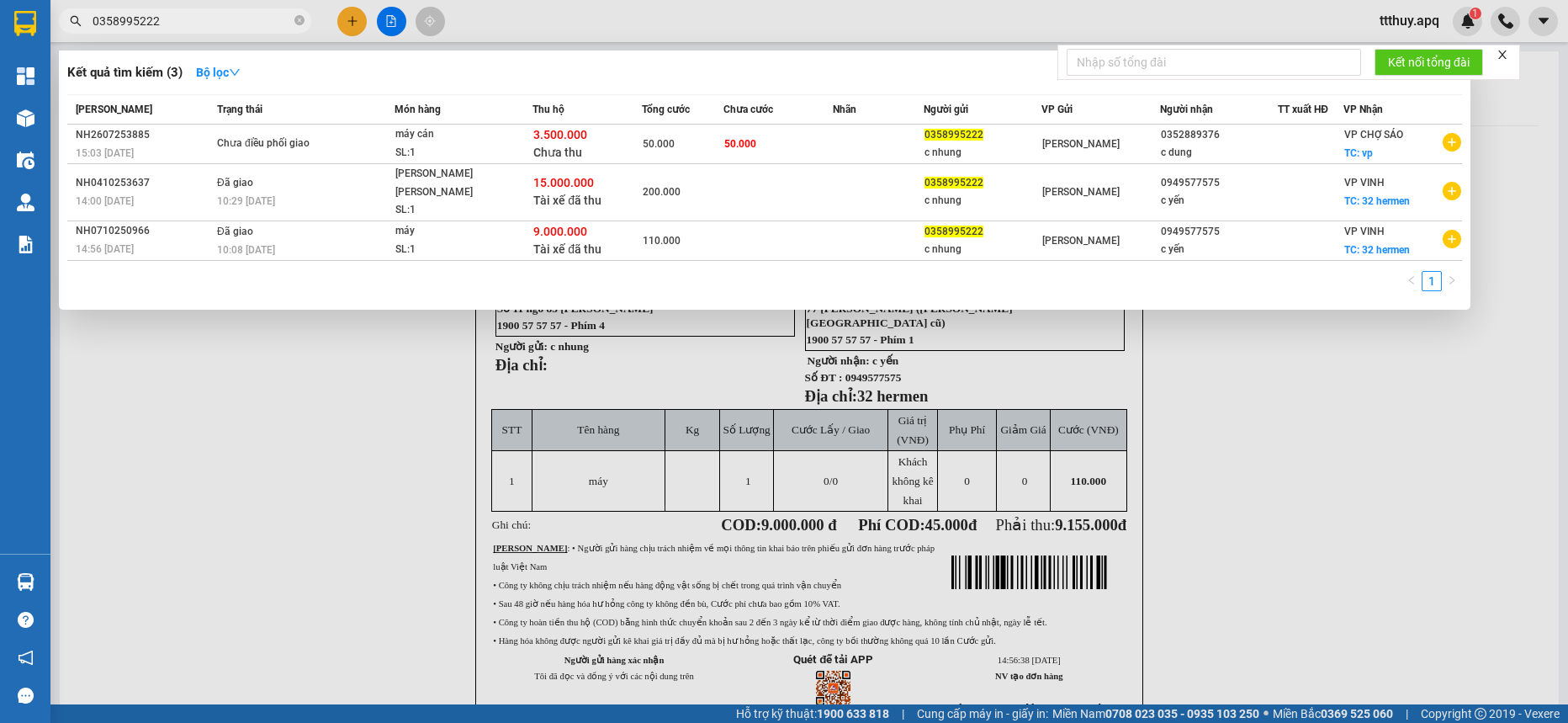
click at [201, 19] on input "0358995222" at bounding box center [192, 20] width 199 height 18
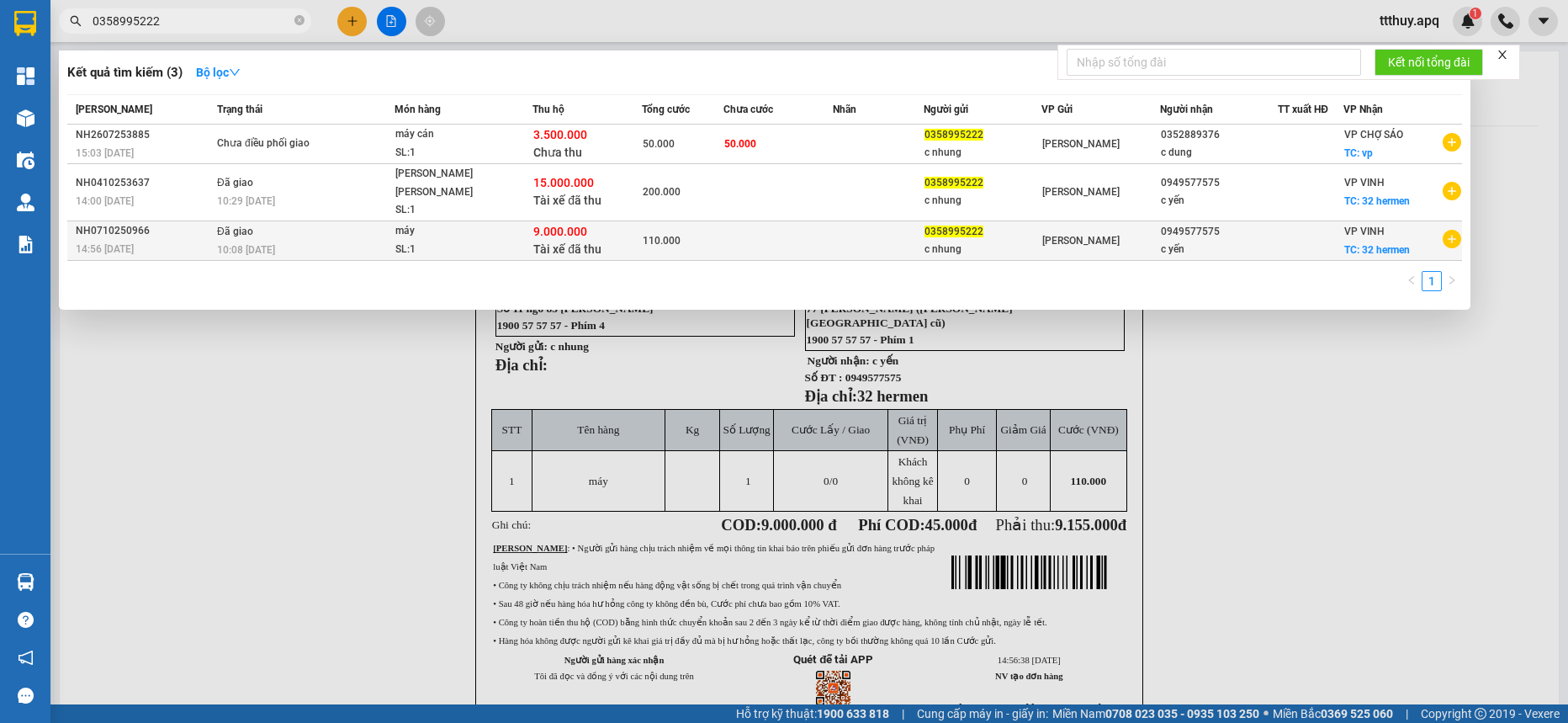
click at [444, 241] on div "SL: 1" at bounding box center [459, 250] width 127 height 18
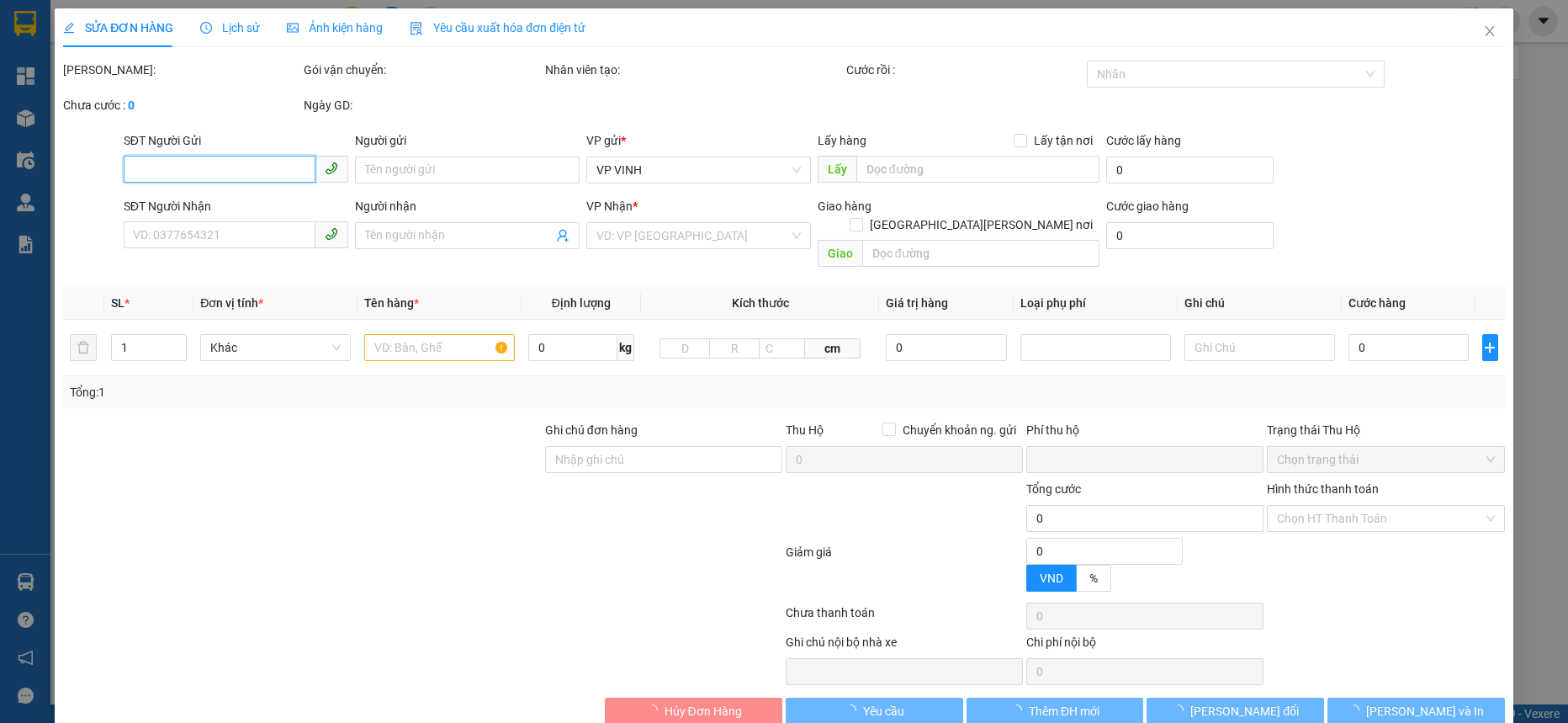
type input "0358995222"
type input "c nhung"
type input "0949577575"
type input "c yến"
checkbox input "true"
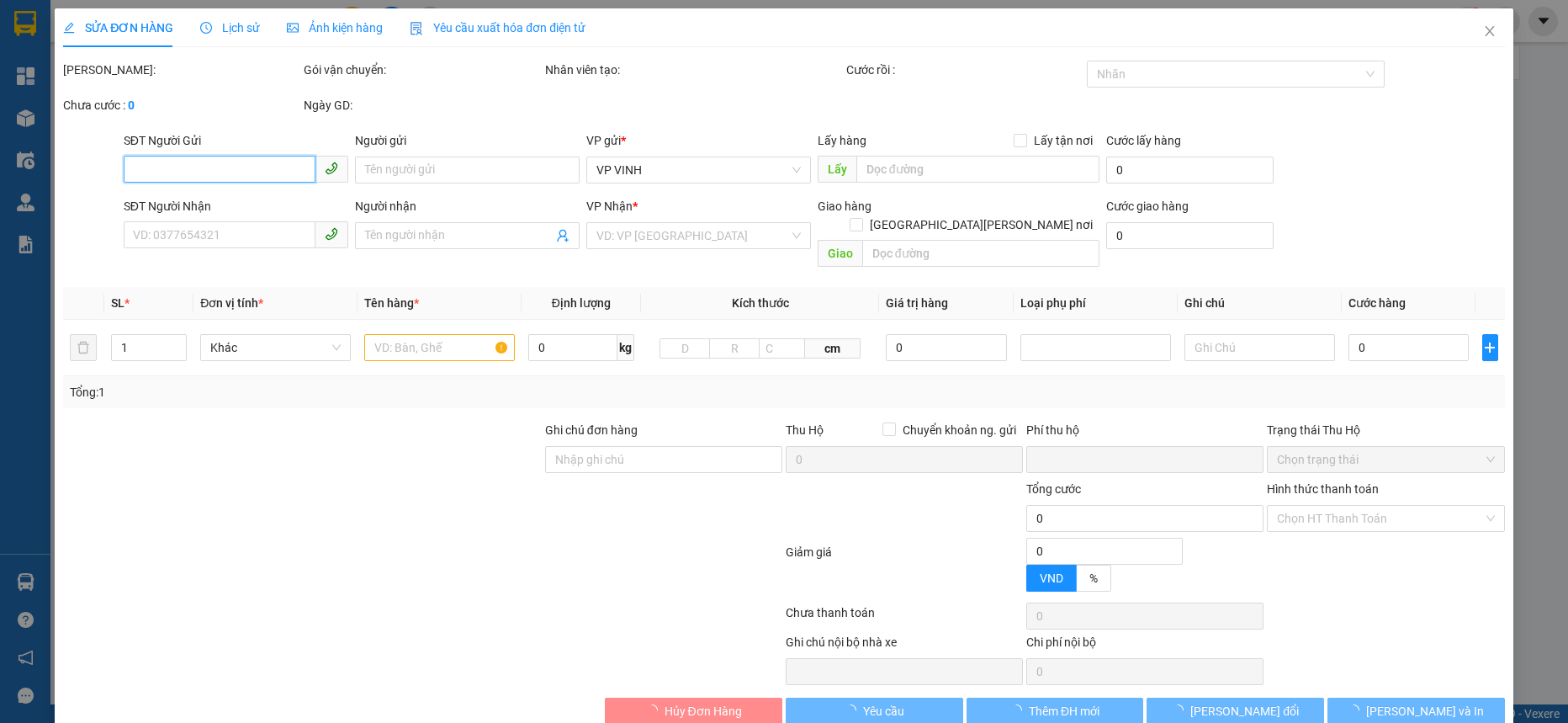
type input "32 hermen"
checkbox input "true"
type input "9.000.000"
type input "45.000"
type input "110.000"
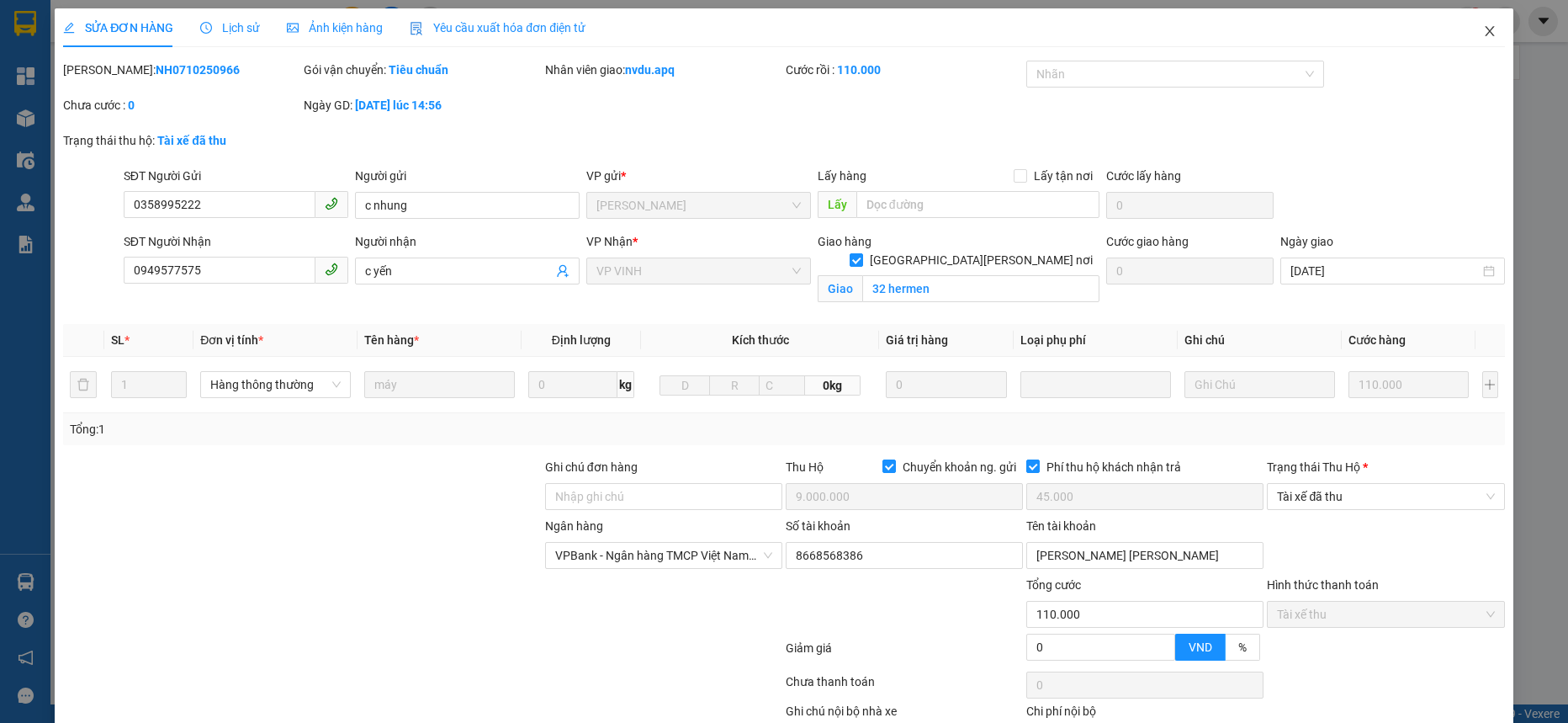
click at [1484, 27] on icon "close" at bounding box center [1490, 31] width 13 height 13
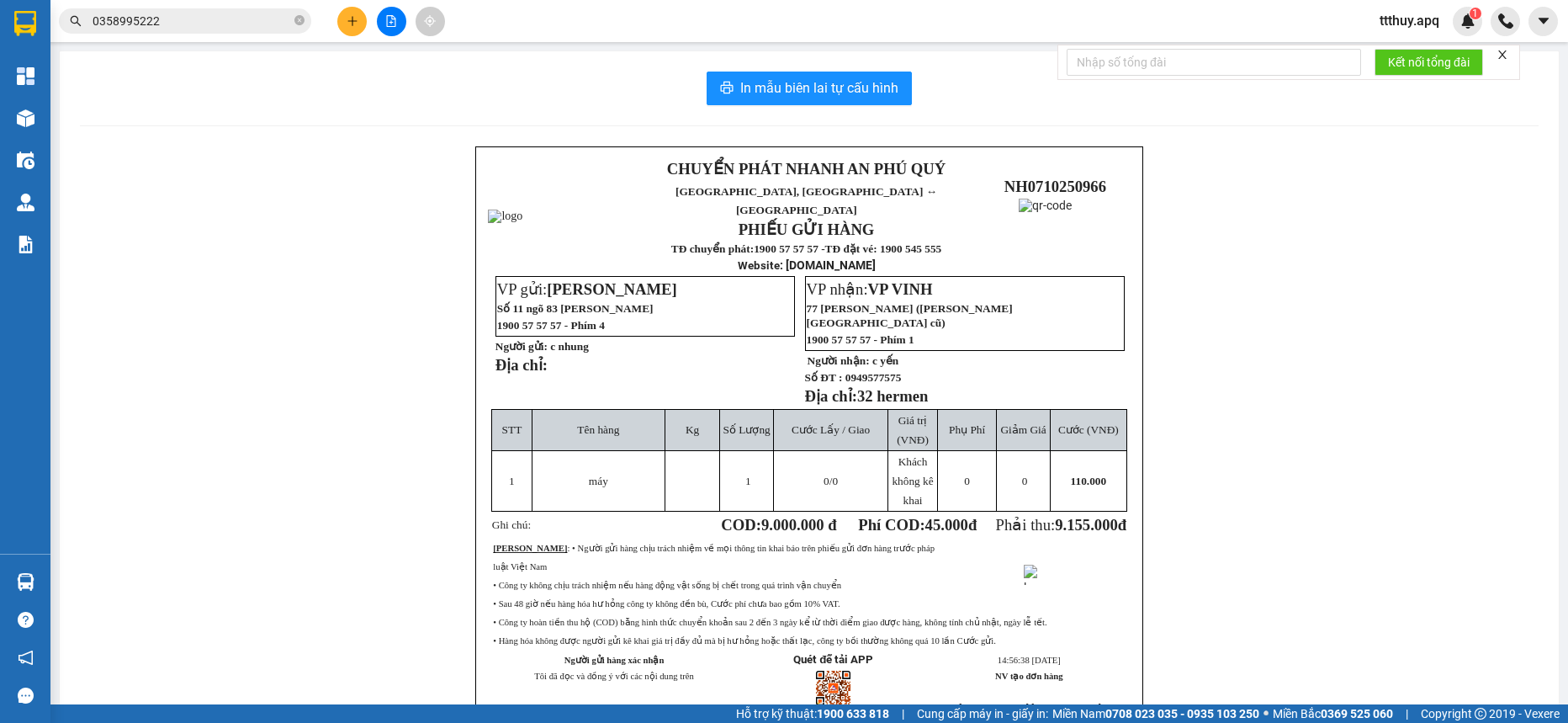
click at [217, 25] on input "0358995222" at bounding box center [192, 20] width 199 height 18
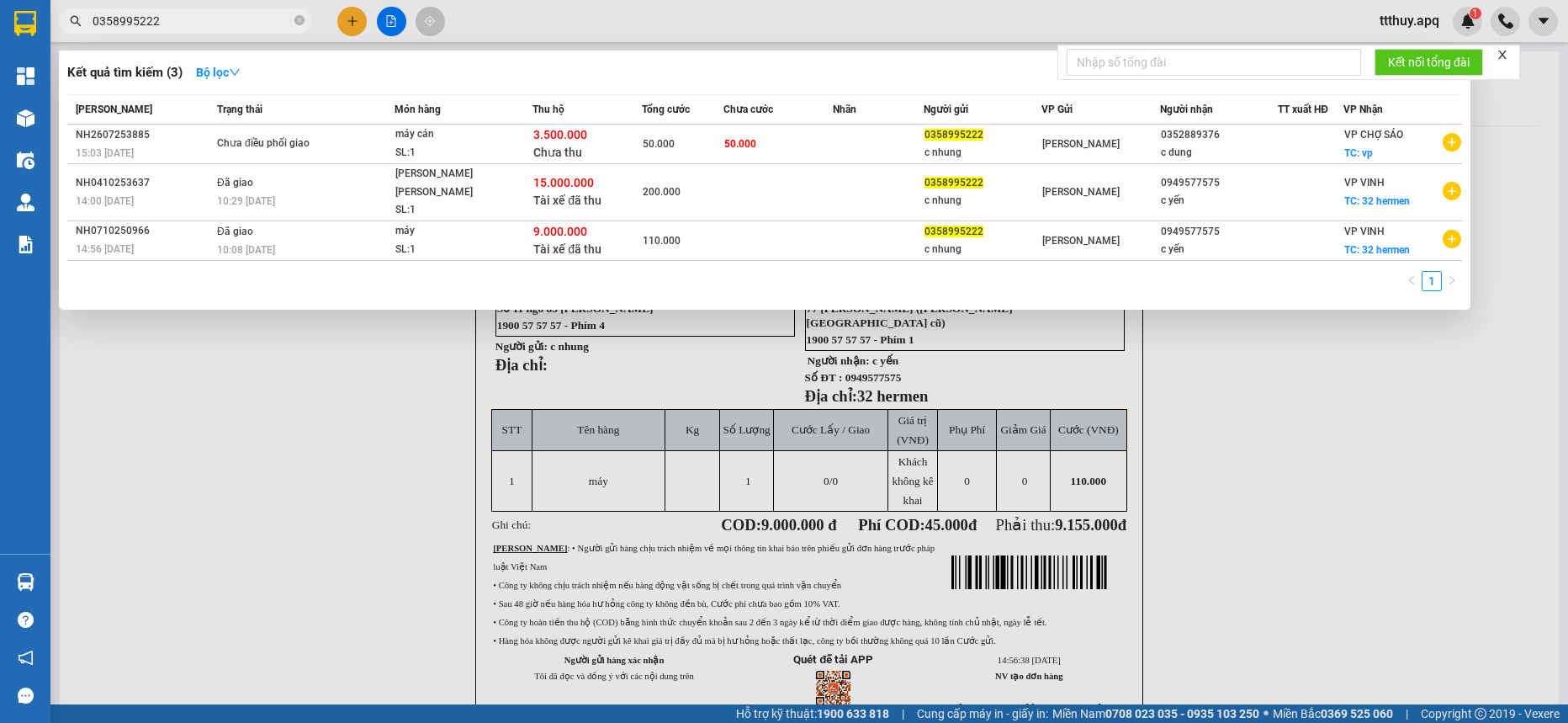
click at [217, 25] on input "0358995222" at bounding box center [192, 20] width 199 height 18
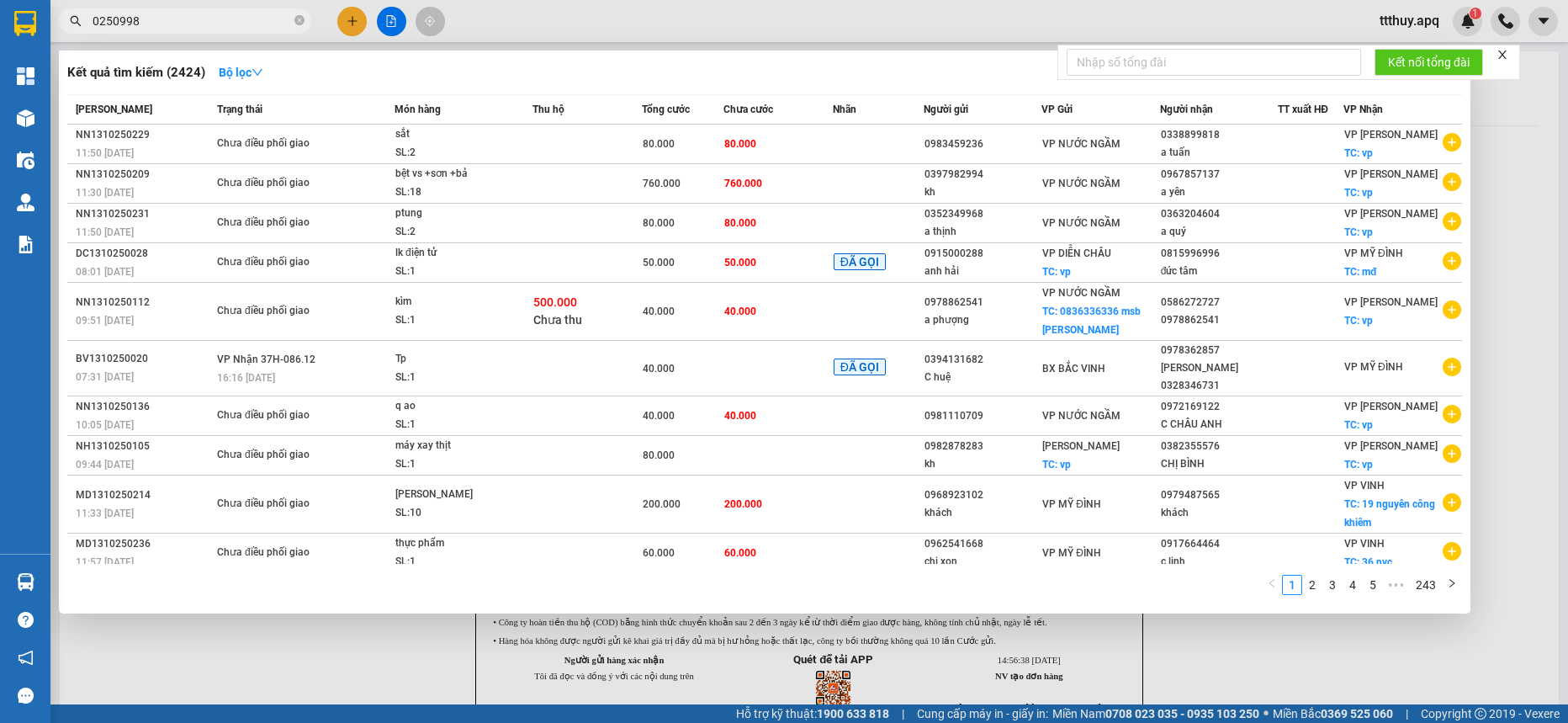
type input "0250998"
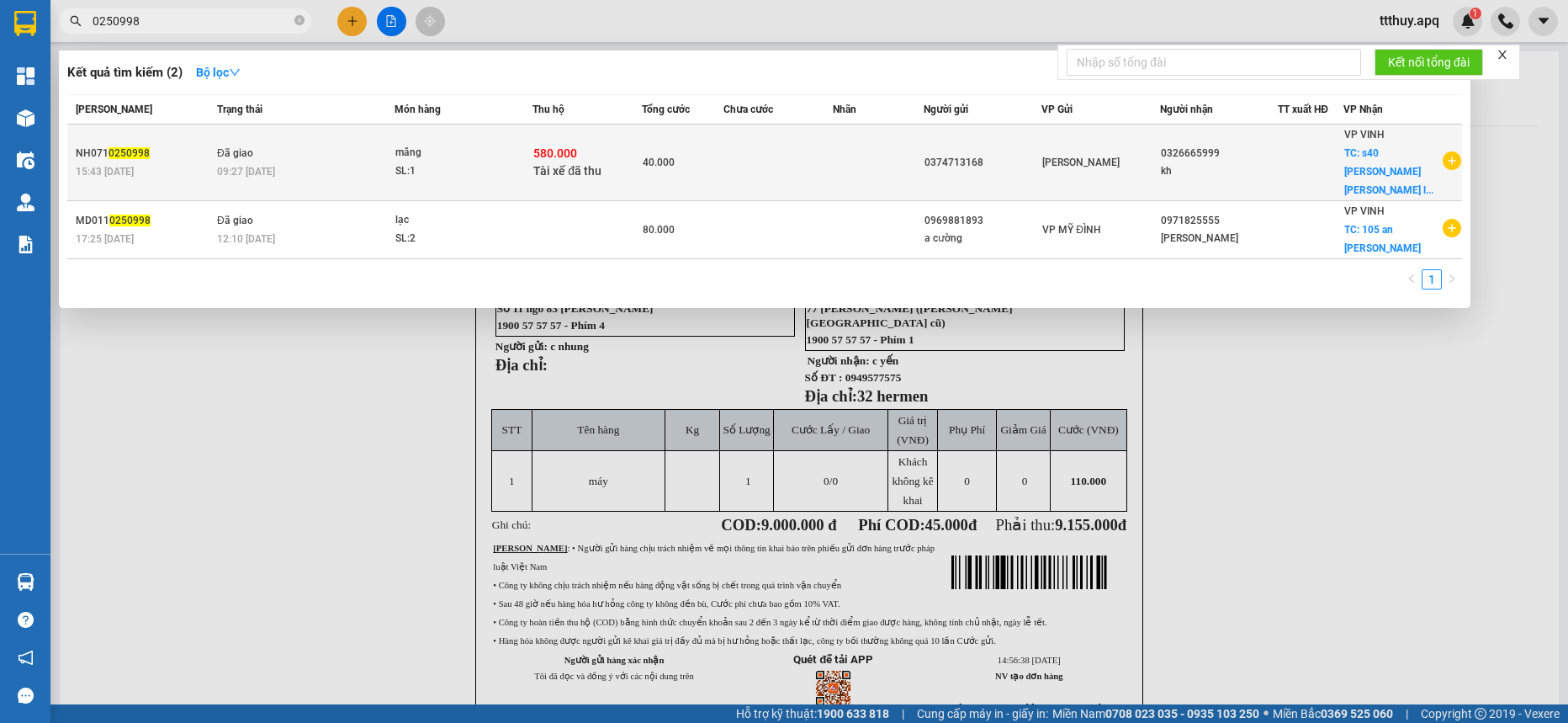
click at [405, 163] on div "SL: 1" at bounding box center [459, 172] width 127 height 18
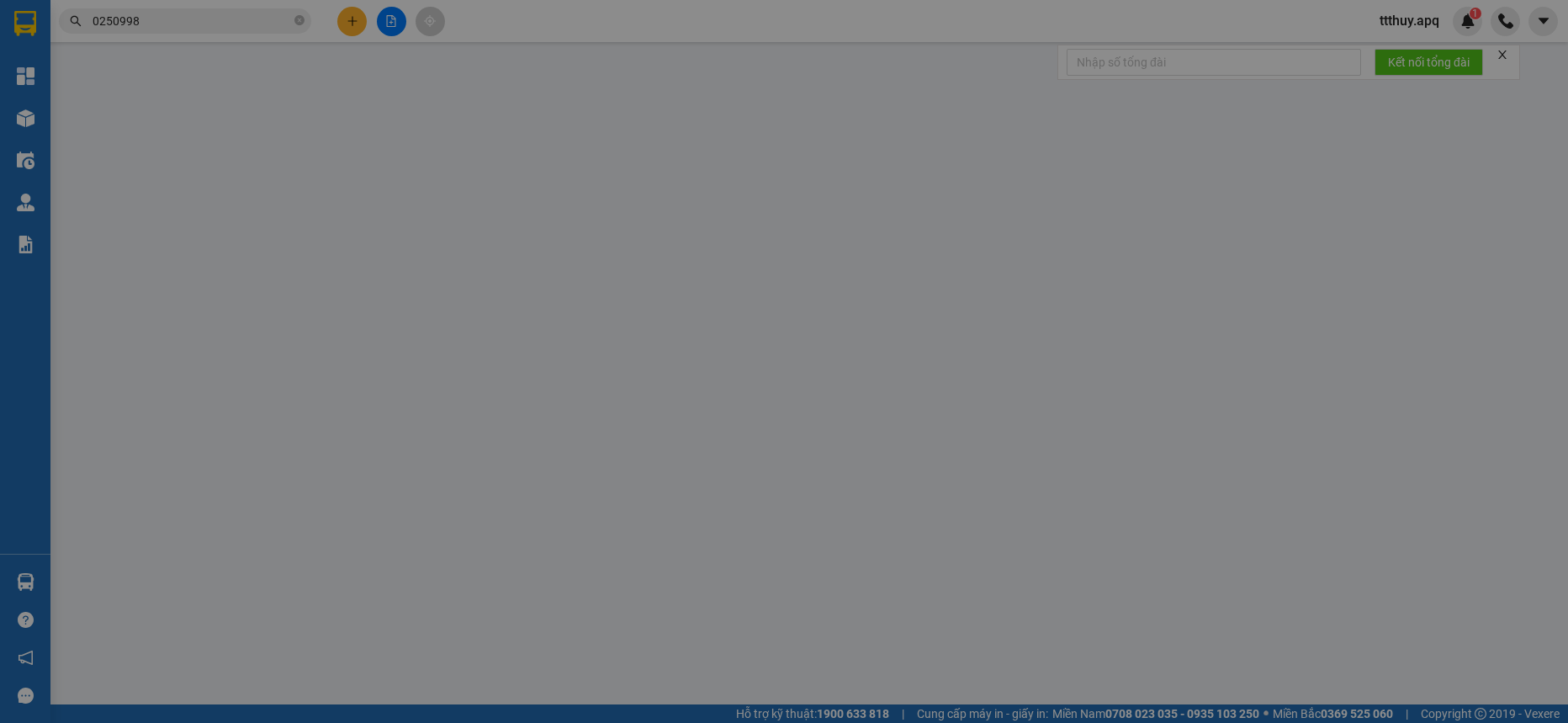
type input "0374713168"
type input "0326665999"
type input "kh"
checkbox input "true"
type input "s40 [PERSON_NAME] [PERSON_NAME] loc"
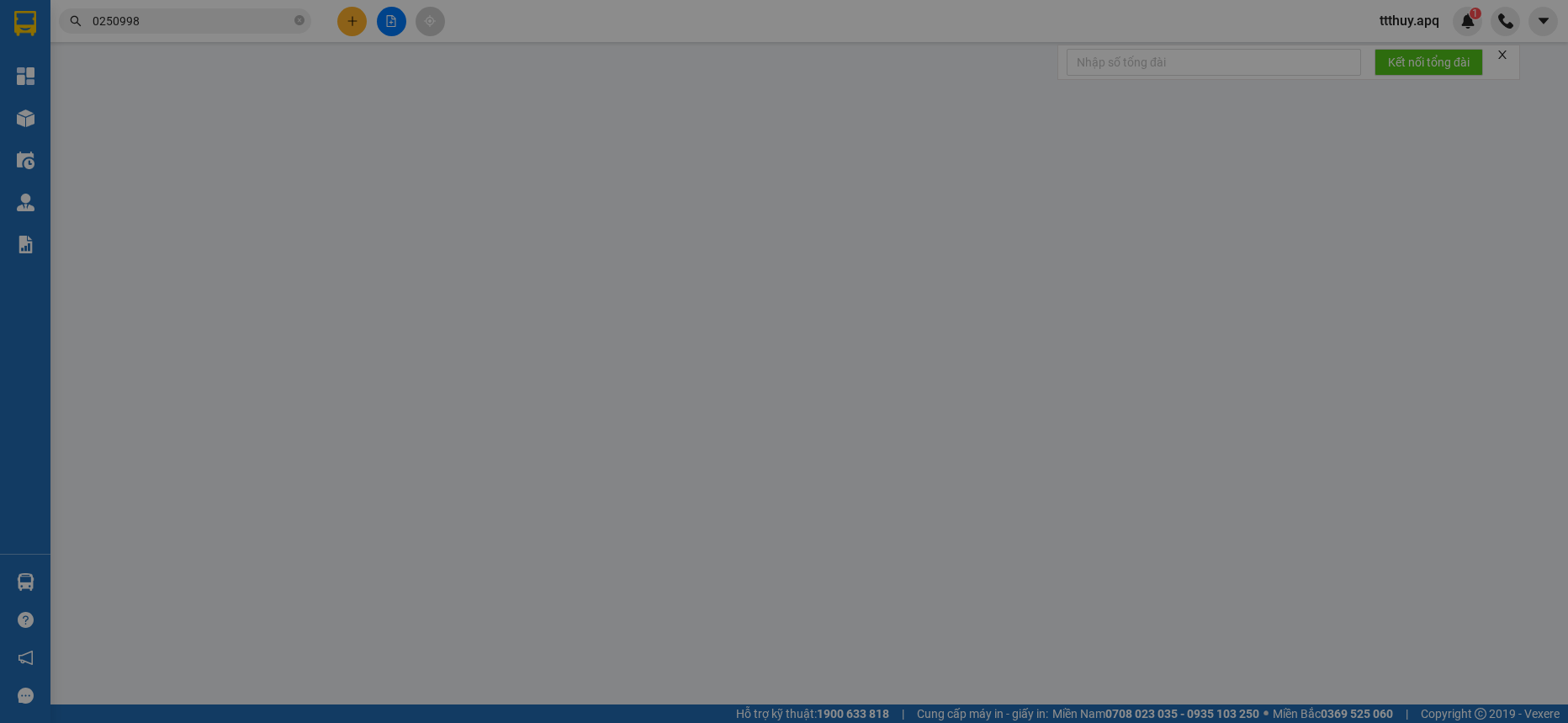
checkbox input "true"
type input "580.000"
type input "15.000"
type input "40.000"
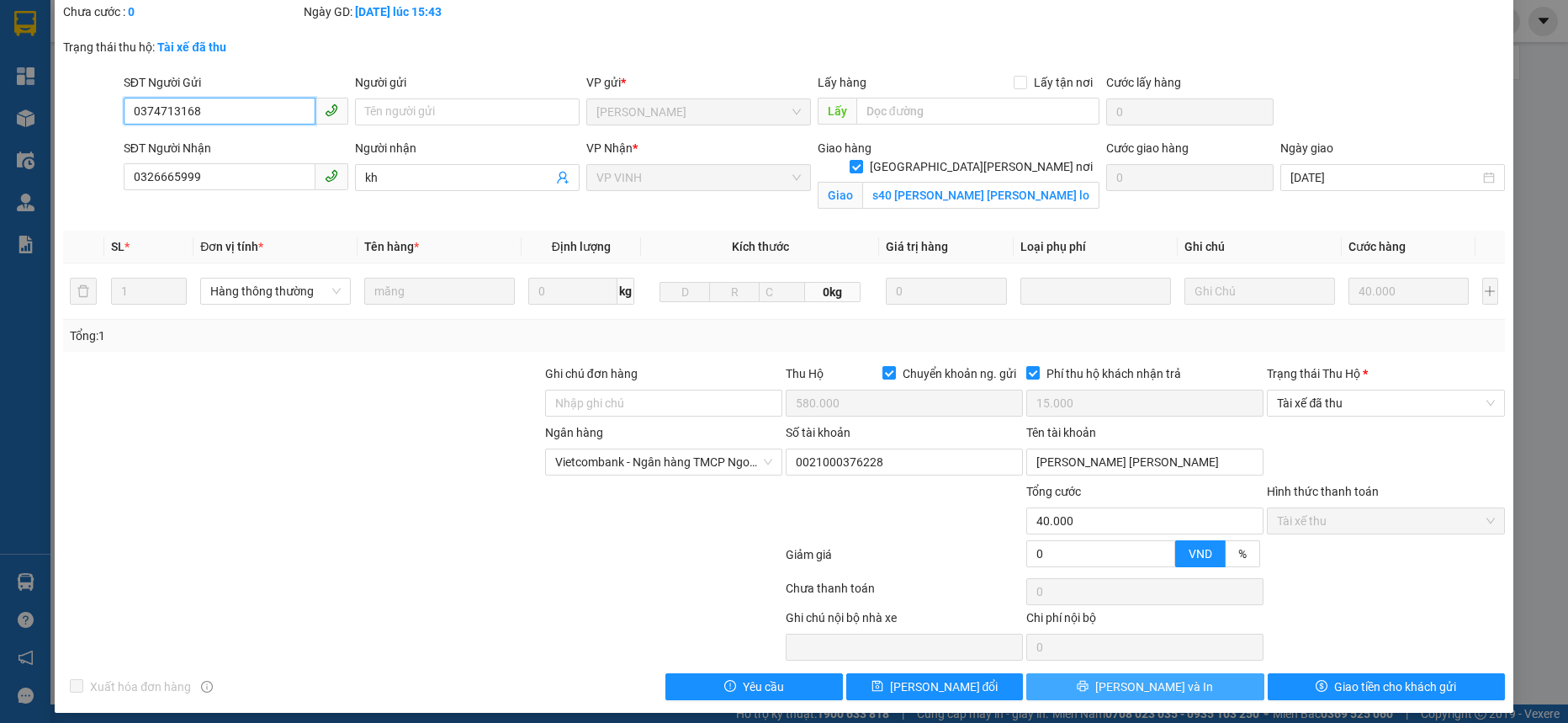
scroll to position [104, 0]
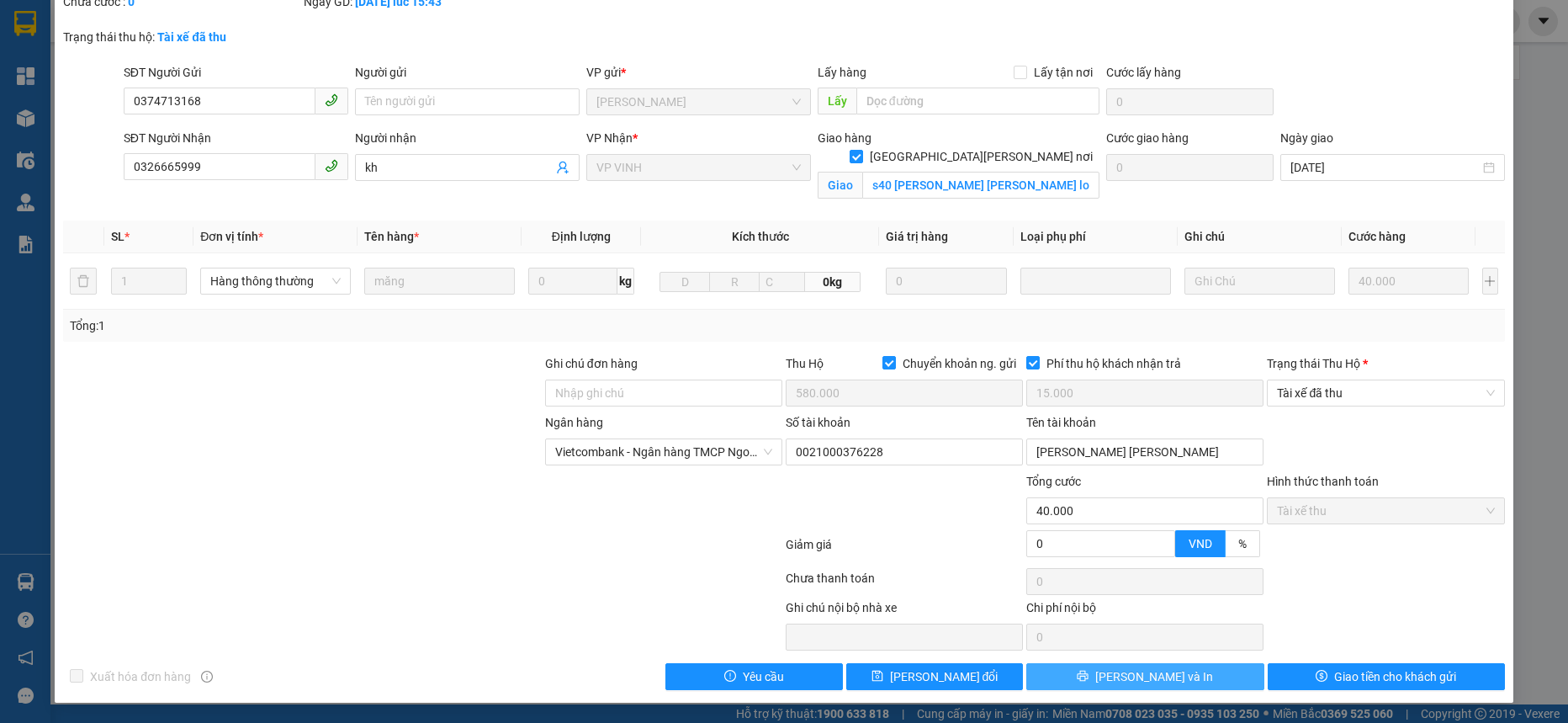
click at [1136, 671] on span "[PERSON_NAME] và In" at bounding box center [1155, 676] width 118 height 18
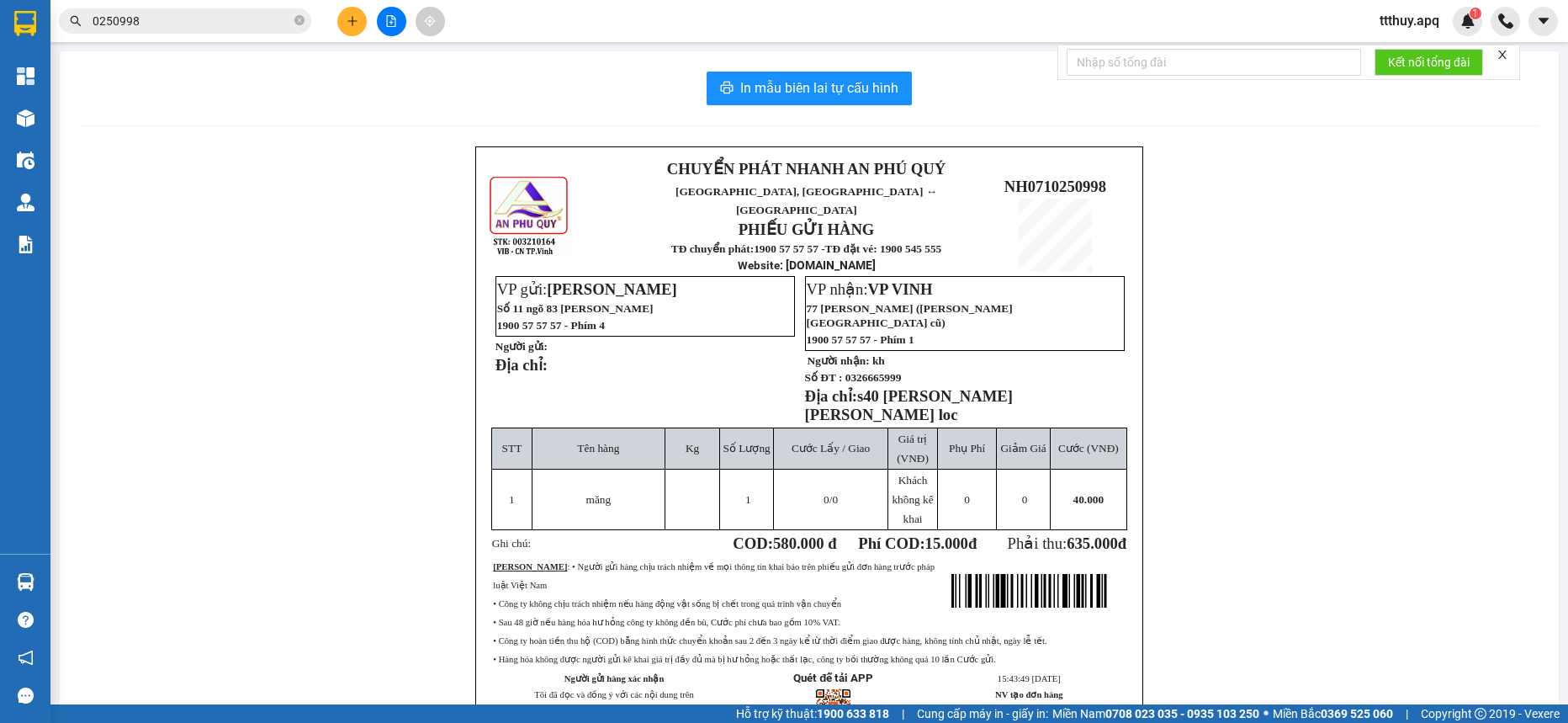
click at [205, 12] on input "0250998" at bounding box center [192, 20] width 199 height 18
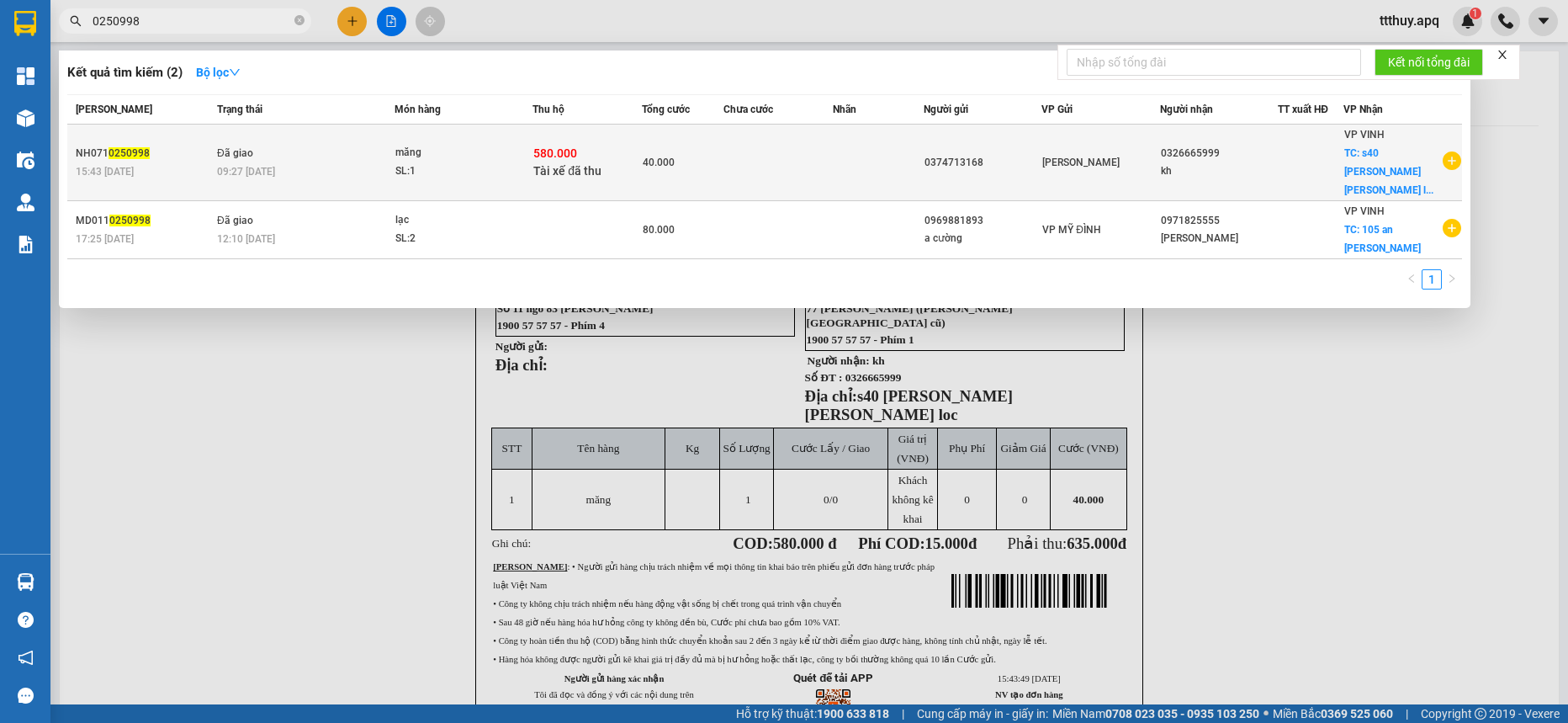
click at [387, 149] on td "Đã giao 09:27 [DATE]" at bounding box center [303, 163] width 182 height 77
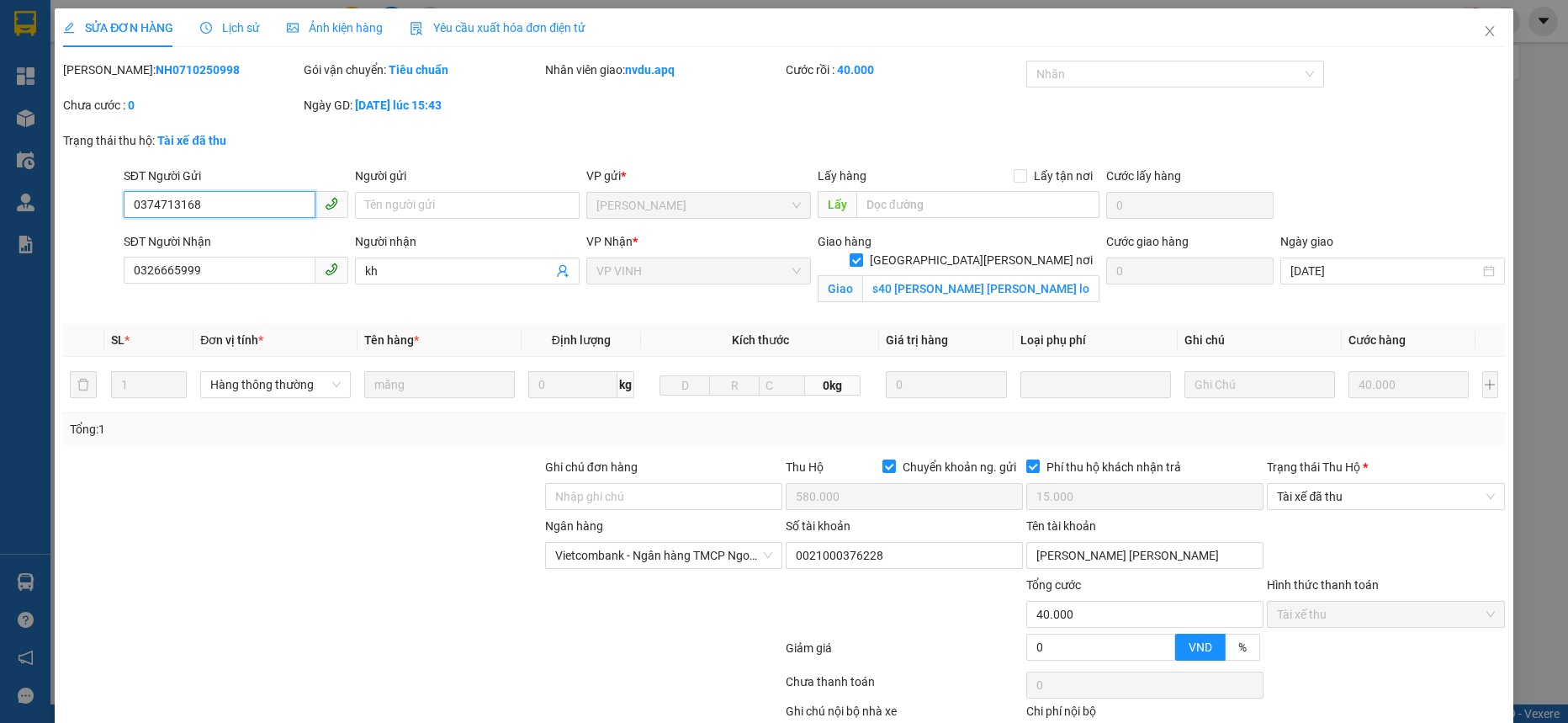
click at [193, 201] on input "0374713168" at bounding box center [220, 204] width 192 height 27
click at [1485, 29] on icon "close" at bounding box center [1490, 31] width 10 height 10
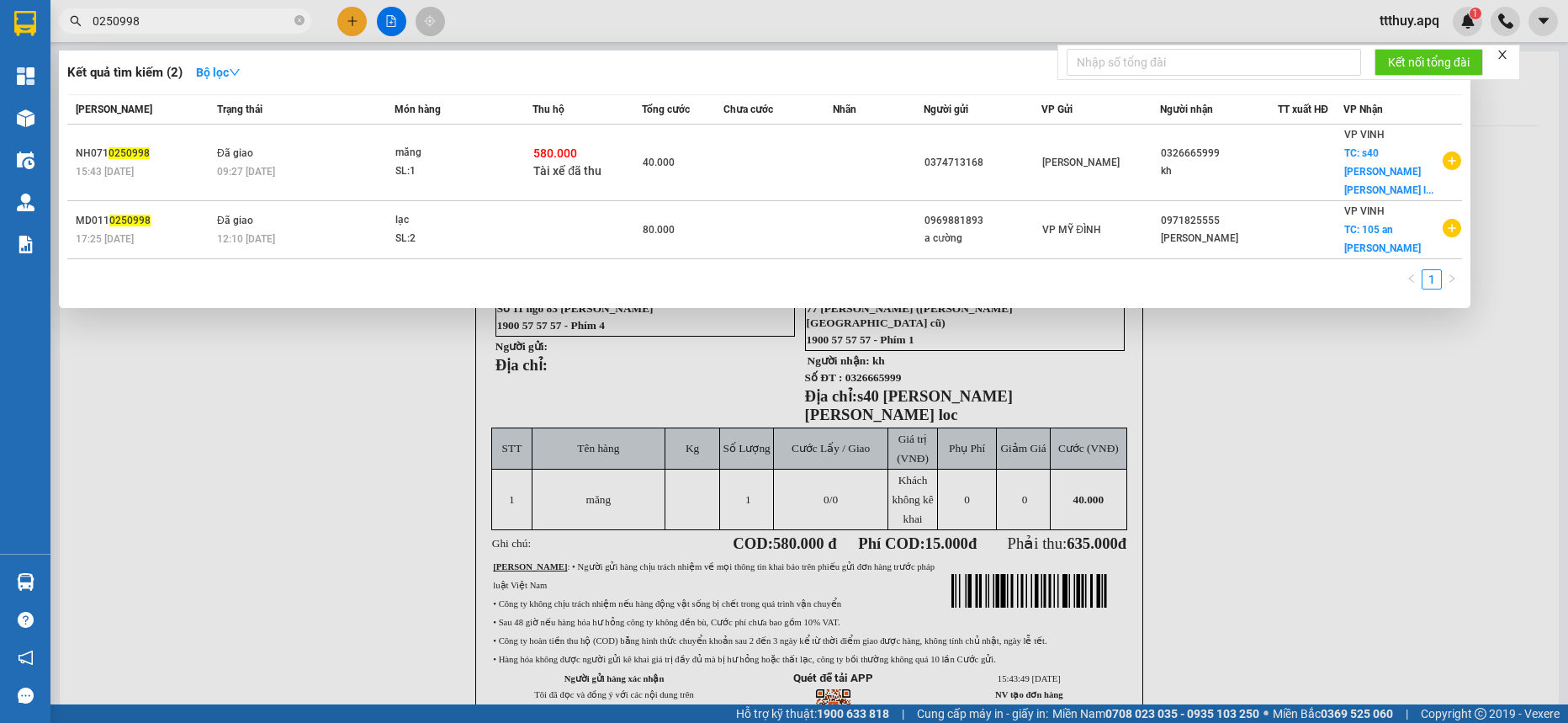
click at [243, 23] on input "0250998" at bounding box center [192, 20] width 199 height 18
paste input "37471316"
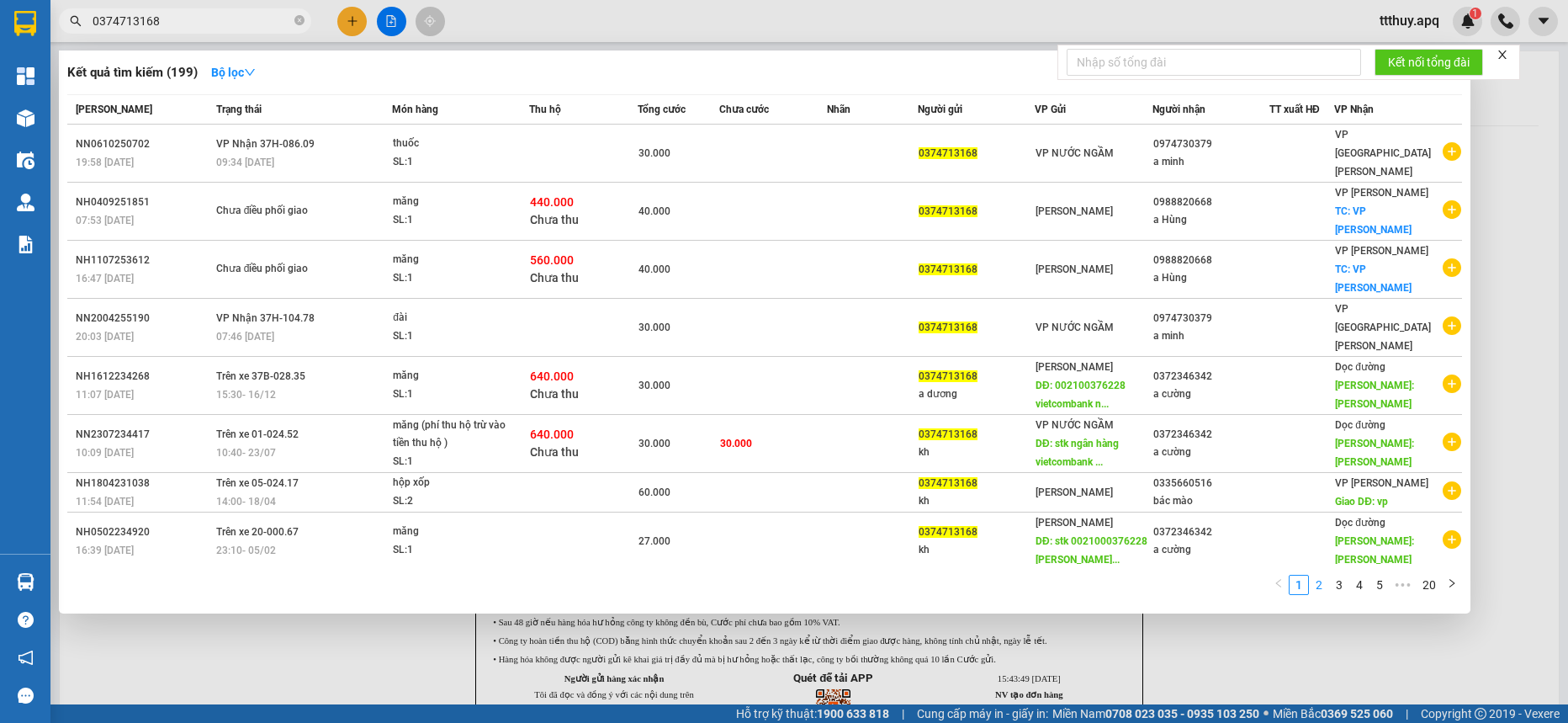
click at [1317, 590] on link "2" at bounding box center [1319, 584] width 18 height 18
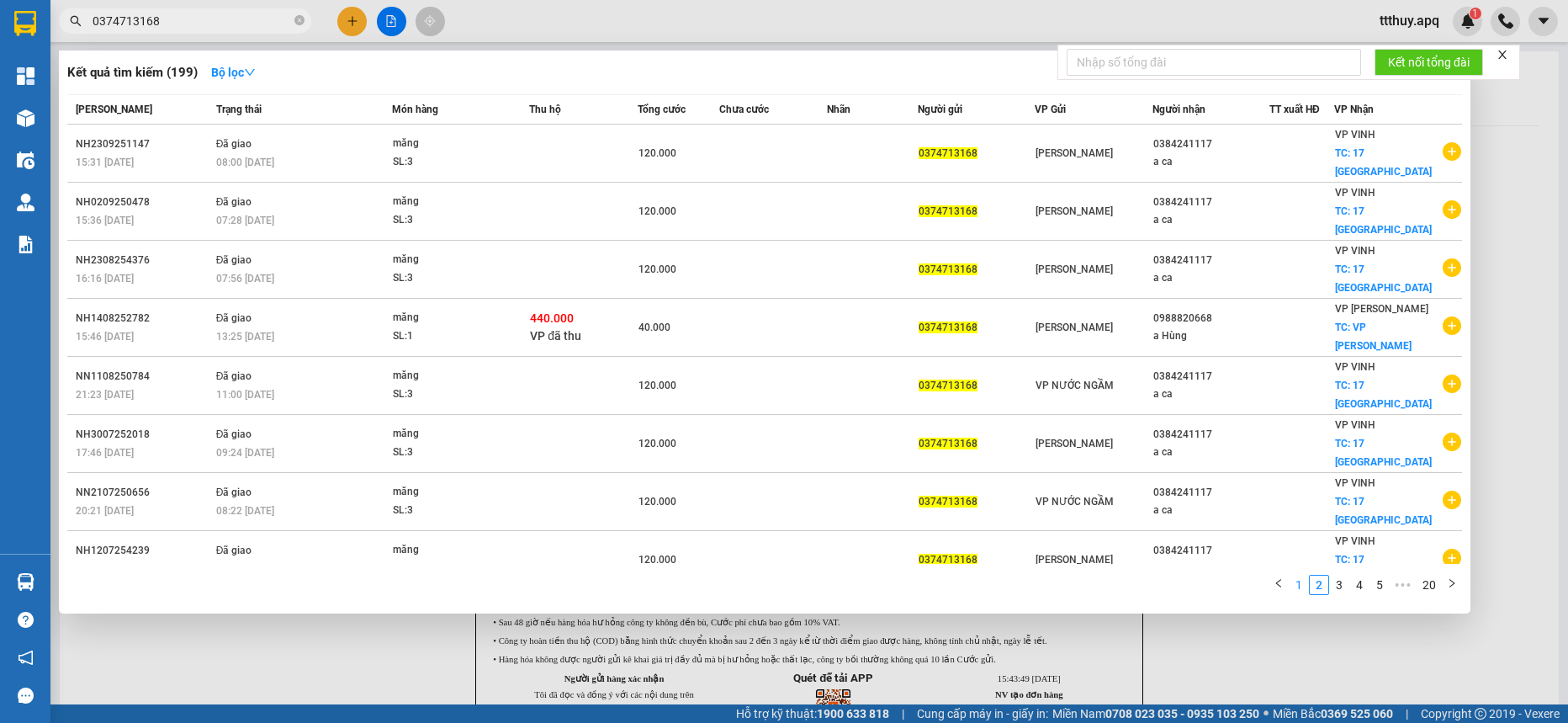
click at [1300, 586] on link "1" at bounding box center [1299, 584] width 18 height 18
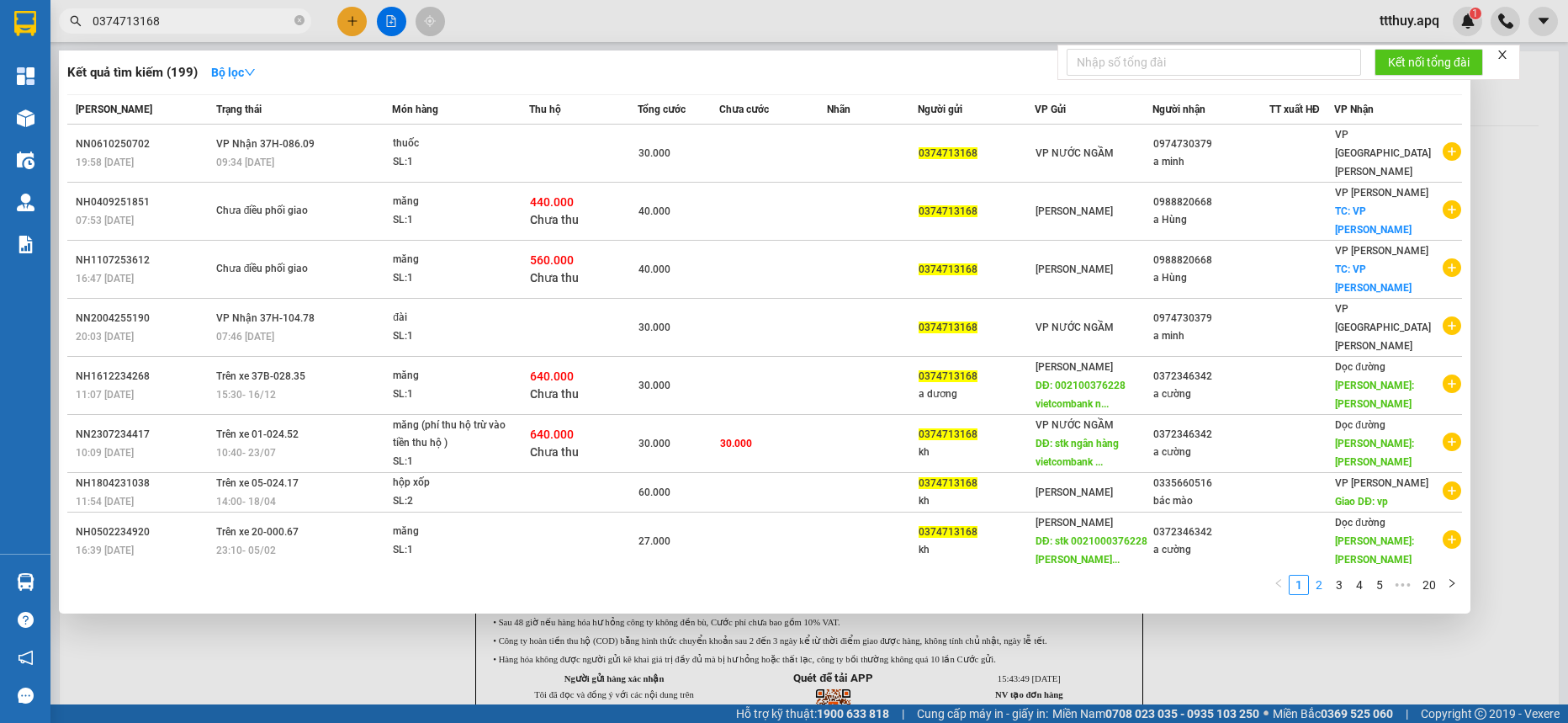
click at [1317, 582] on link "2" at bounding box center [1319, 584] width 18 height 18
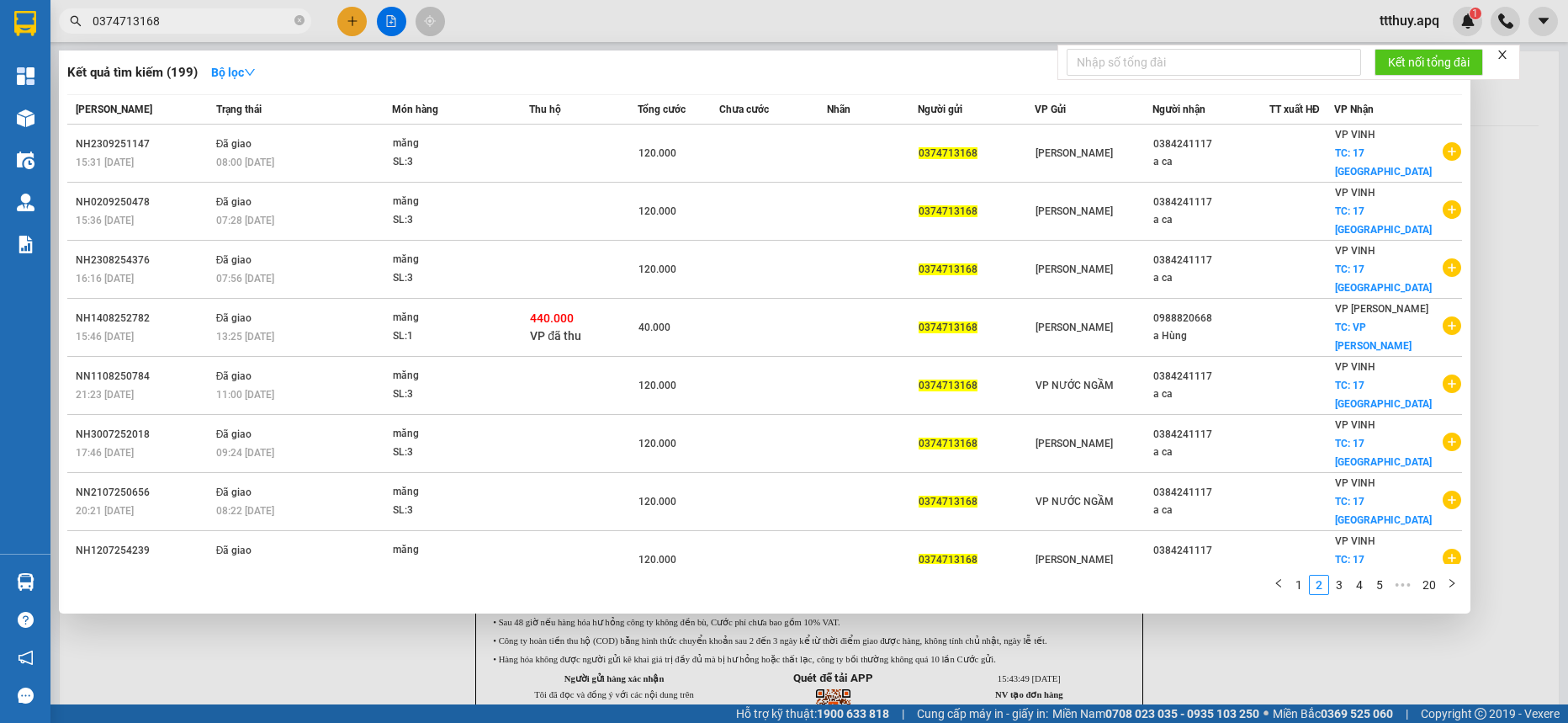
click at [191, 25] on input "0374713168" at bounding box center [192, 20] width 199 height 18
click at [208, 15] on input "0374713168" at bounding box center [192, 20] width 199 height 18
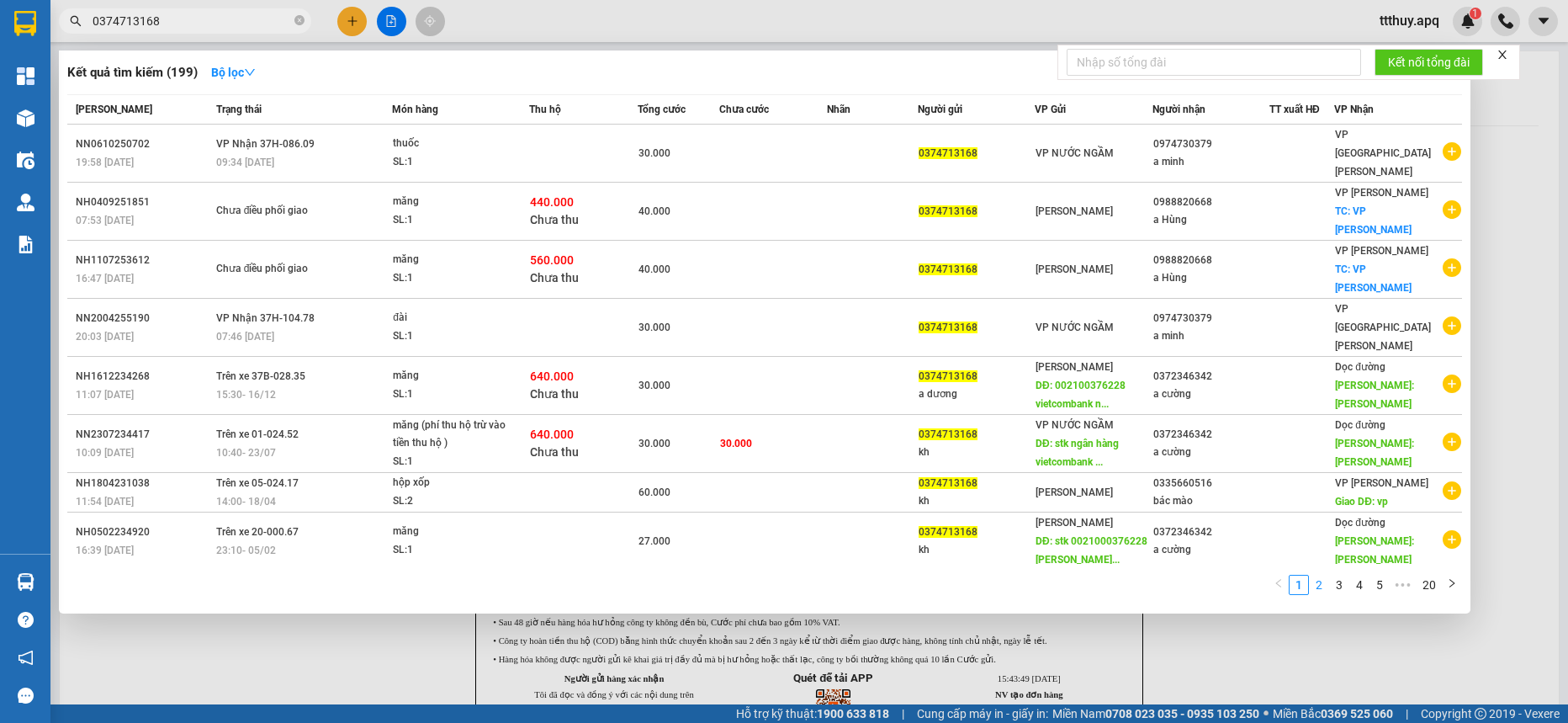
click at [1322, 586] on link "2" at bounding box center [1319, 584] width 18 height 18
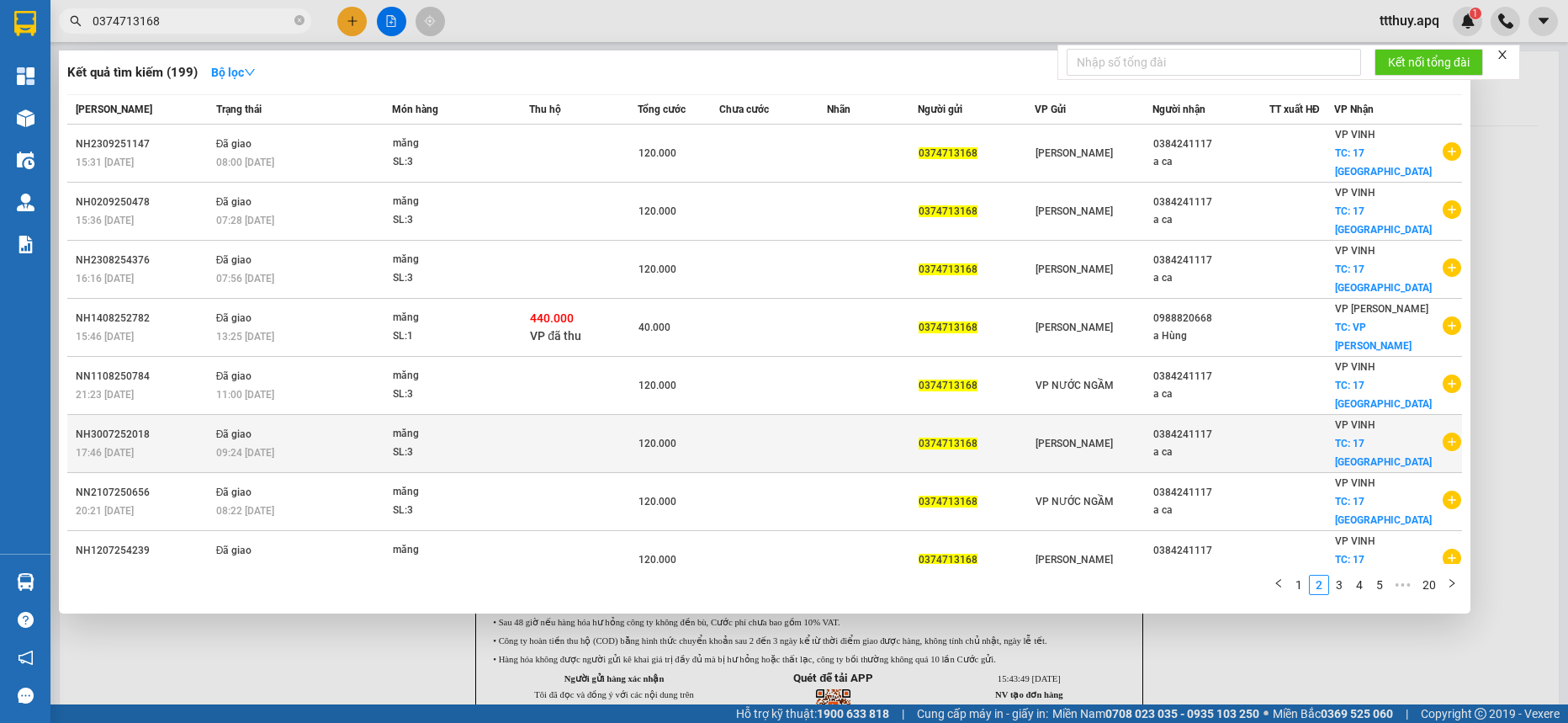
scroll to position [106, 0]
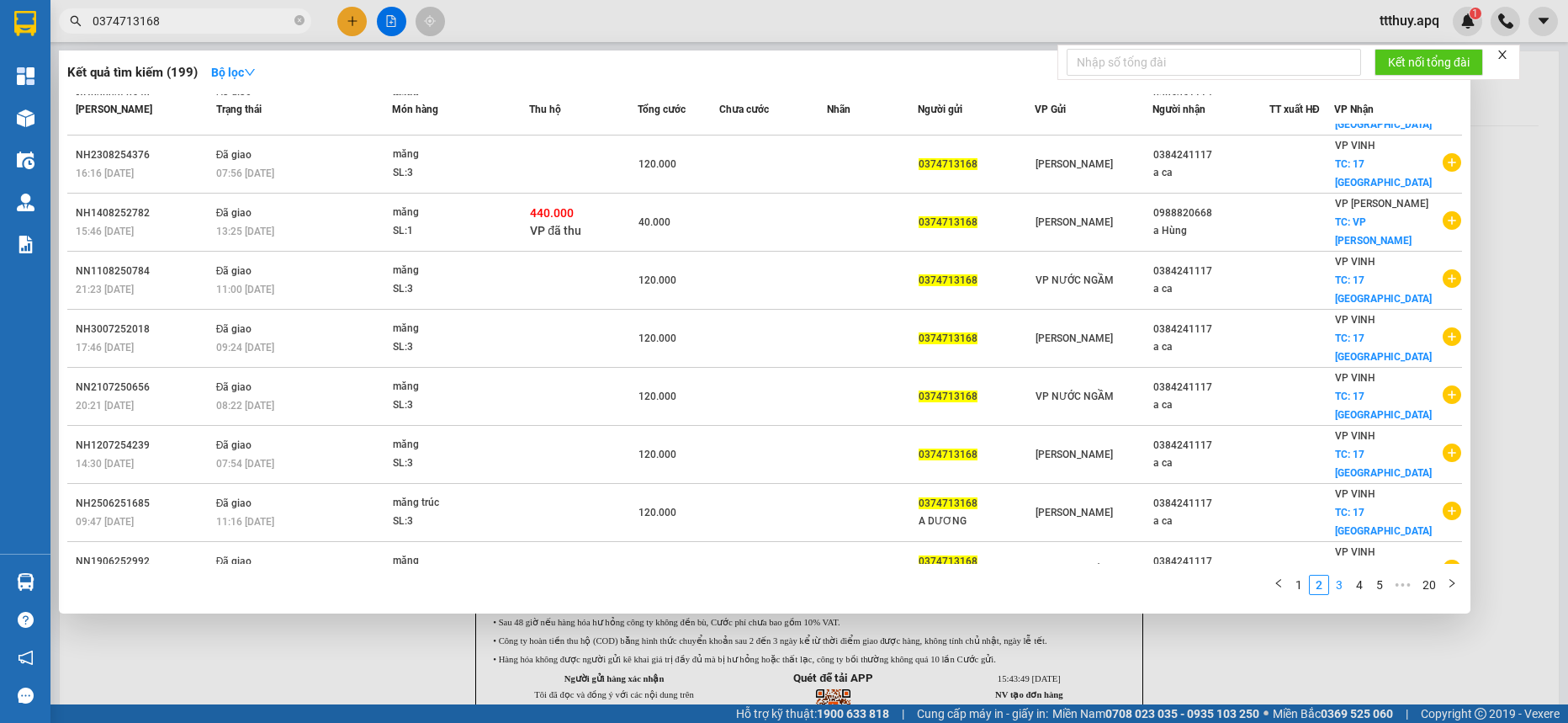
click at [1336, 581] on link "3" at bounding box center [1339, 584] width 18 height 18
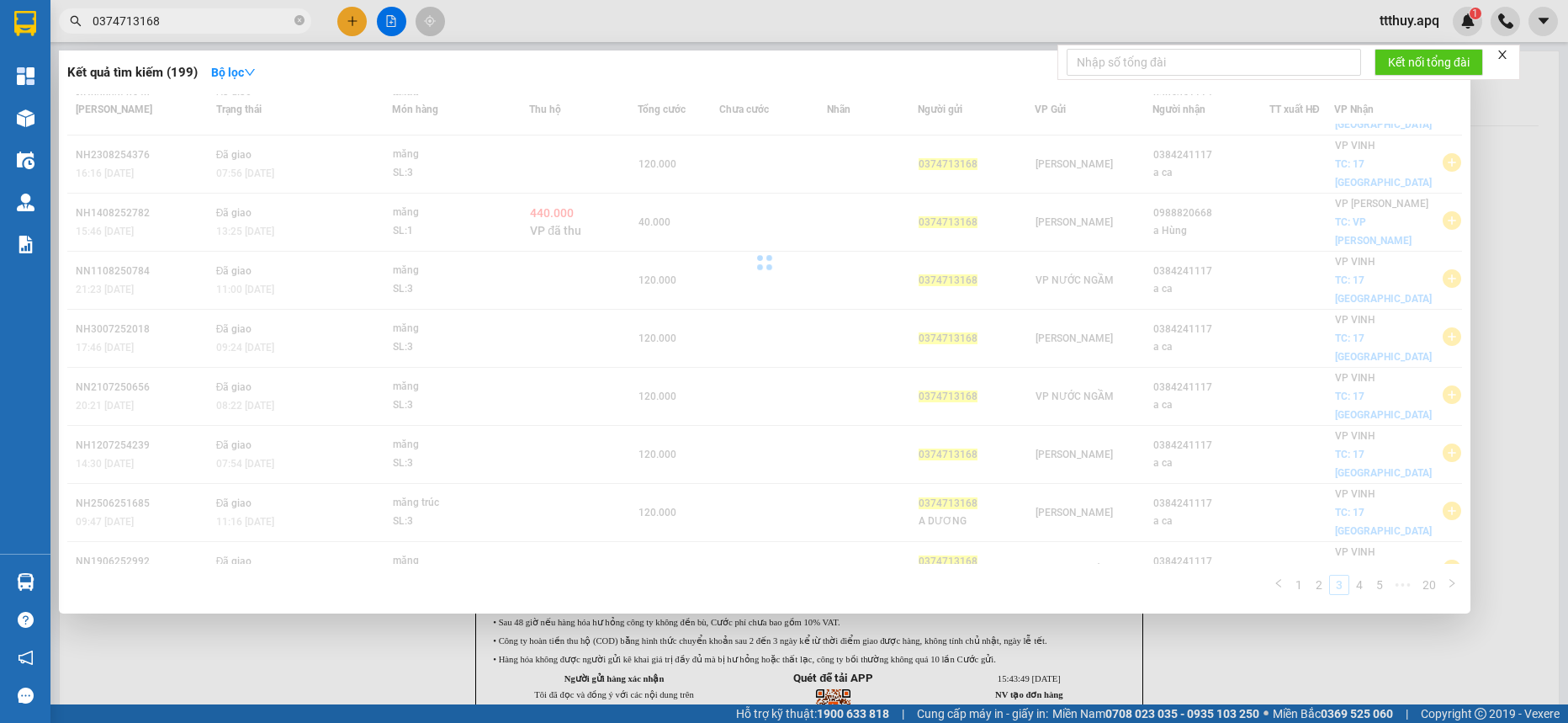
scroll to position [105, 0]
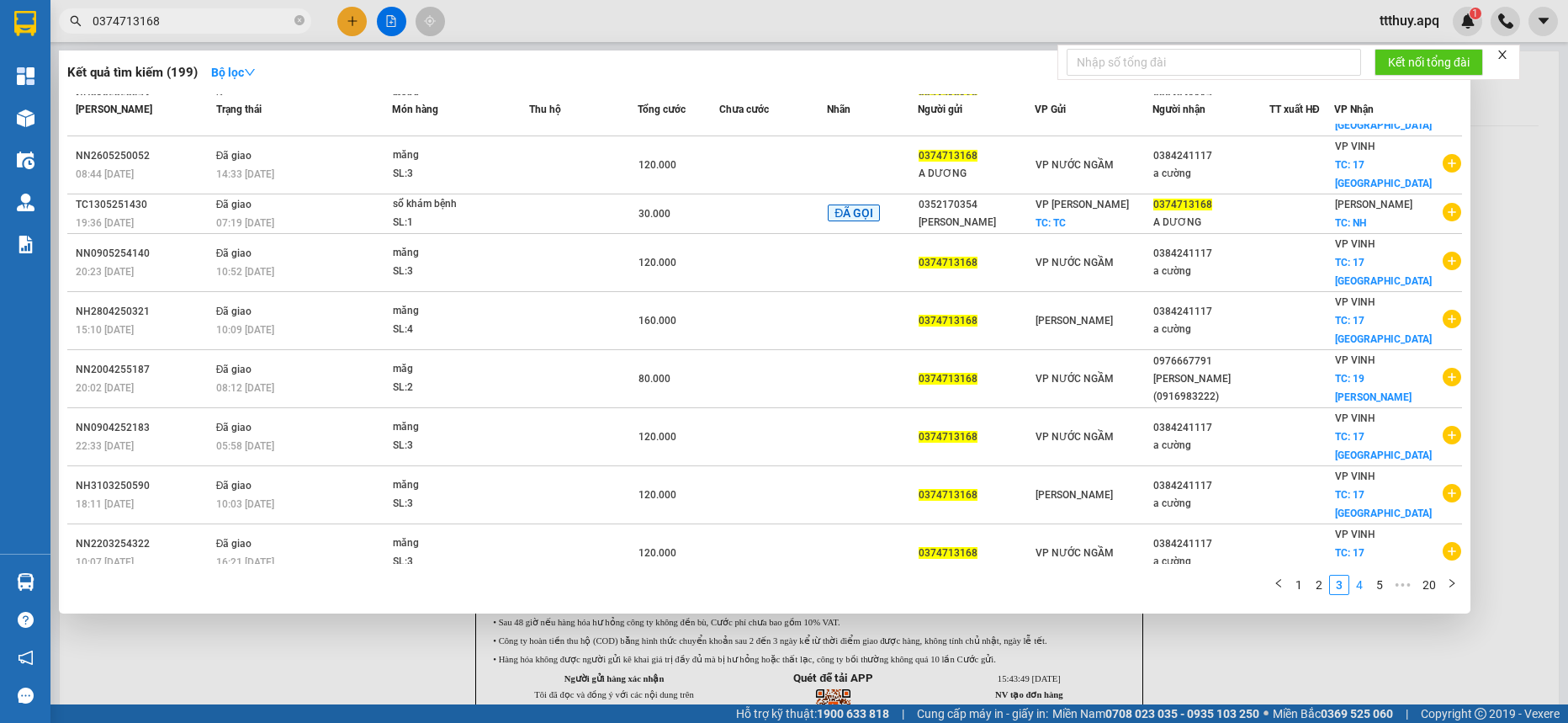
click at [1369, 587] on link "4" at bounding box center [1360, 584] width 18 height 18
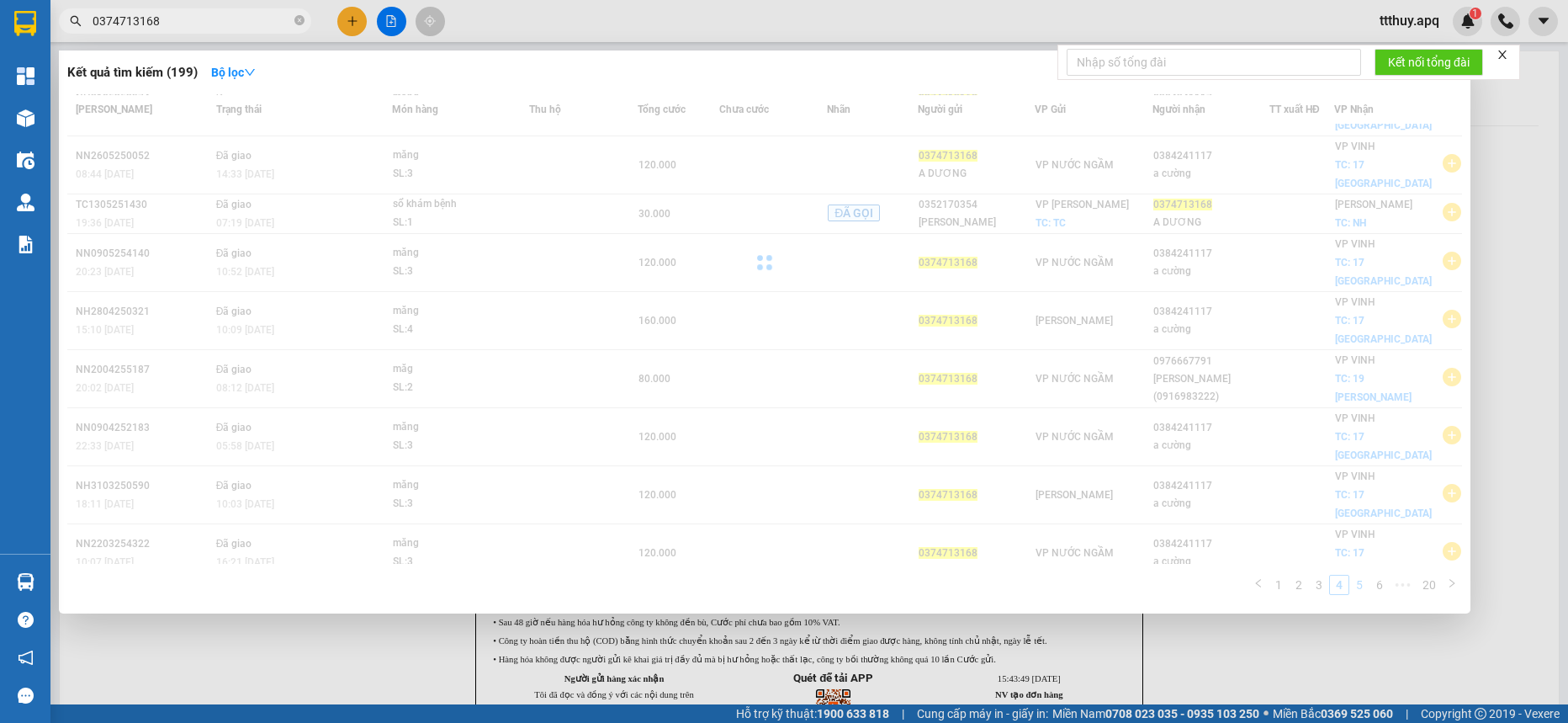
scroll to position [106, 0]
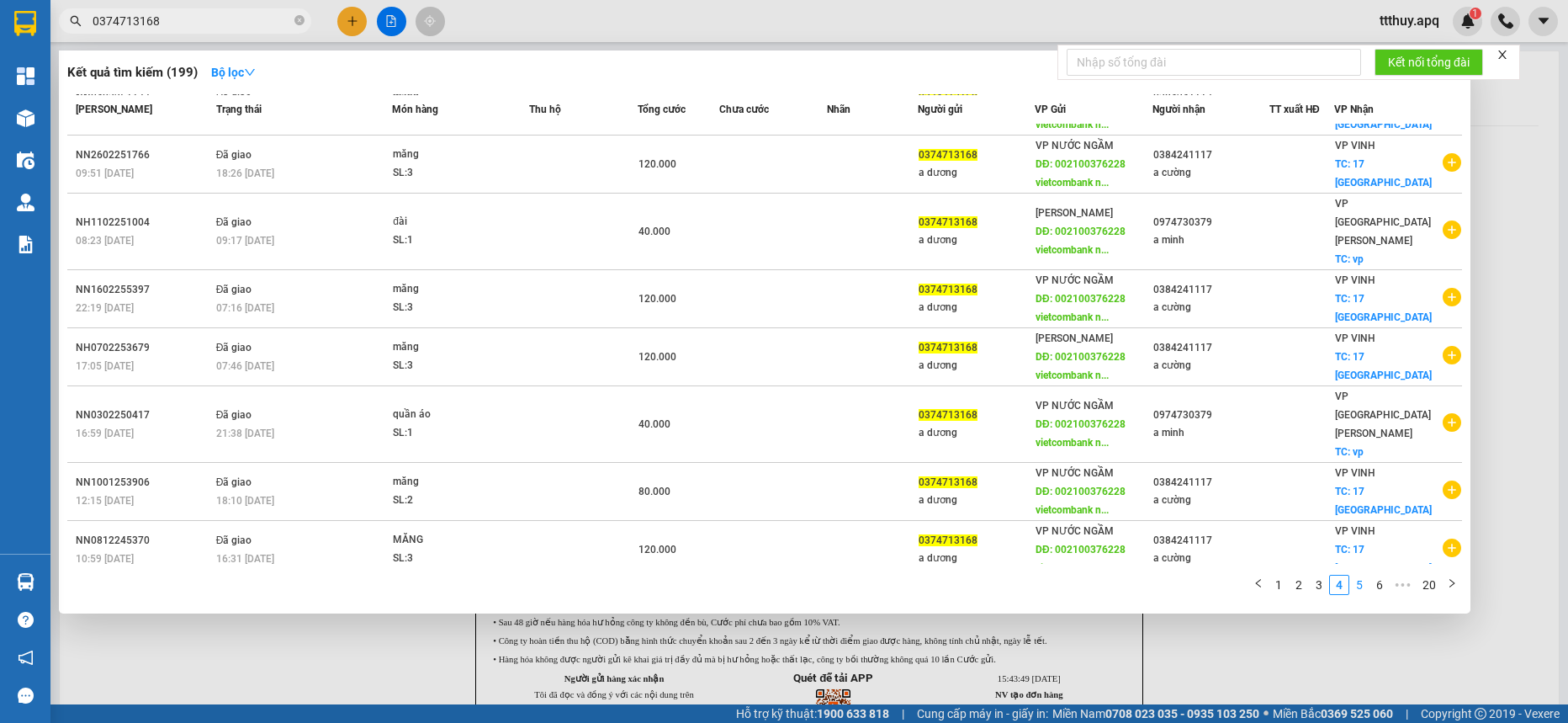
click at [1360, 590] on link "5" at bounding box center [1360, 584] width 18 height 18
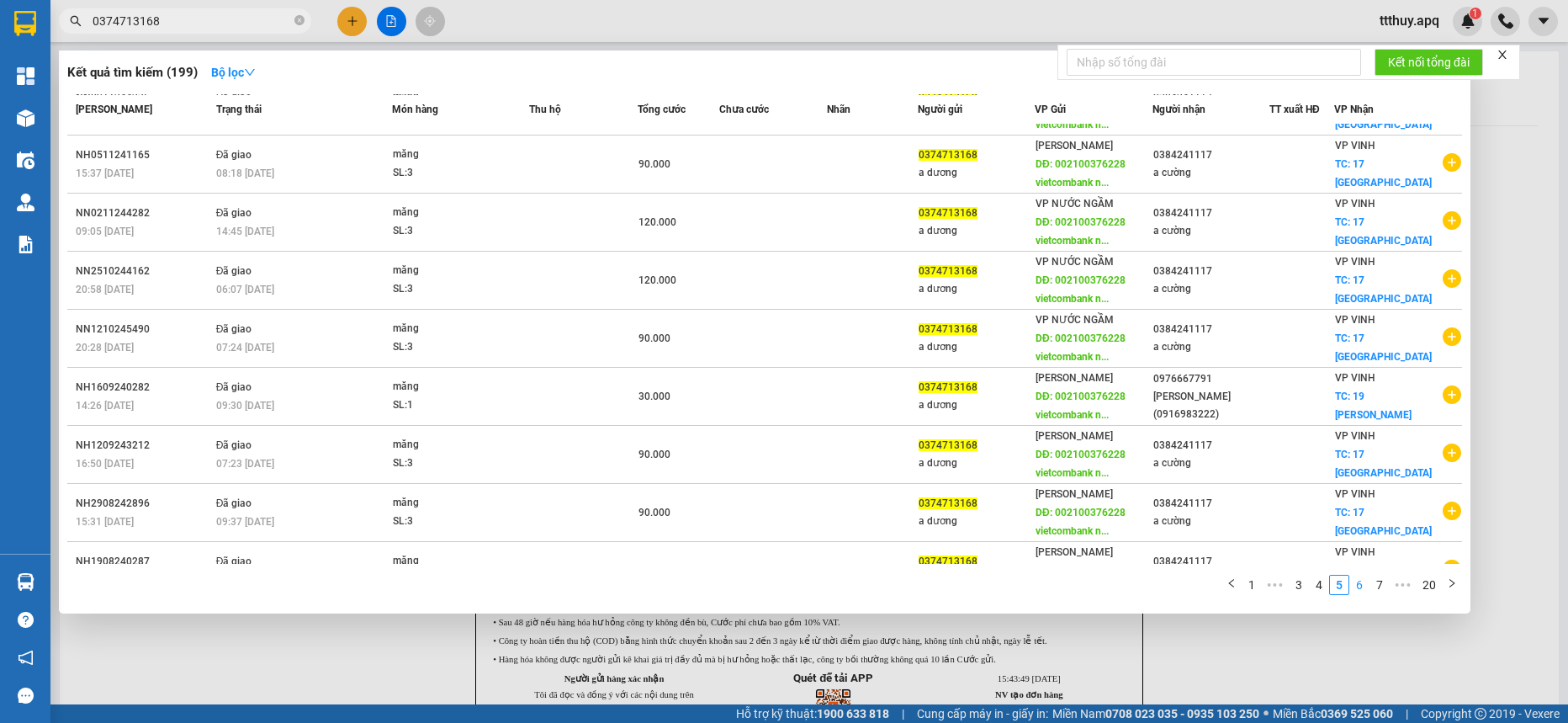
click at [1360, 584] on link "6" at bounding box center [1360, 584] width 18 height 18
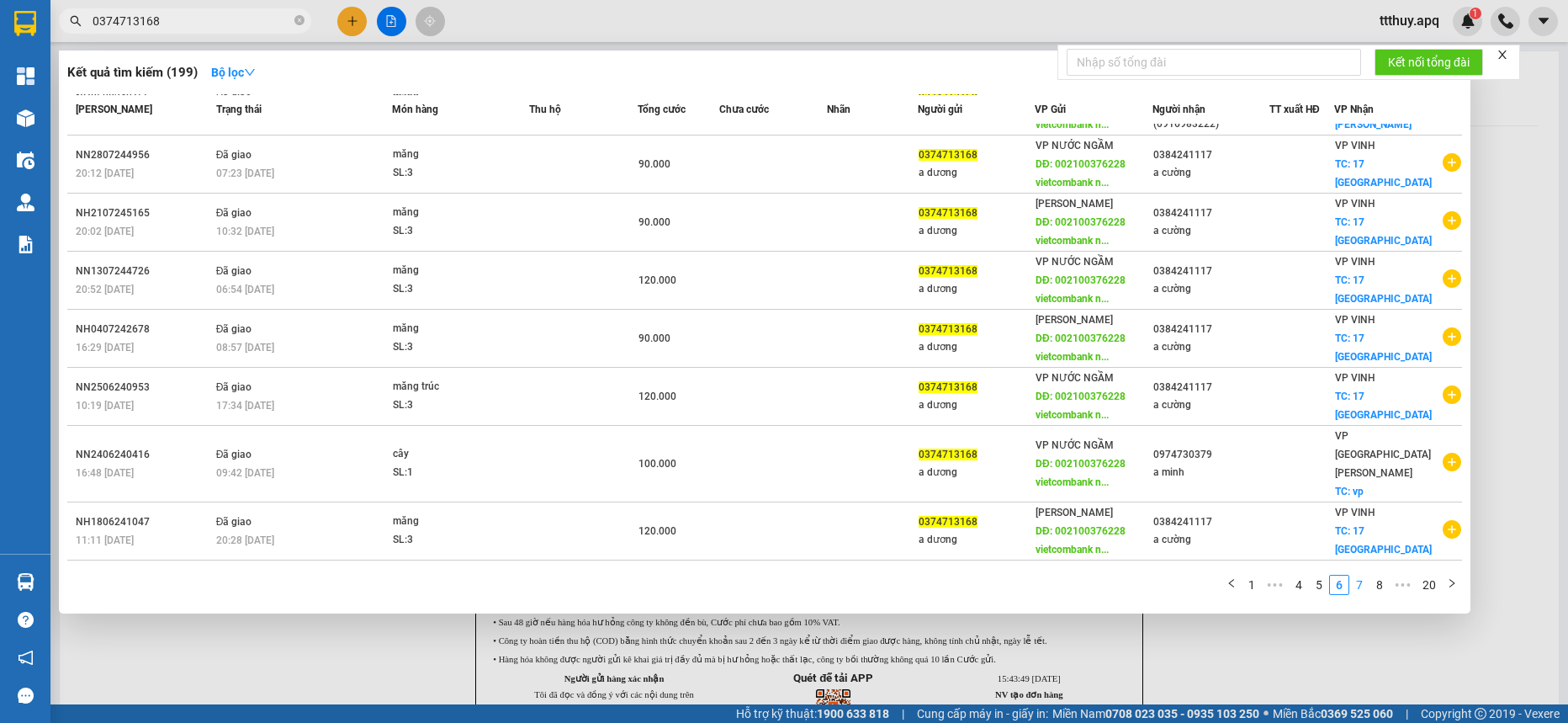
click at [1358, 587] on link "7" at bounding box center [1360, 584] width 18 height 18
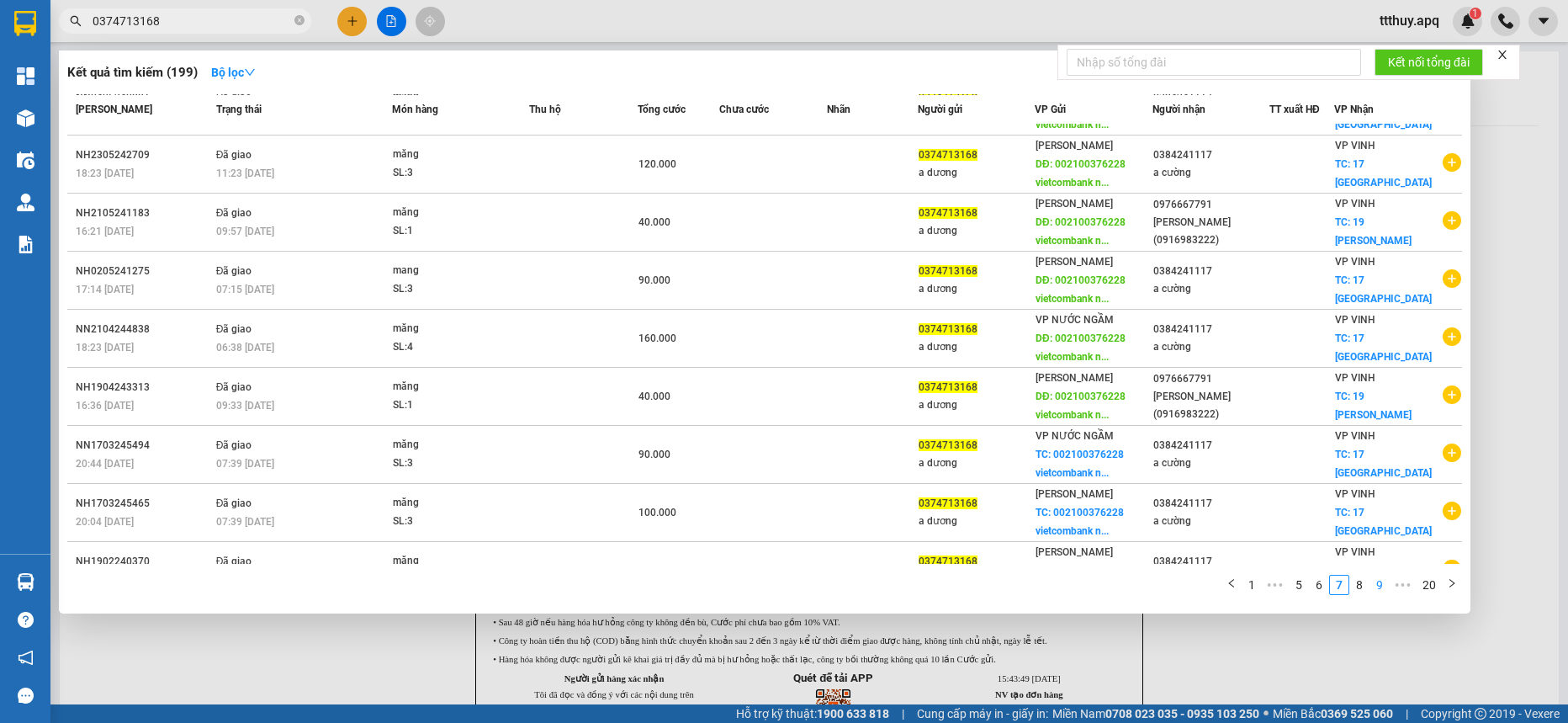
click at [1377, 586] on link "9" at bounding box center [1380, 584] width 18 height 18
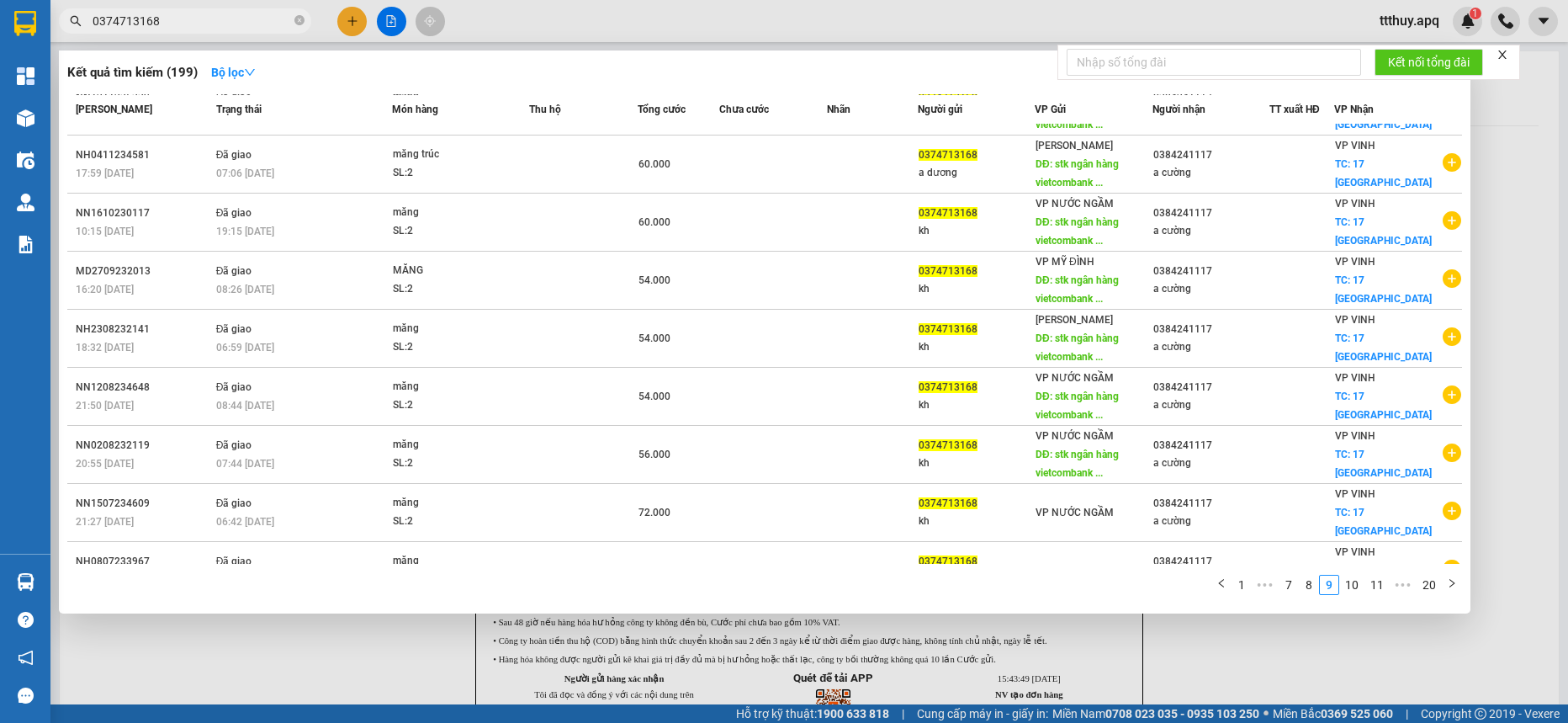
click at [238, 28] on input "0374713168" at bounding box center [192, 20] width 199 height 18
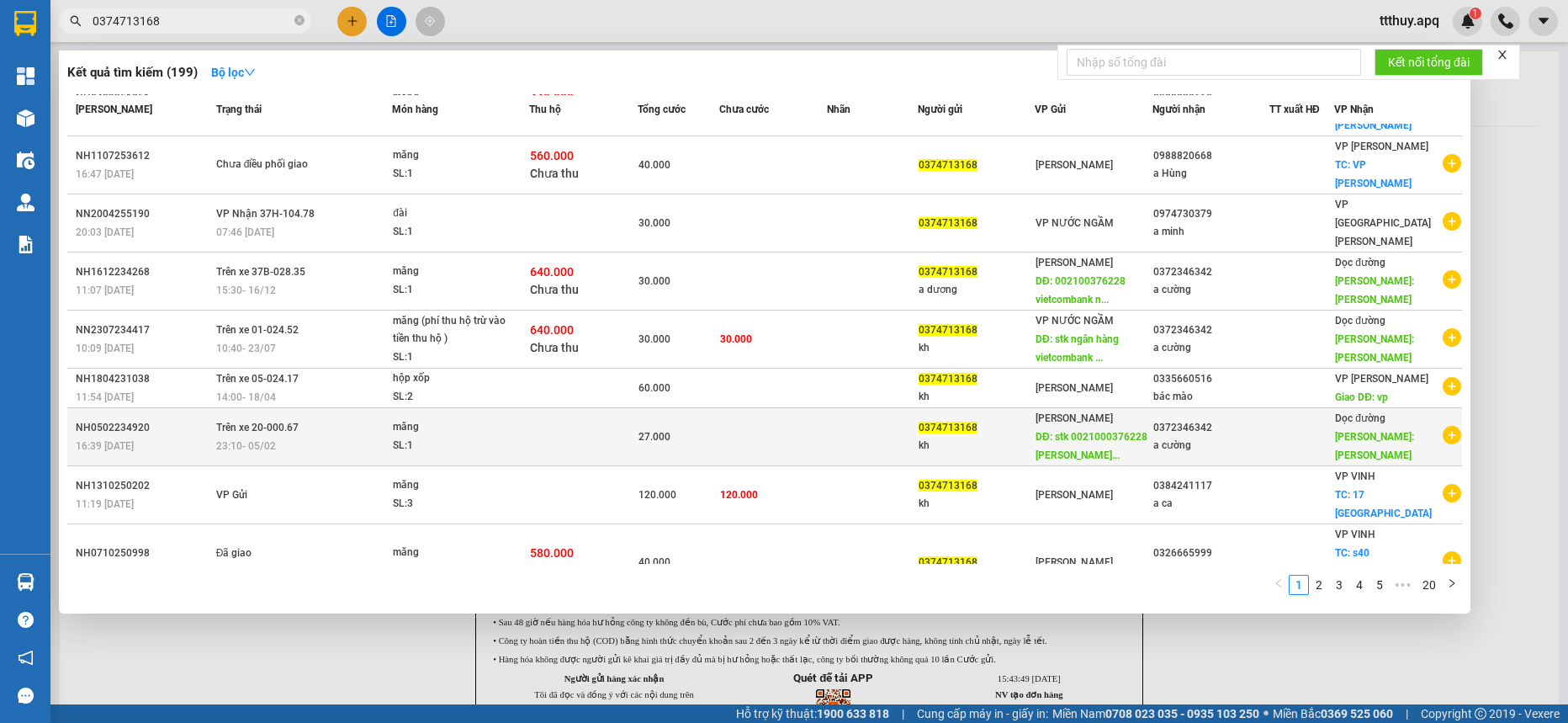
scroll to position [142, 0]
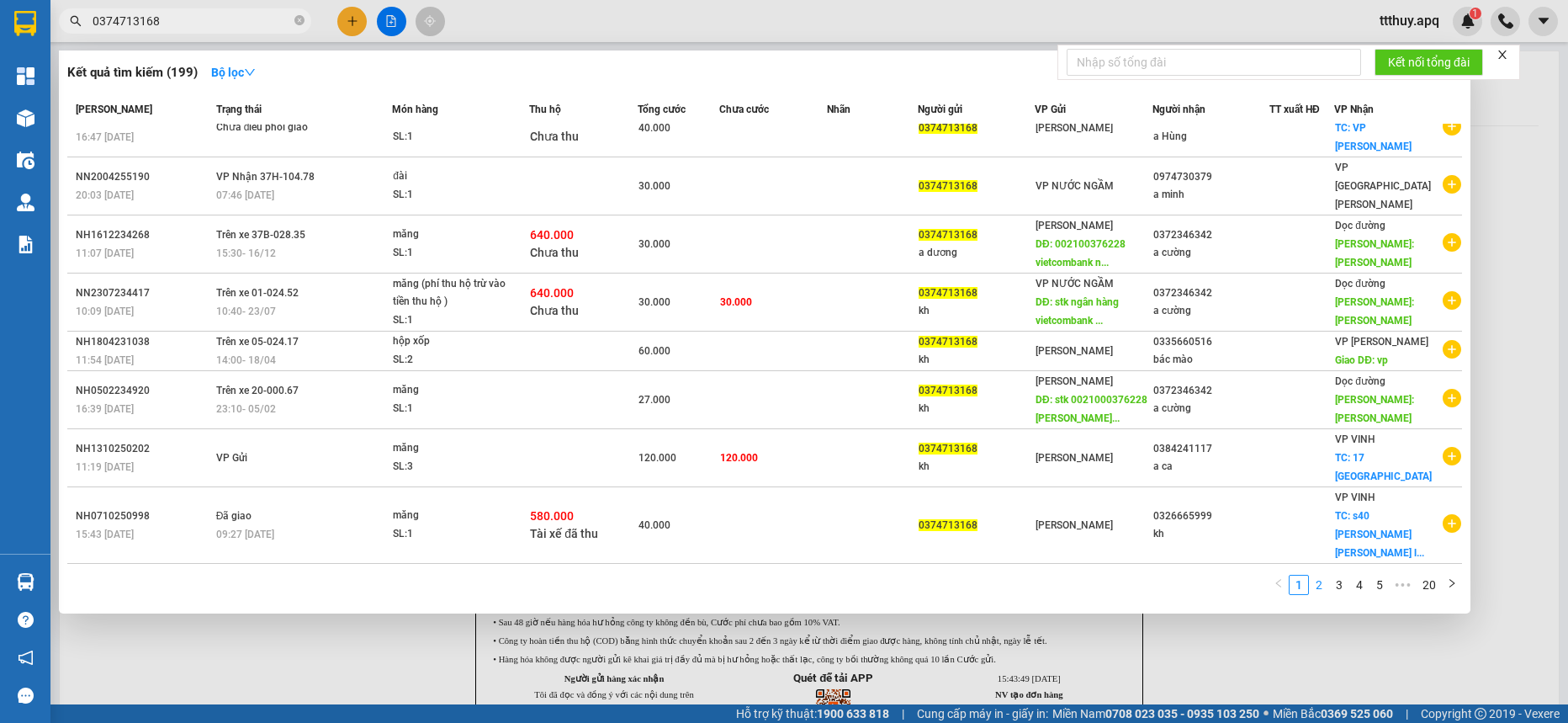
click at [1316, 583] on link "2" at bounding box center [1319, 584] width 18 height 18
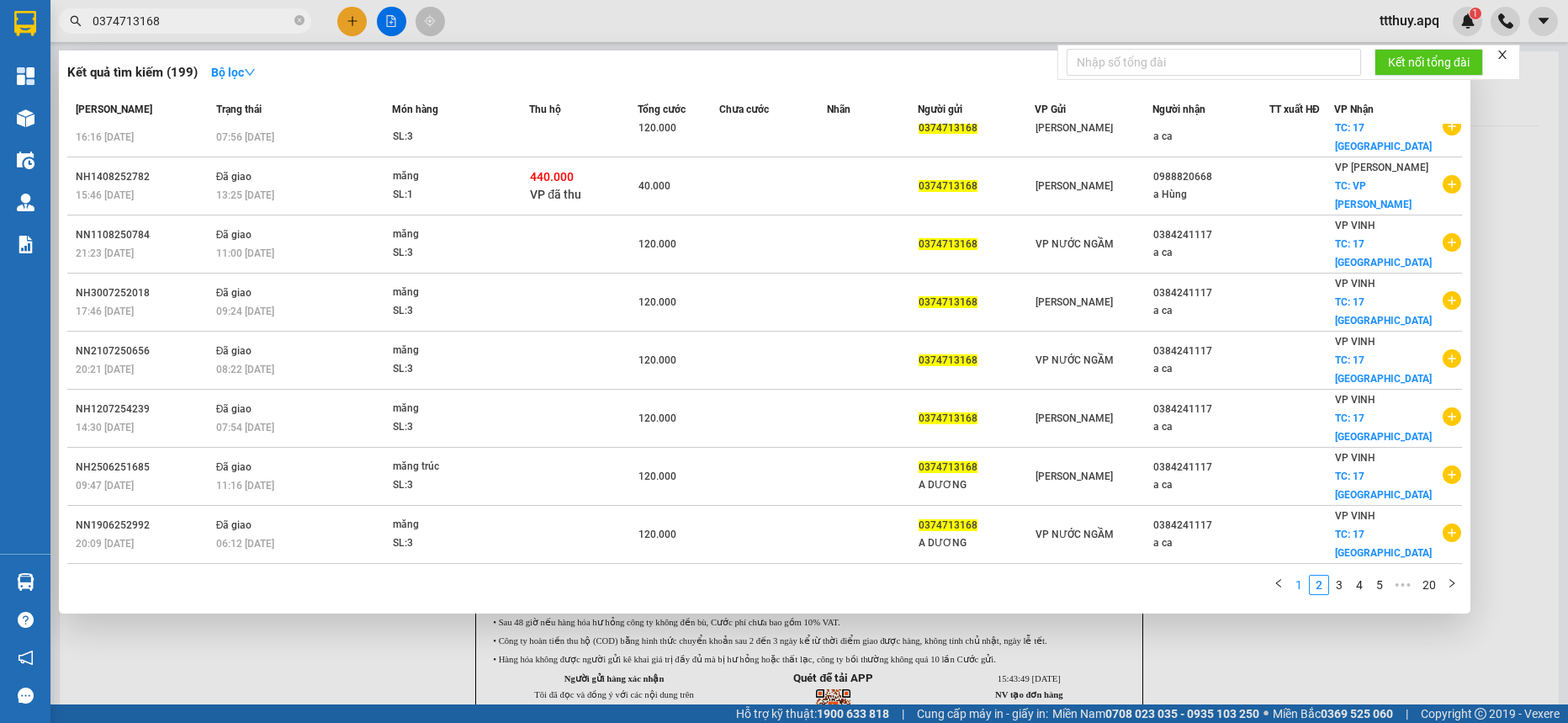
click at [1299, 580] on link "1" at bounding box center [1299, 584] width 18 height 18
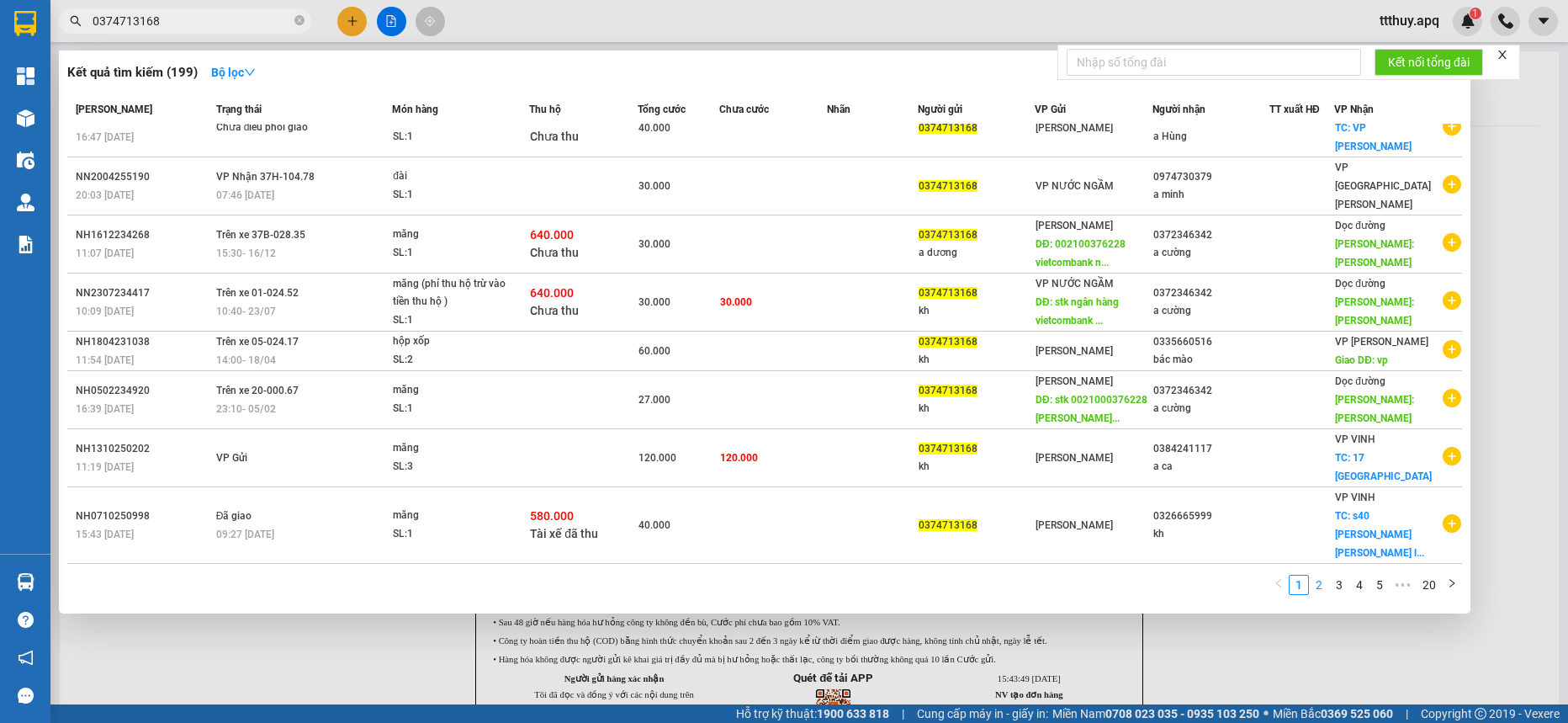
click at [1322, 582] on link "2" at bounding box center [1319, 584] width 18 height 18
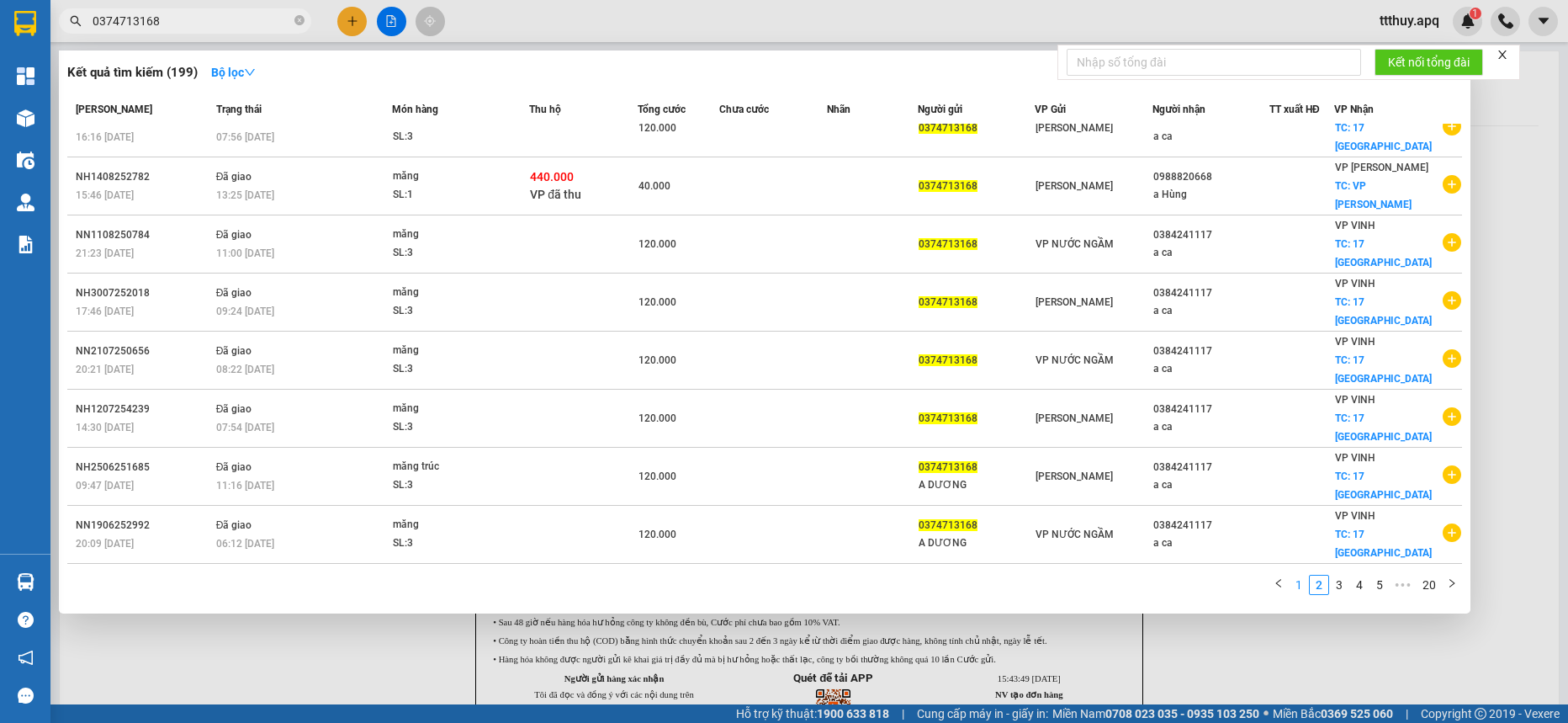
click at [1302, 580] on link "1" at bounding box center [1299, 584] width 18 height 18
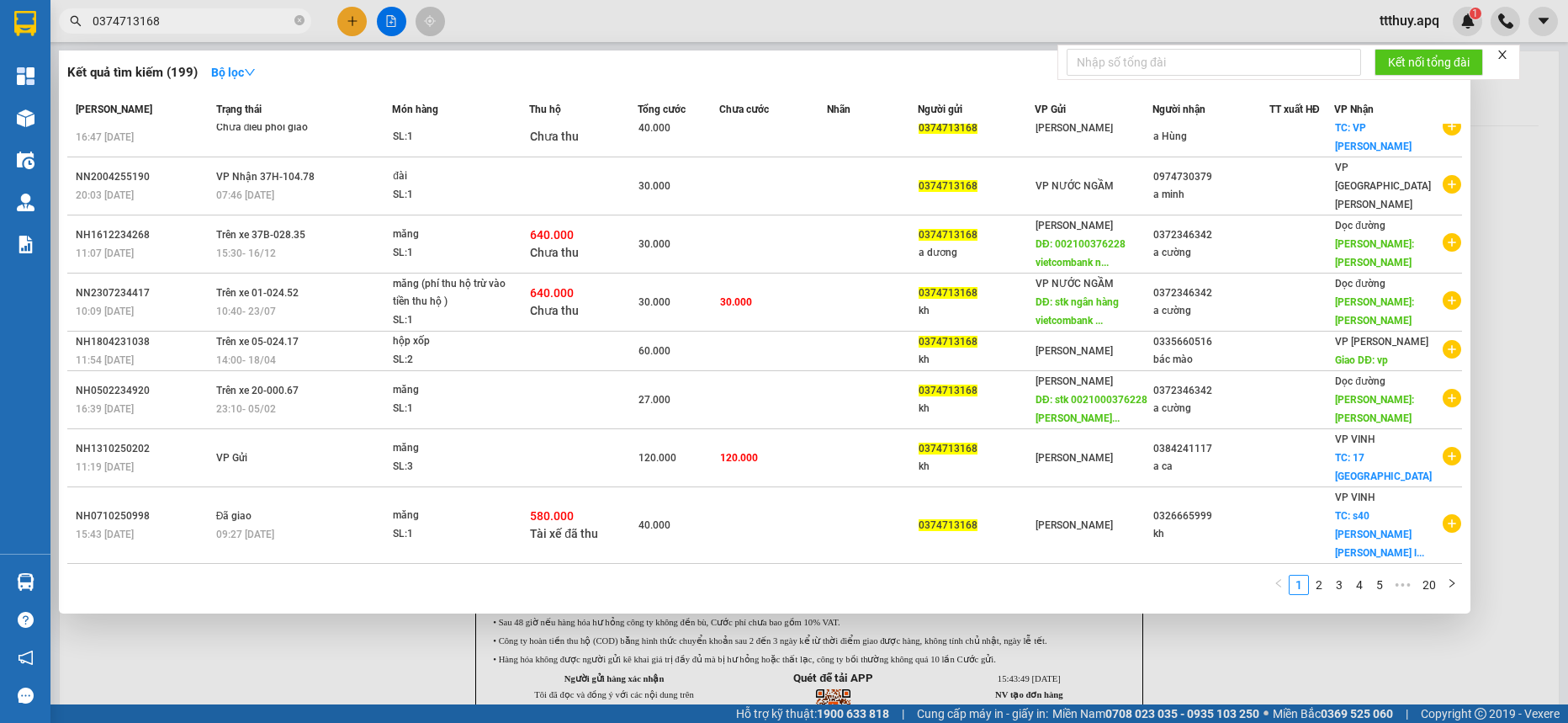
click at [256, 7] on div at bounding box center [784, 362] width 1568 height 723
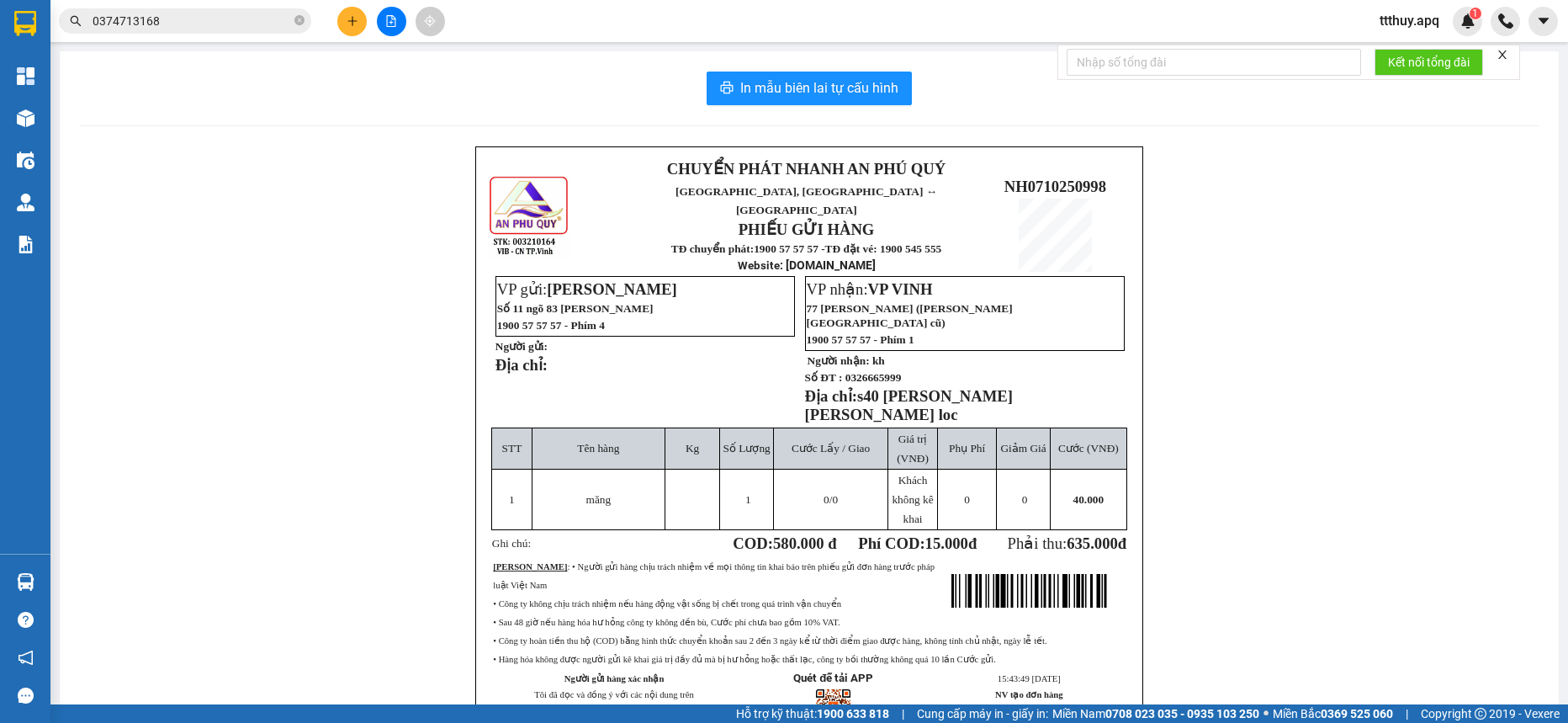
click at [256, 7] on div "Kết quả [PERSON_NAME] ( 199 ) Bộ lọc Mã ĐH Trạng thái Món hàng Thu hộ Tổng [PER…" at bounding box center [164, 21] width 328 height 29
drag, startPoint x: 256, startPoint y: 7, endPoint x: 230, endPoint y: 30, distance: 34.7
click at [252, 16] on div "Kết quả [PERSON_NAME] ( 199 ) Bộ lọc Mã ĐH Trạng thái Món hàng Thu hộ Tổng [PER…" at bounding box center [164, 21] width 328 height 29
click at [227, 29] on input "0374713168" at bounding box center [192, 20] width 199 height 18
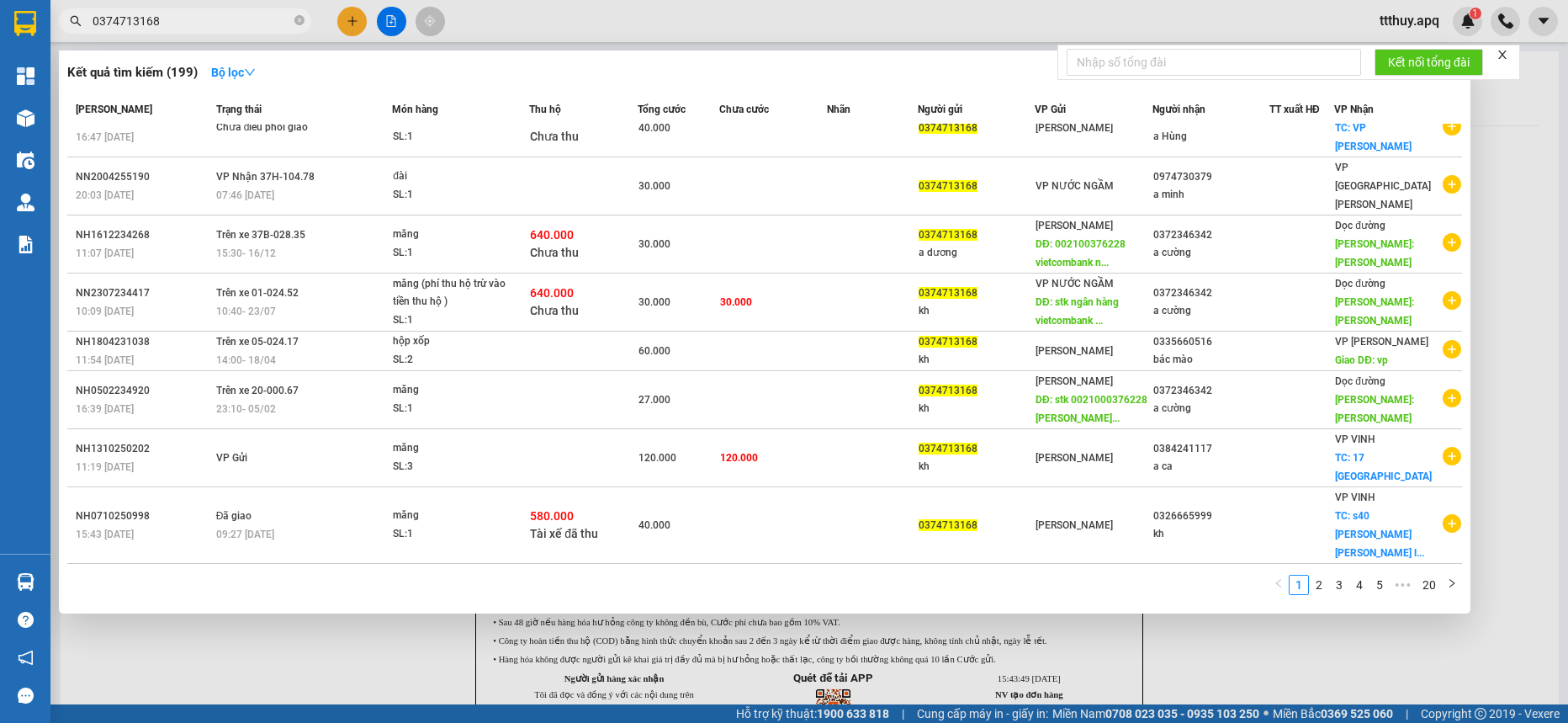
click at [227, 29] on input "0374713168" at bounding box center [192, 20] width 199 height 18
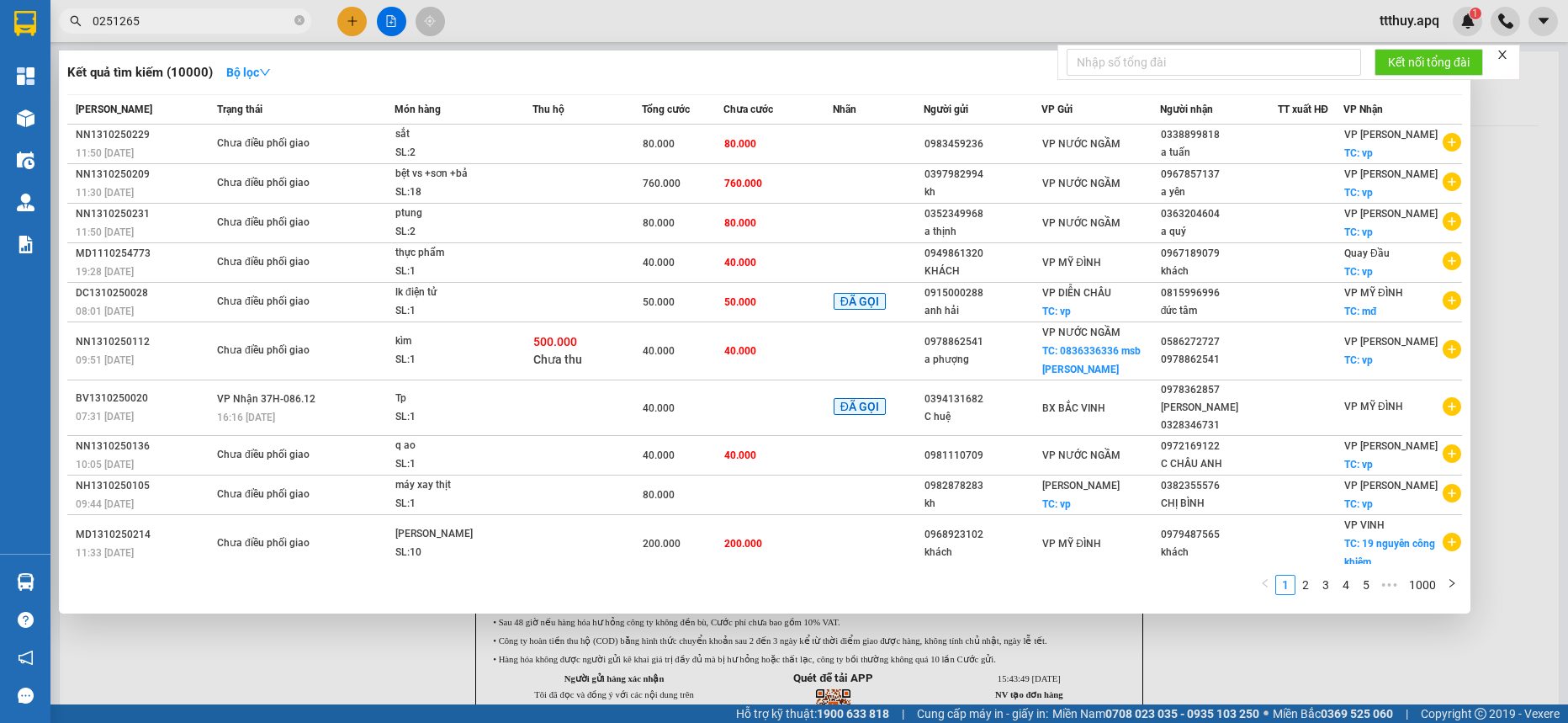
type input "0251265"
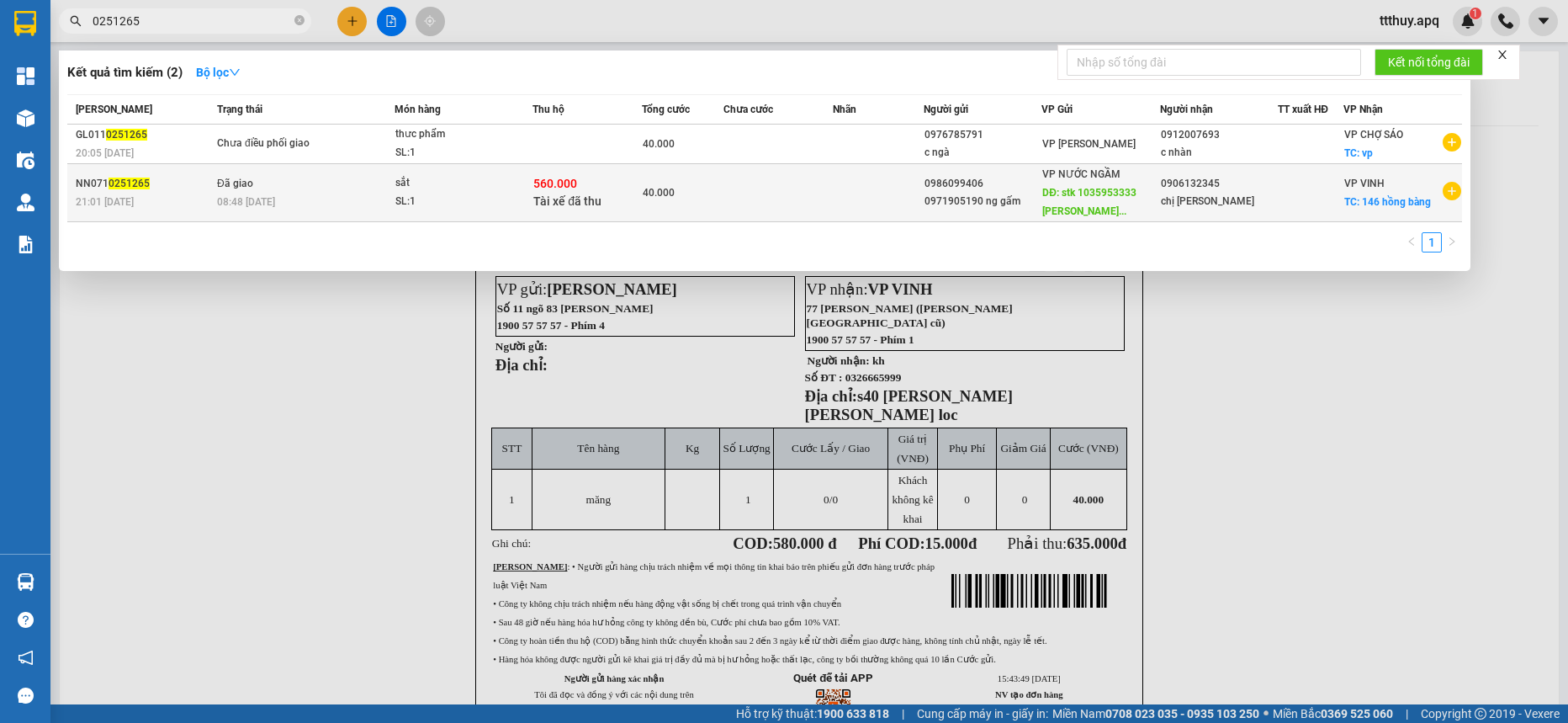
click at [649, 192] on span "40.000" at bounding box center [659, 192] width 32 height 11
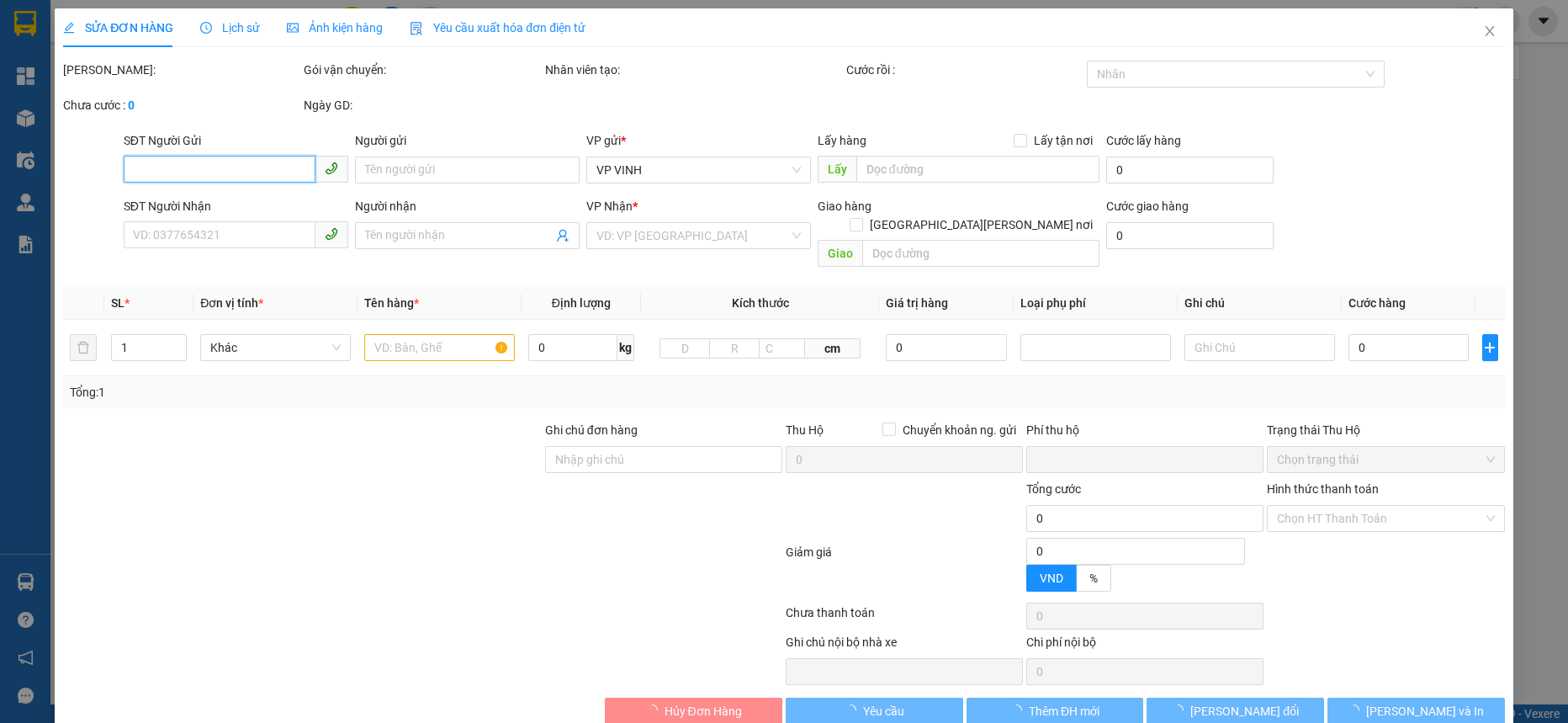
type input "0986099406"
type input "0971905190 ng gấm"
type input "stk 1035953333 [PERSON_NAME] [PERSON_NAME] ,vietcombank"
type input "0906132345"
type input "chị [PERSON_NAME]"
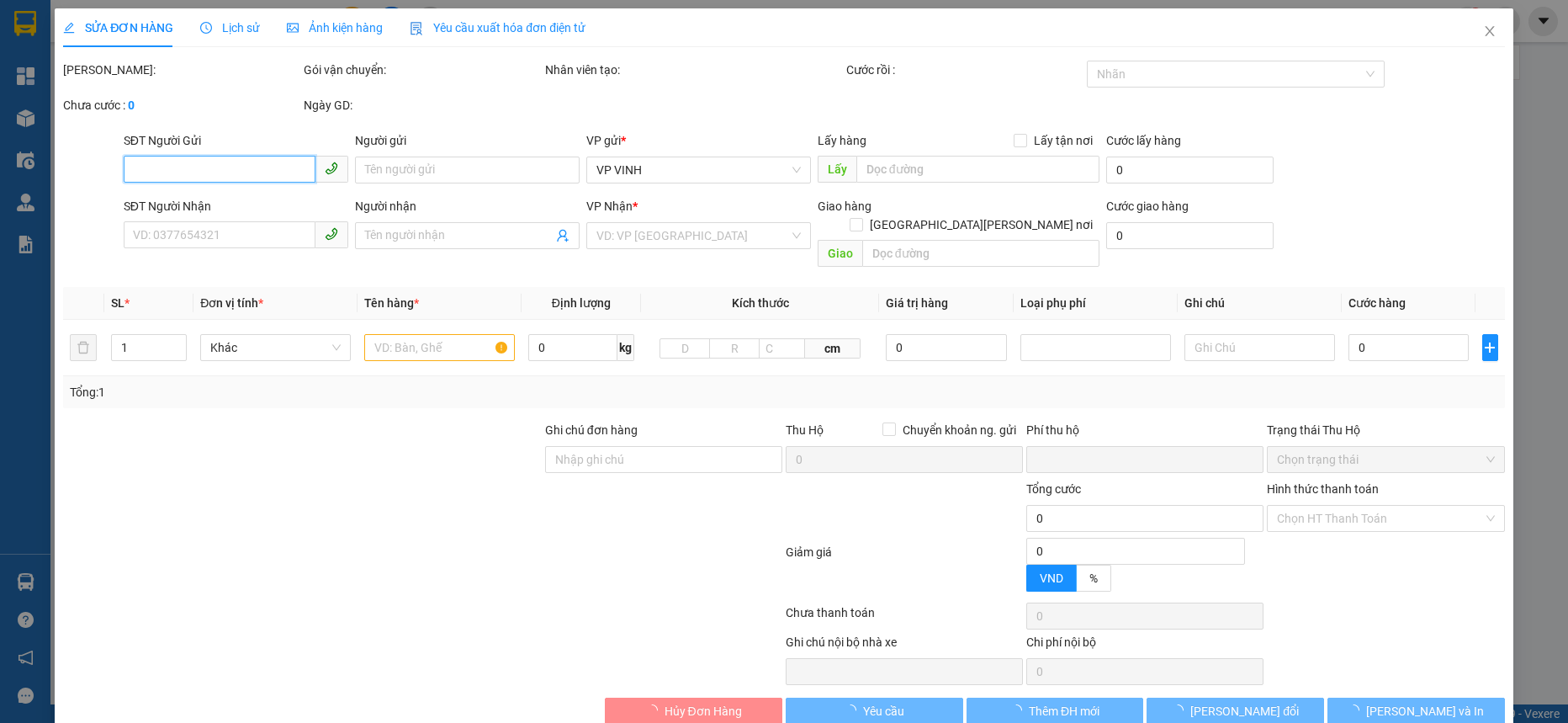
checkbox input "true"
type input "146 hồng bàng"
type input "560.000"
type input "15.000"
type input "40.000"
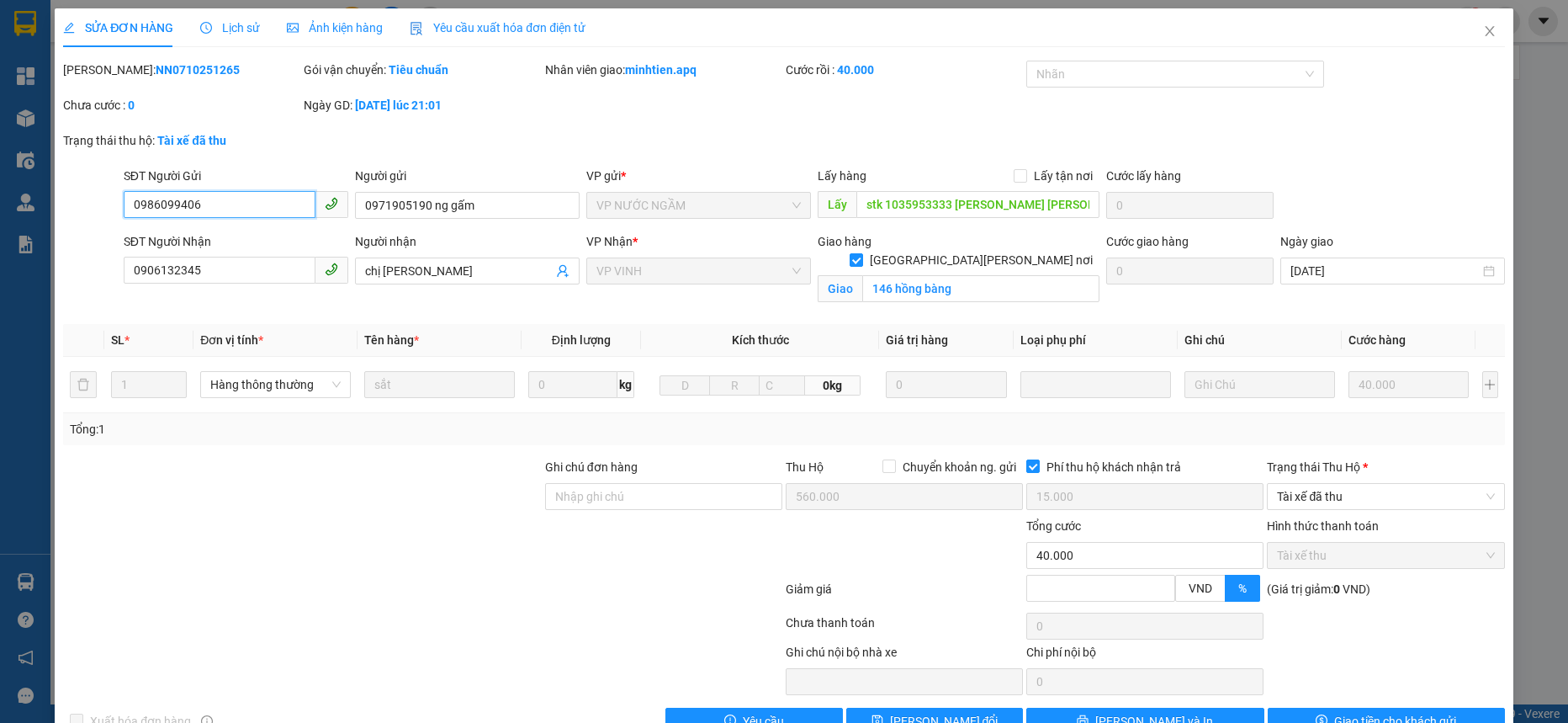
click at [190, 200] on input "0986099406" at bounding box center [220, 204] width 192 height 27
click at [191, 199] on input "0986099406" at bounding box center [220, 204] width 192 height 27
click at [188, 191] on input "0986099406" at bounding box center [220, 204] width 192 height 27
click at [192, 207] on input "0986099406" at bounding box center [220, 204] width 192 height 27
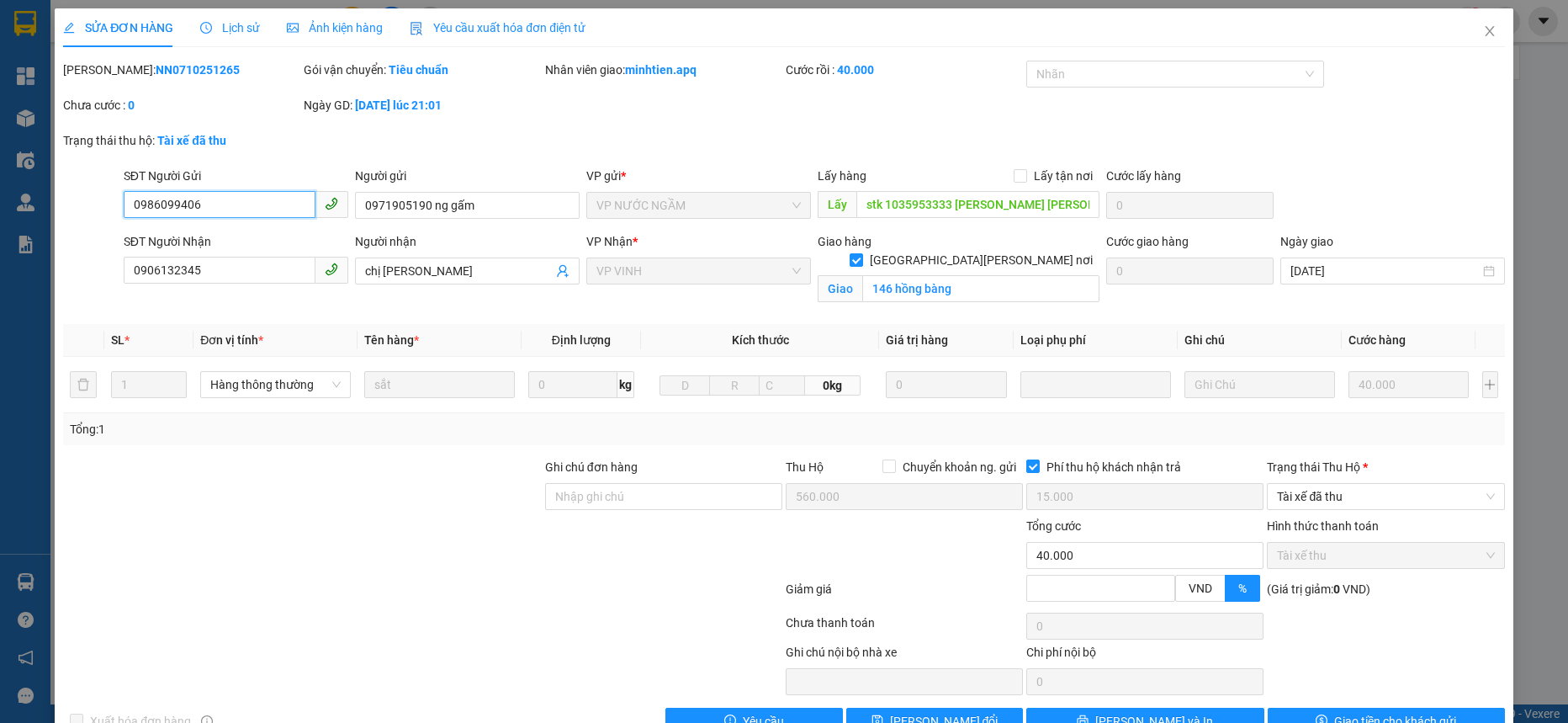
click at [192, 207] on input "0986099406" at bounding box center [220, 204] width 192 height 27
click at [901, 205] on input "stk 1035953333 [PERSON_NAME] [PERSON_NAME] ,vietcombank" at bounding box center [978, 204] width 244 height 27
click at [259, 204] on input "0986099406" at bounding box center [220, 204] width 192 height 27
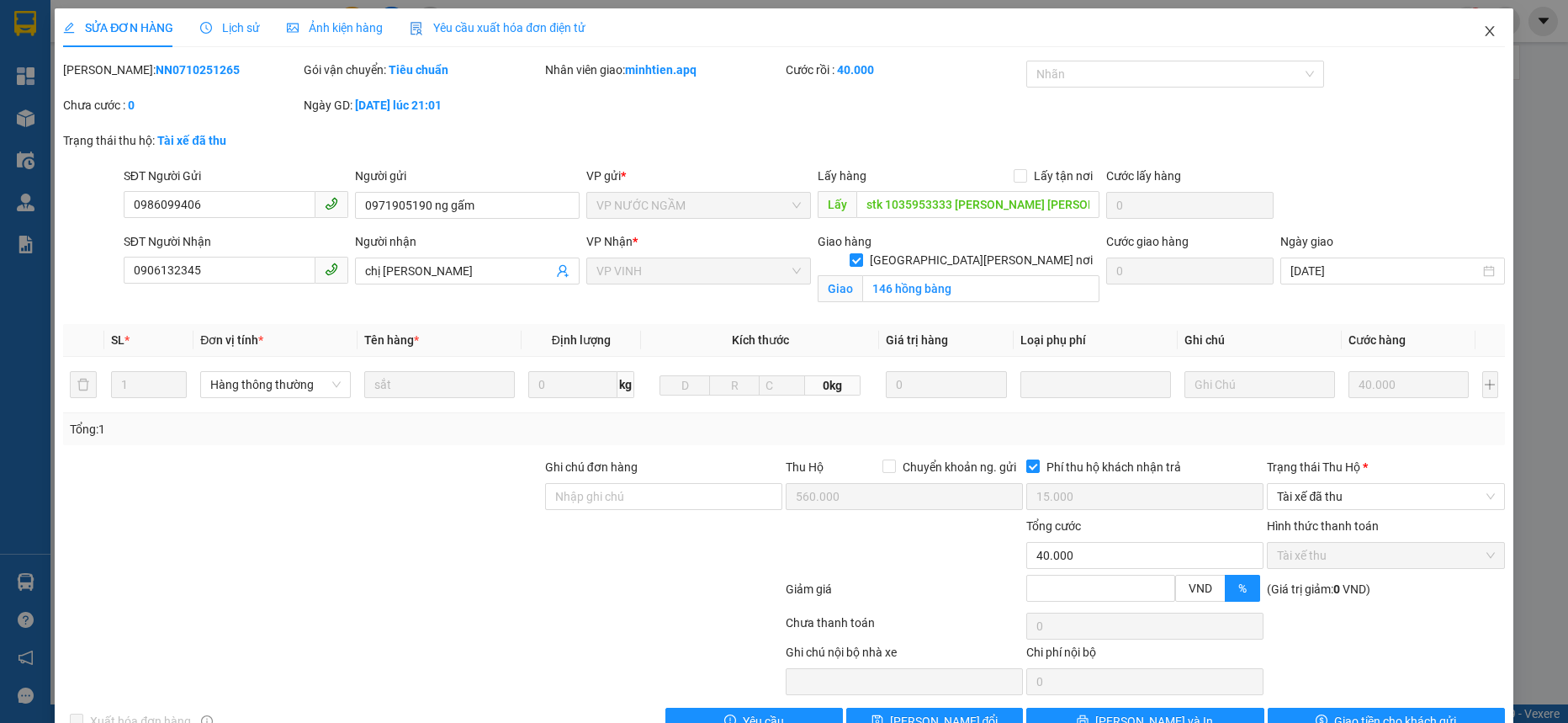
click at [1484, 33] on icon "close" at bounding box center [1490, 31] width 13 height 13
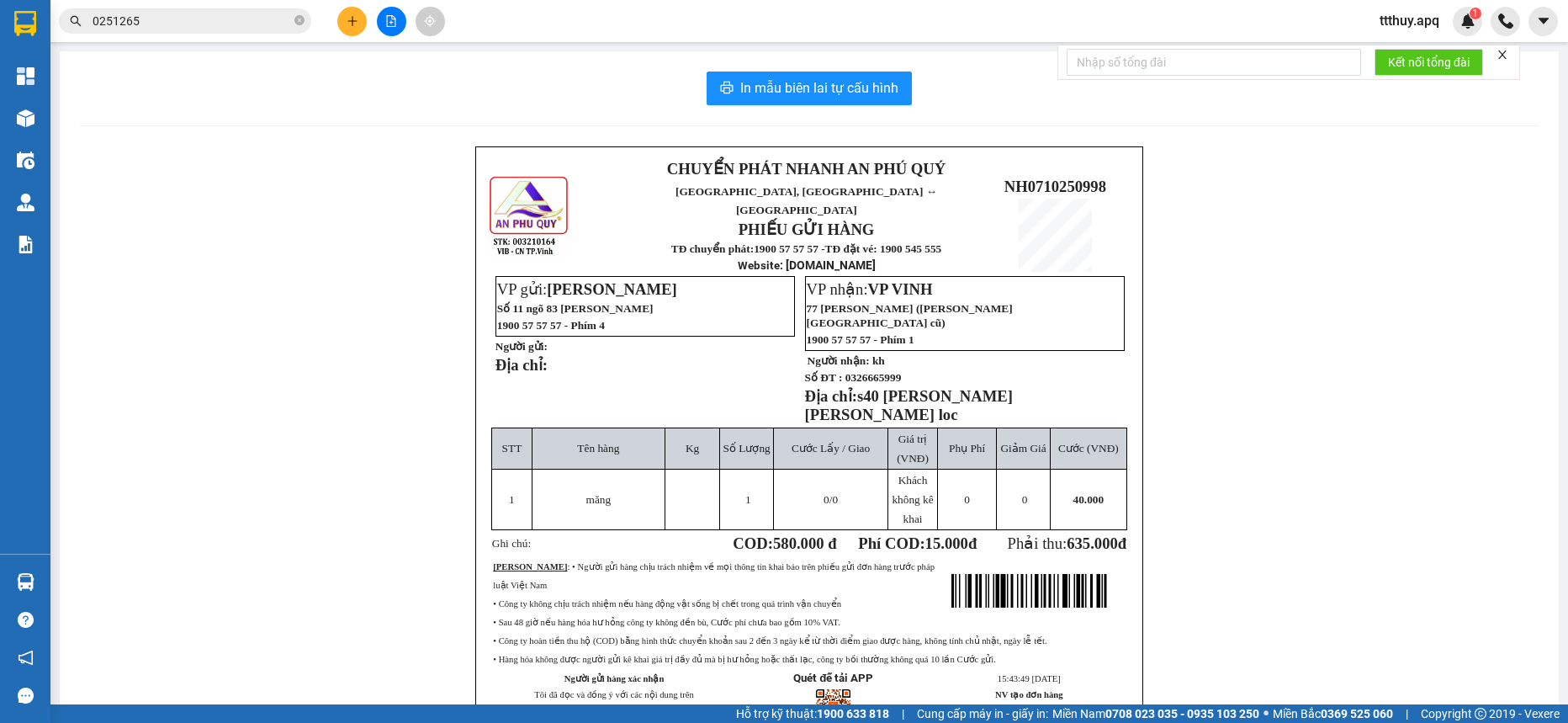
click at [194, 14] on input "0251265" at bounding box center [192, 20] width 199 height 18
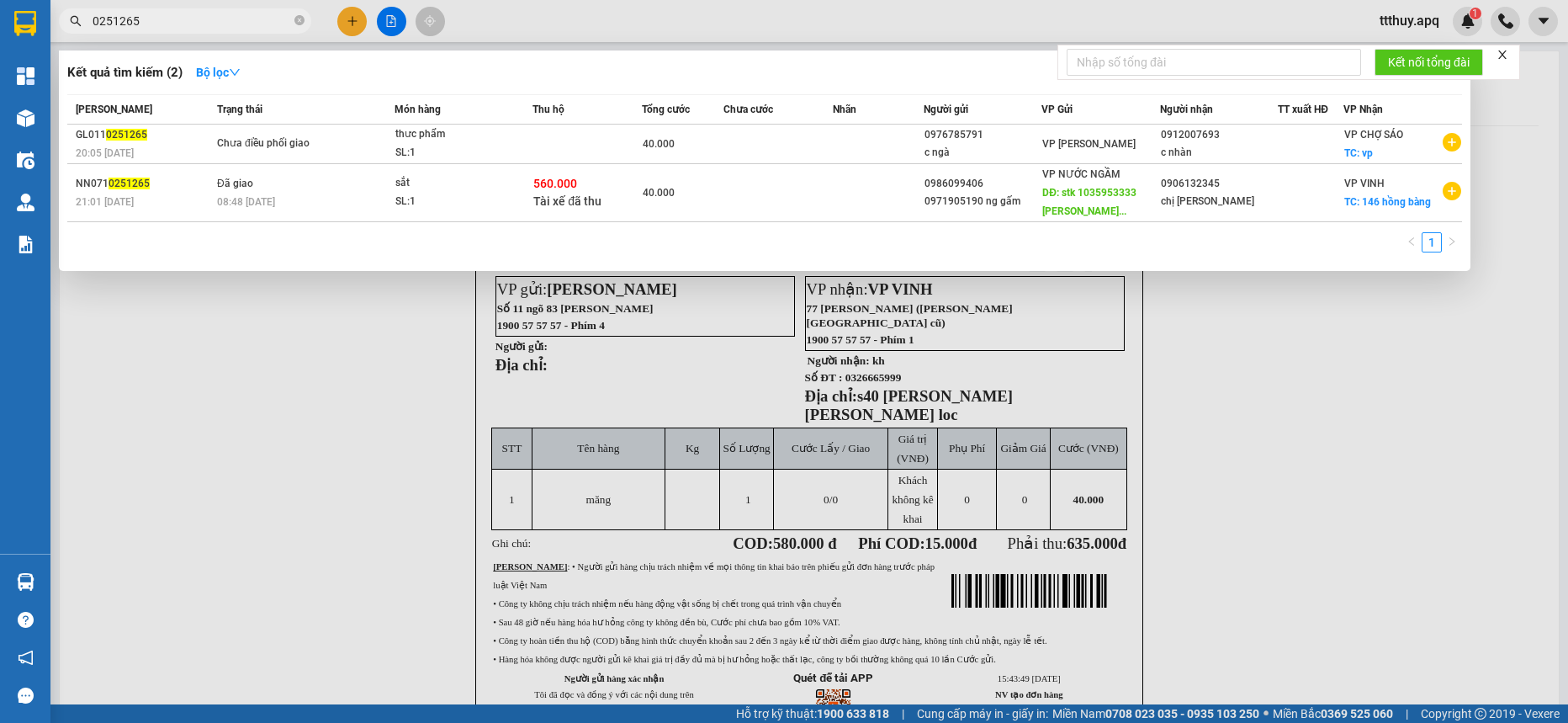
click at [194, 14] on input "0251265" at bounding box center [192, 20] width 199 height 18
paste input "986099406"
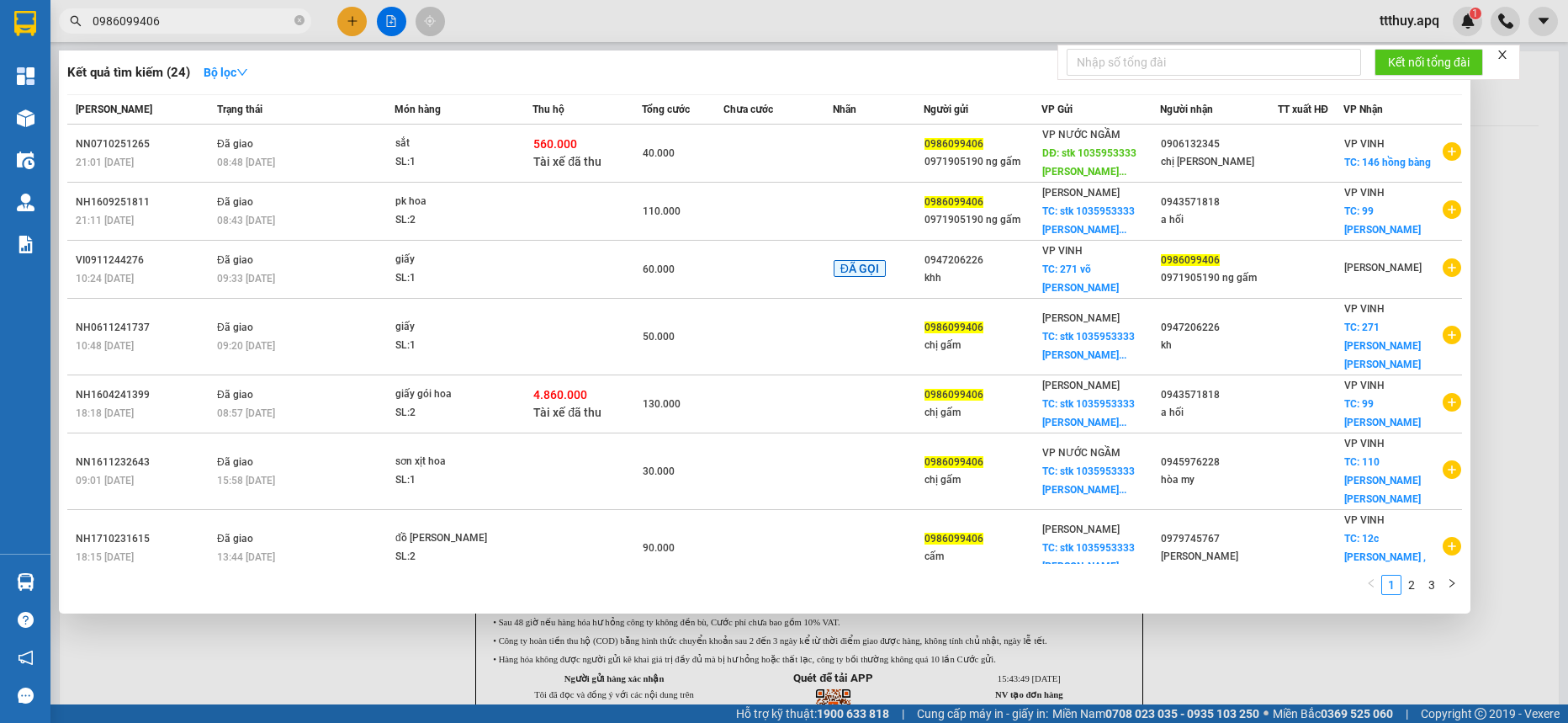
type input "0986099406"
click at [340, 653] on div at bounding box center [784, 362] width 1568 height 723
click at [185, 15] on input "0986099406" at bounding box center [192, 20] width 199 height 18
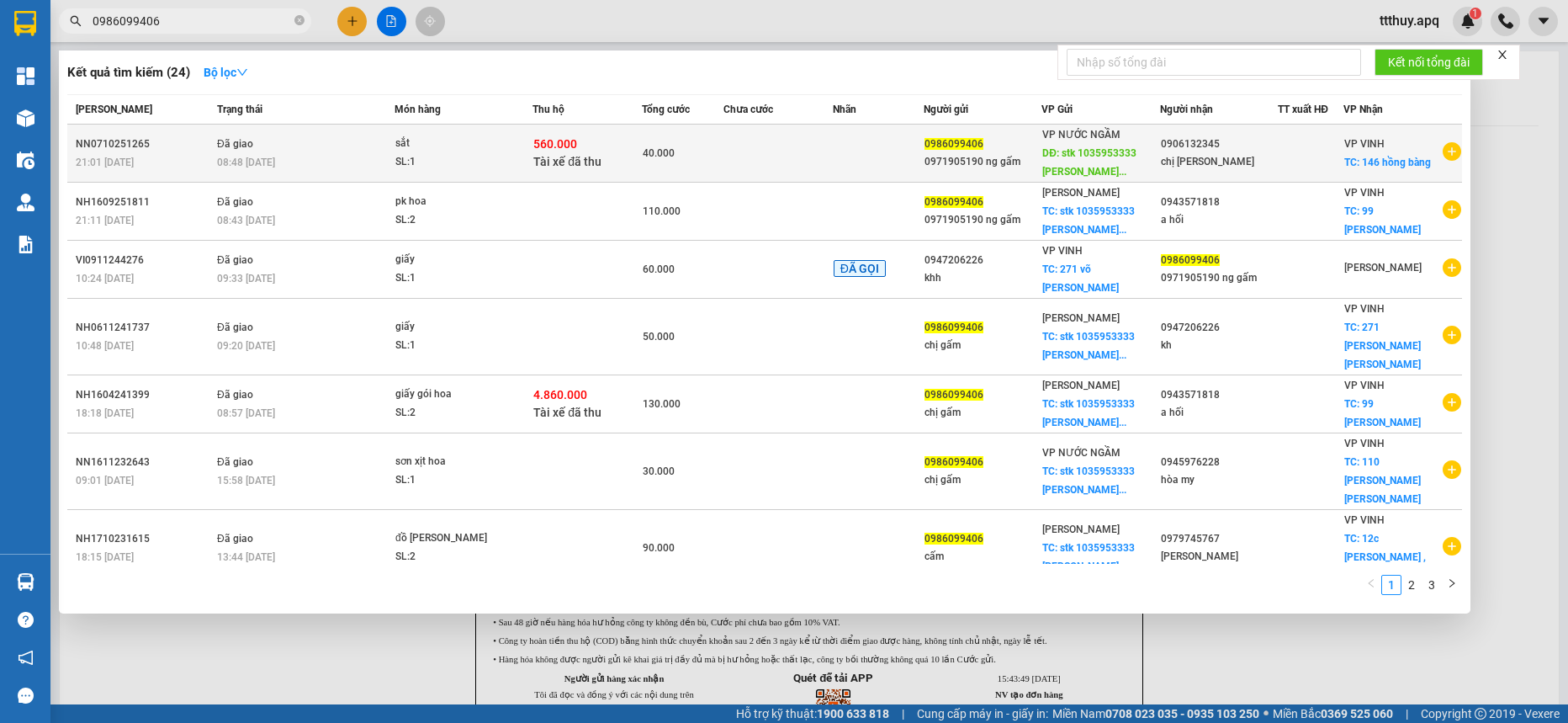
click at [518, 157] on div "SL: 1" at bounding box center [459, 162] width 127 height 18
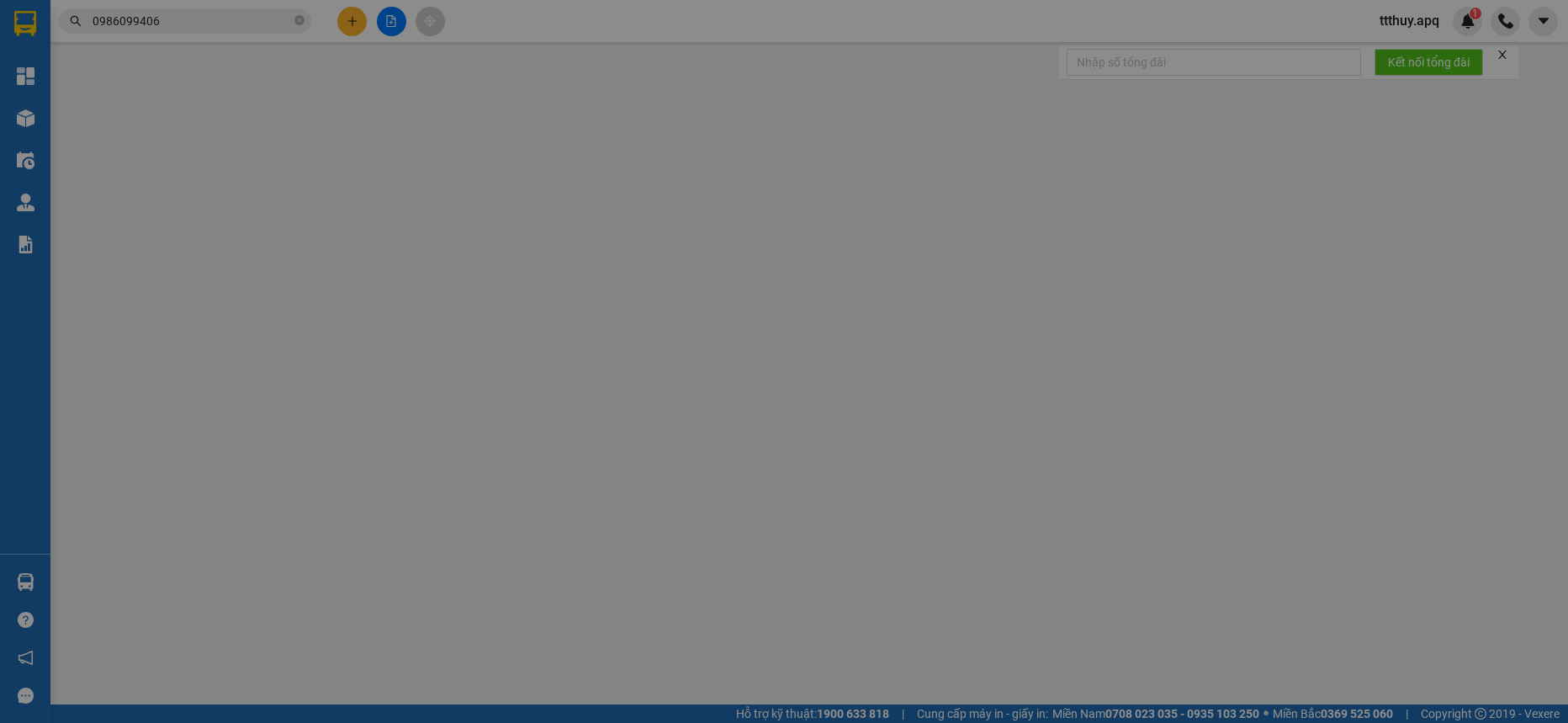
type input "0986099406"
type input "0971905190 ng gấm"
type input "stk 1035953333 [PERSON_NAME] [PERSON_NAME] ,vietcombank"
type input "0906132345"
type input "chị [PERSON_NAME]"
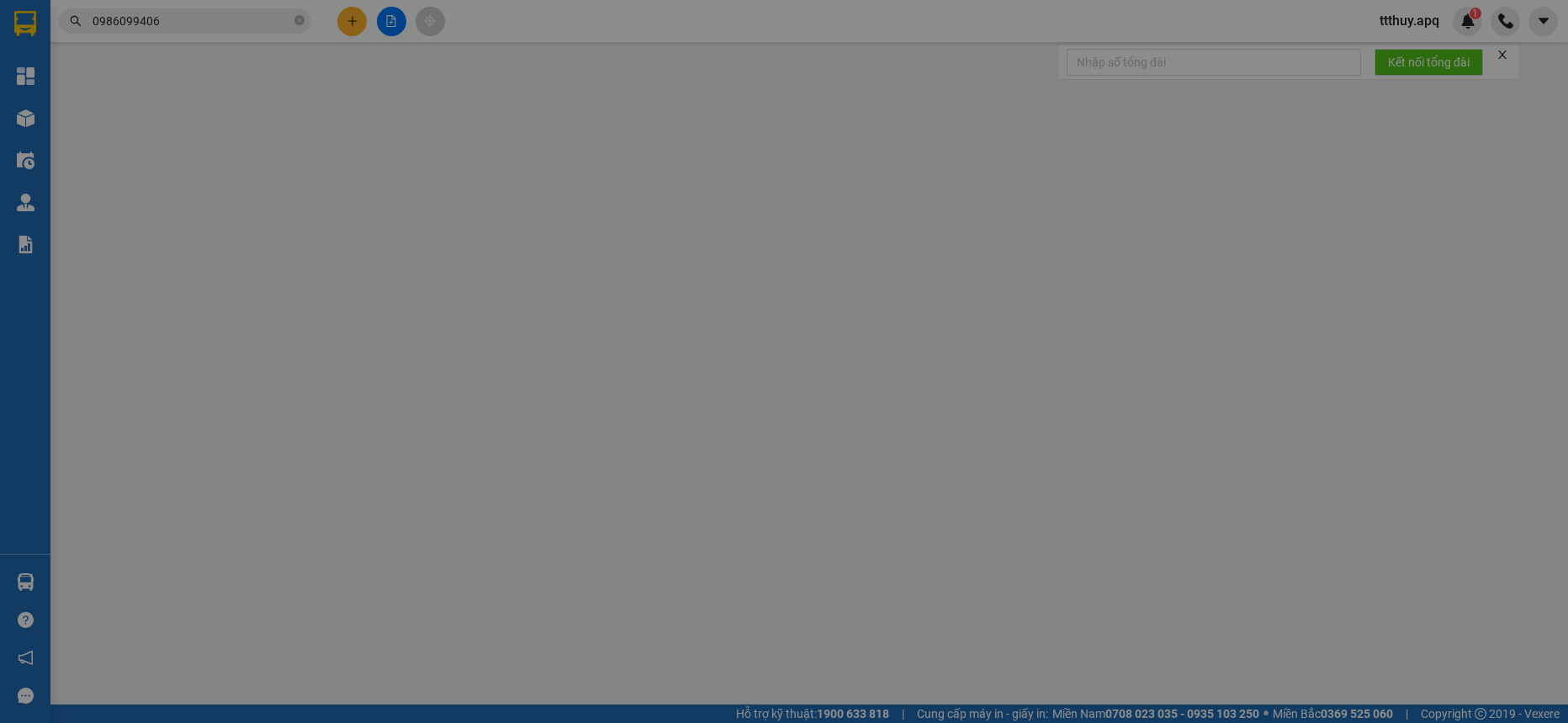
checkbox input "true"
type input "146 hồng bàng"
type input "560.000"
type input "15.000"
type input "40.000"
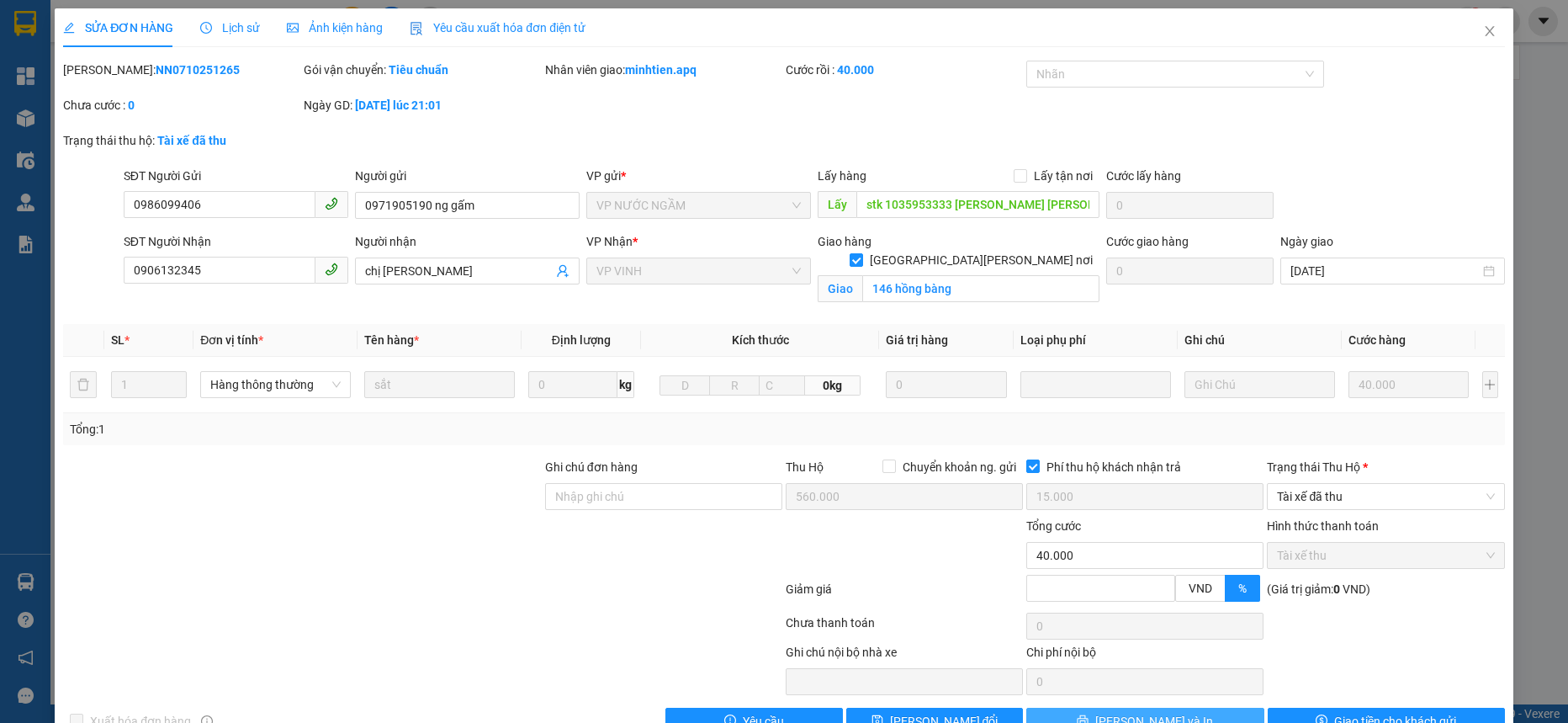
click at [1194, 692] on button "[PERSON_NAME] và In" at bounding box center [1145, 721] width 237 height 27
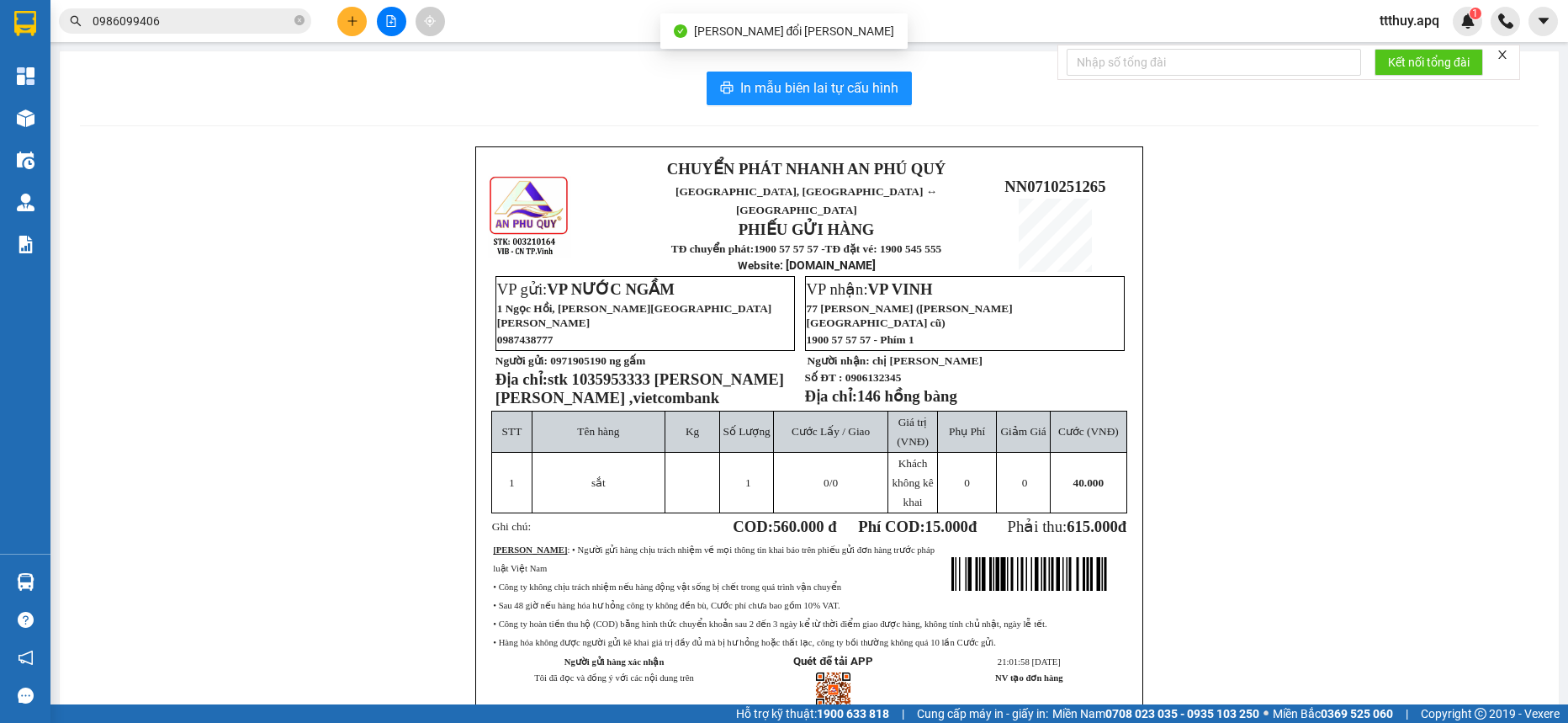
click at [605, 370] on span "stk 1035953333 [PERSON_NAME] [PERSON_NAME] ,vietcombank" at bounding box center [640, 388] width 288 height 36
